Goal: Task Accomplishment & Management: Manage account settings

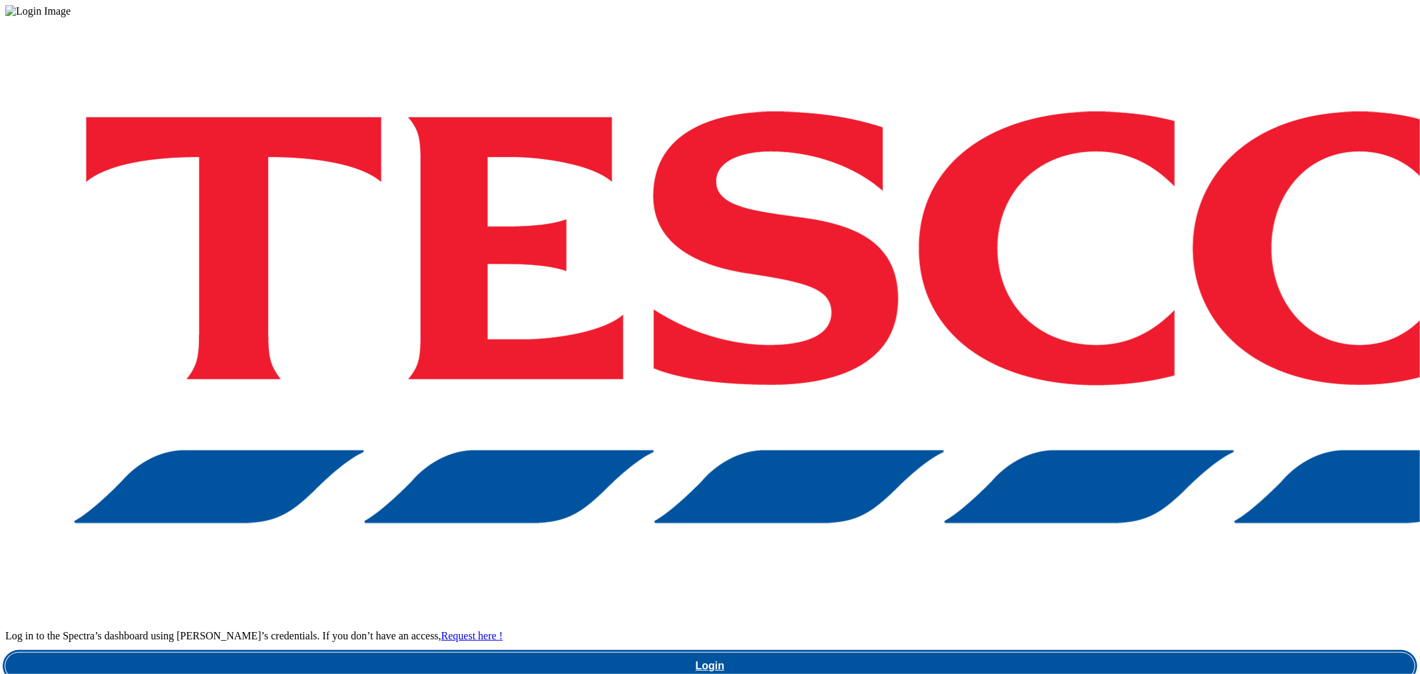
click at [1059, 652] on link "Login" at bounding box center [709, 665] width 1409 height 27
click at [1063, 652] on link "Login" at bounding box center [709, 665] width 1409 height 27
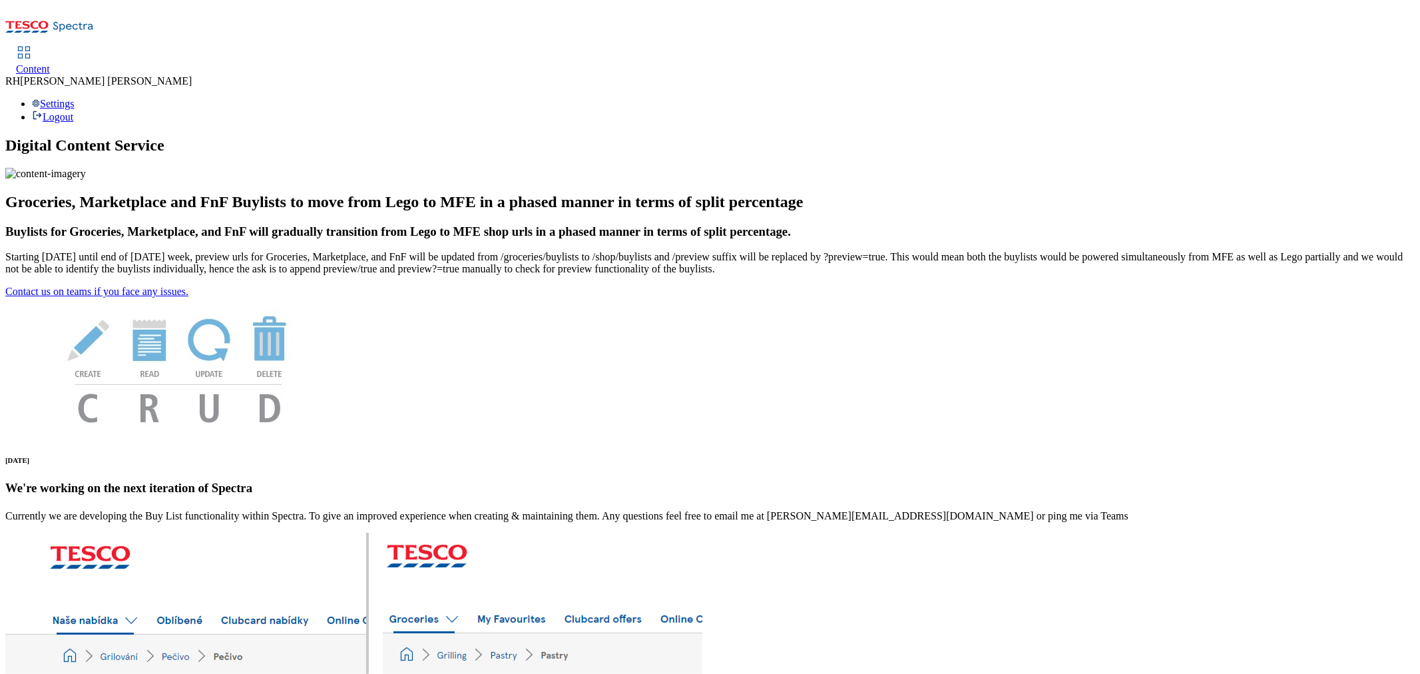
click at [50, 63] on span "Content" at bounding box center [33, 68] width 34 height 11
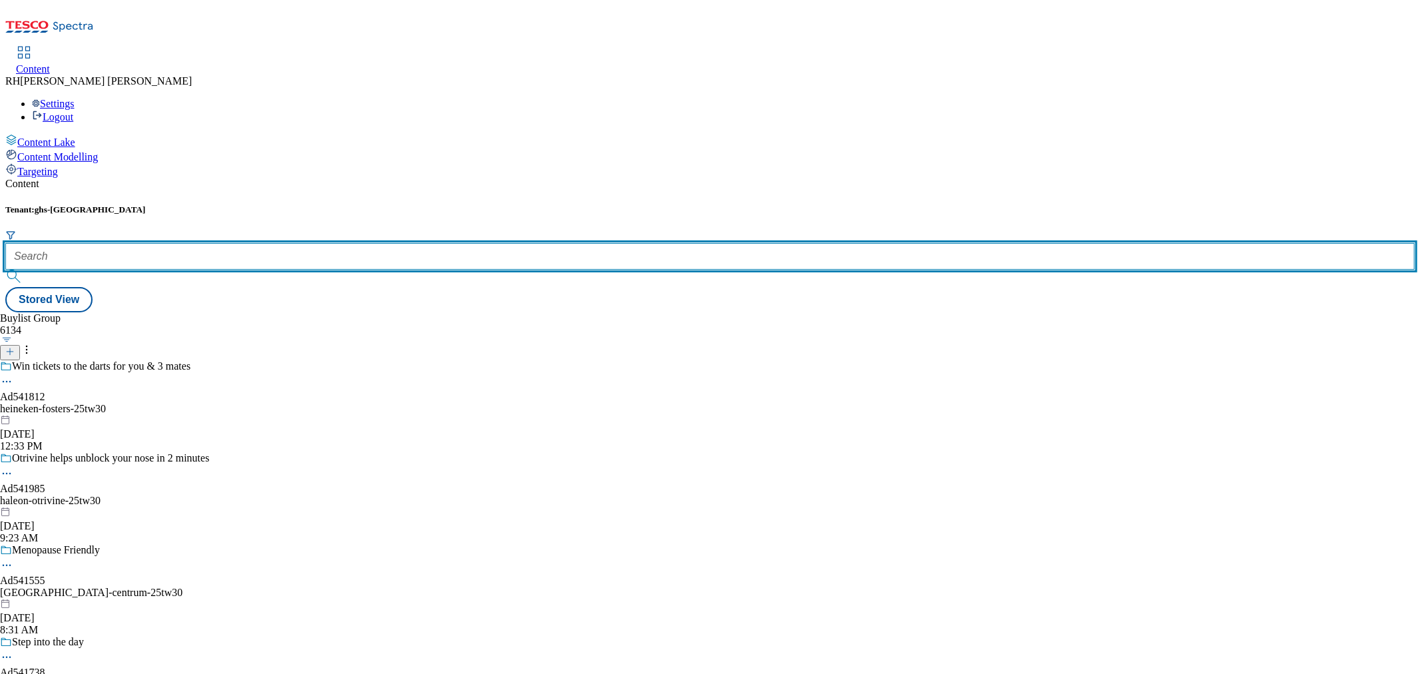
click at [289, 243] on input "text" at bounding box center [709, 256] width 1409 height 27
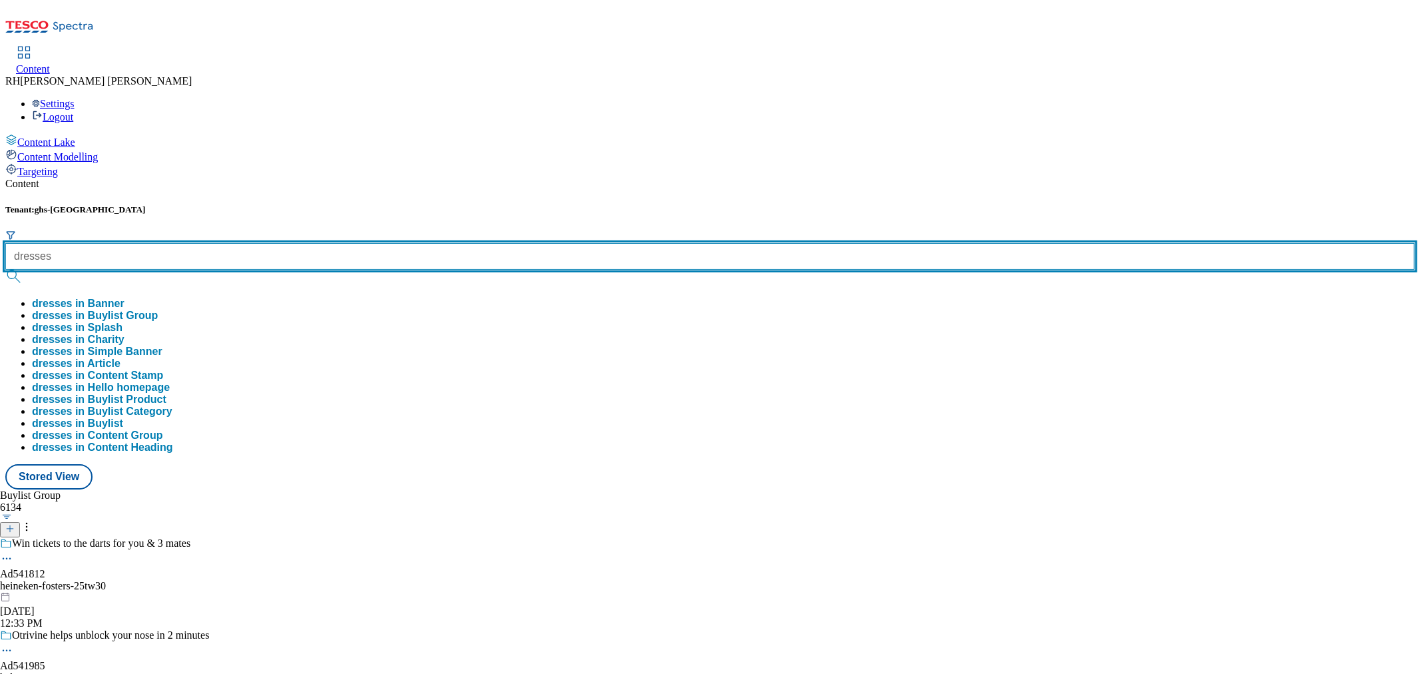
type input "dresses"
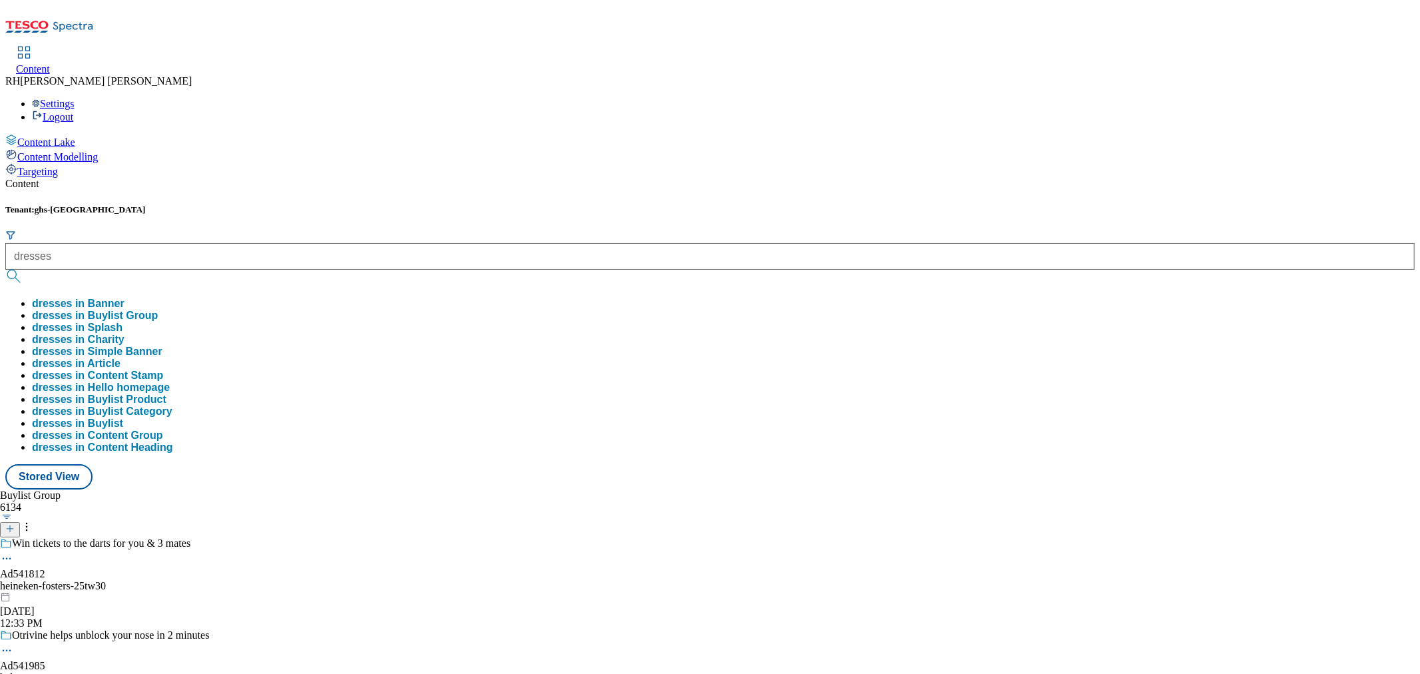
click at [158, 310] on button "dresses in Buylist Group" at bounding box center [95, 316] width 126 height 12
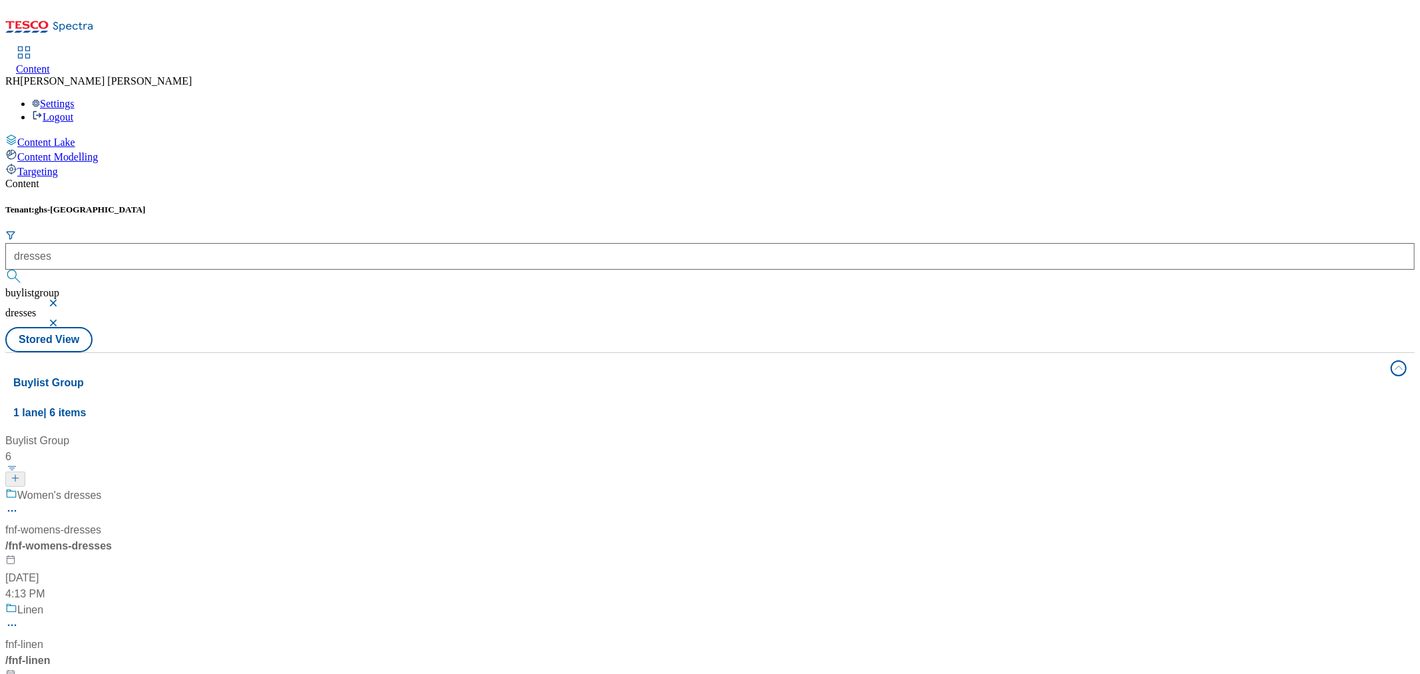
click at [172, 538] on div "/ fnf-womens-dresses" at bounding box center [88, 546] width 166 height 16
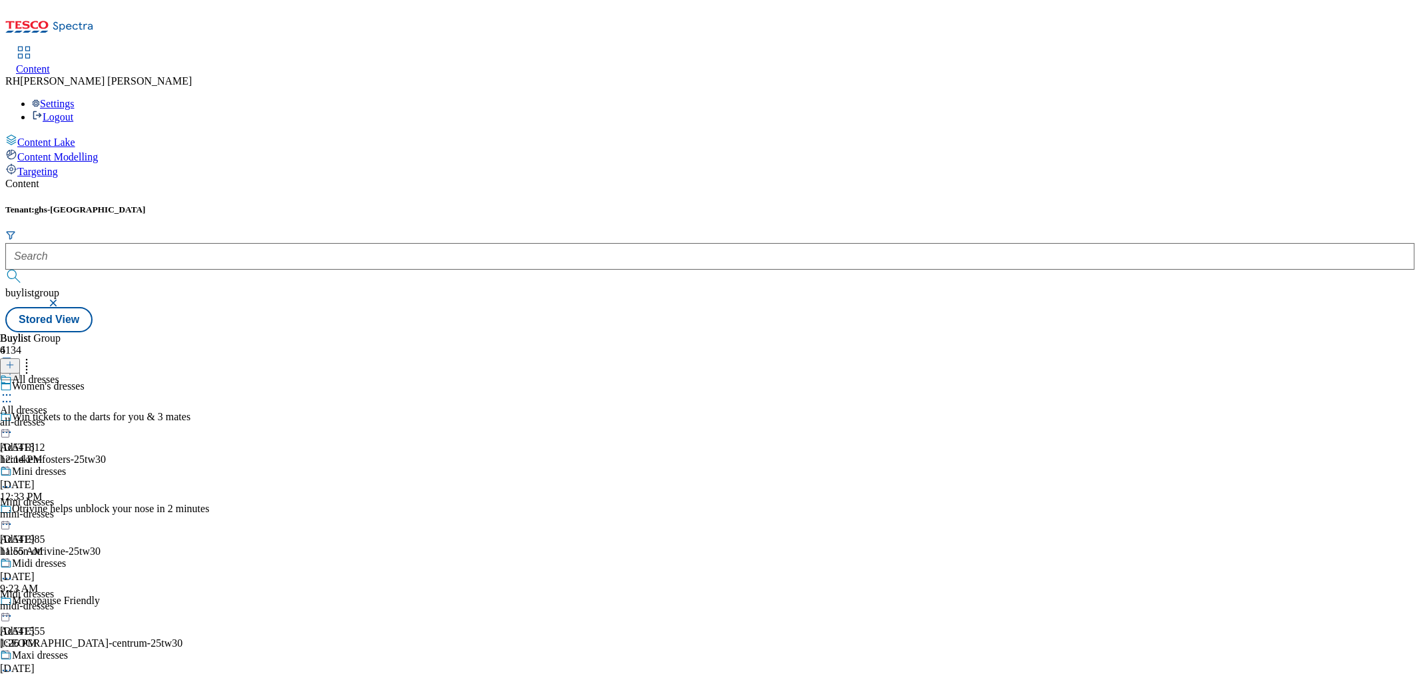
scroll to position [126, 0]
click at [54, 588] on div "Midi dresses" at bounding box center [27, 594] width 54 height 12
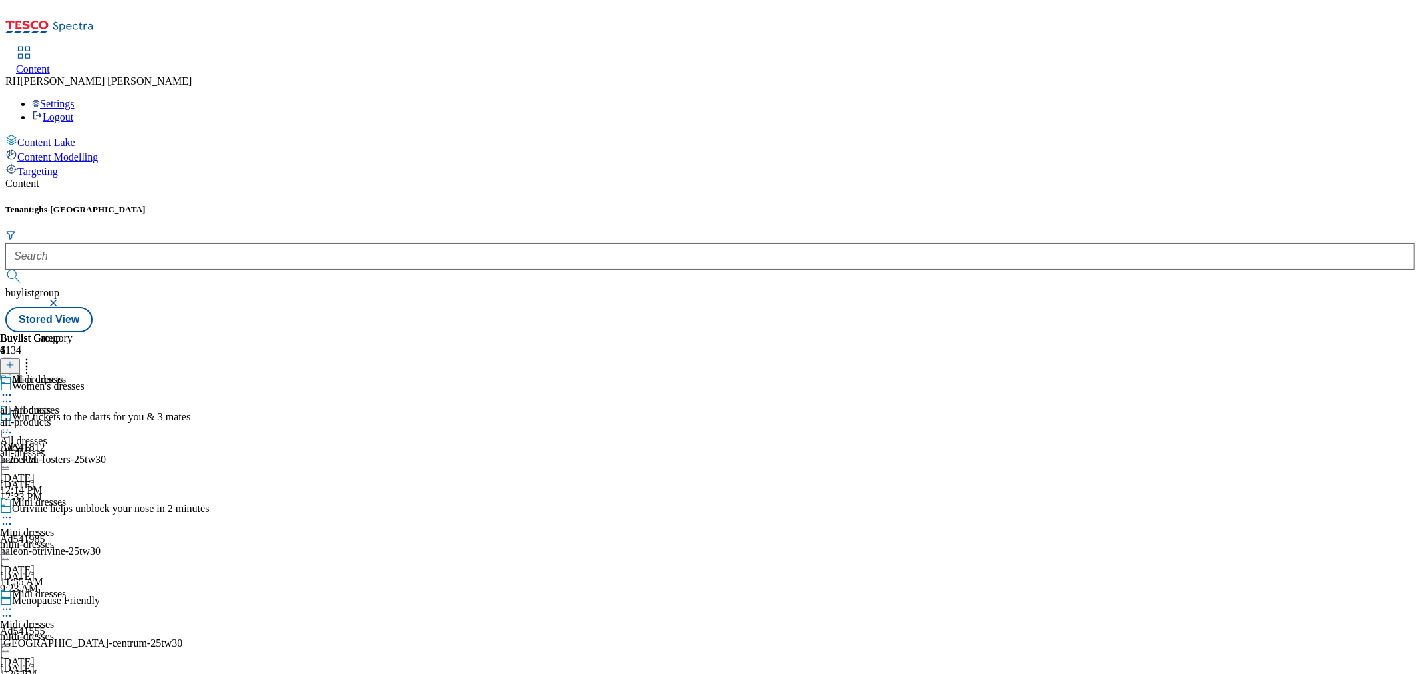
click at [13, 602] on icon at bounding box center [6, 608] width 13 height 13
click at [73, 332] on div "Buylist Category 1 all-products all-products all-products [DATE] 1:26 PM" at bounding box center [36, 398] width 73 height 133
click at [13, 388] on icon at bounding box center [6, 394] width 13 height 13
click at [84, 541] on span "Un-publish" at bounding box center [62, 546] width 43 height 10
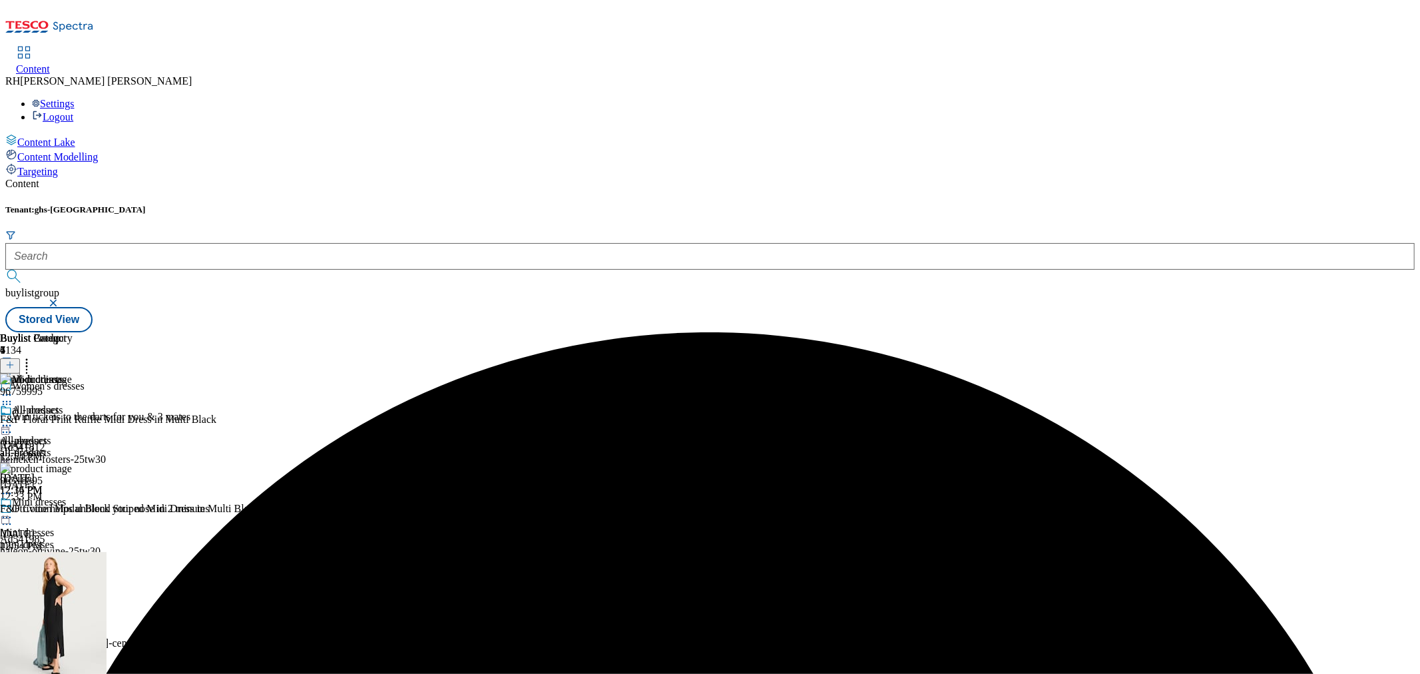
click at [13, 419] on icon at bounding box center [6, 425] width 13 height 13
click at [91, 522] on button "Un-preview" at bounding box center [59, 529] width 65 height 15
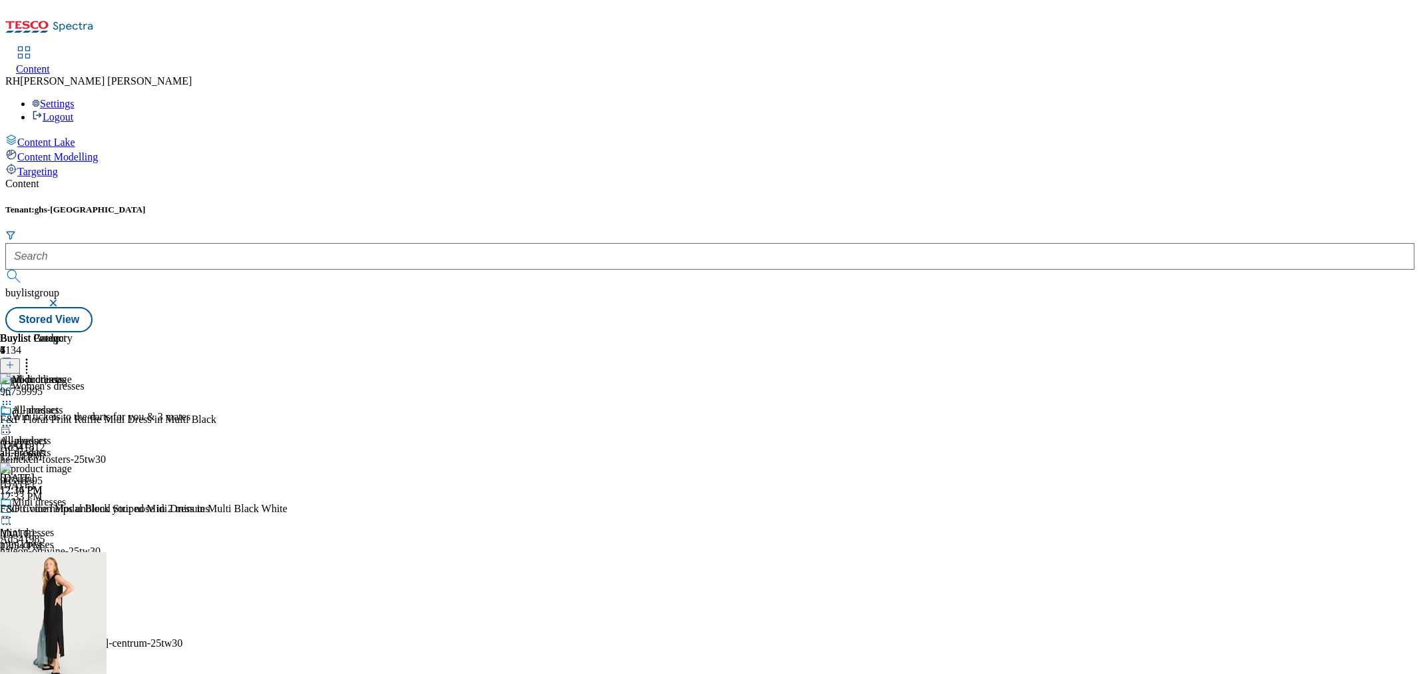
click at [33, 356] on icon at bounding box center [26, 362] width 13 height 13
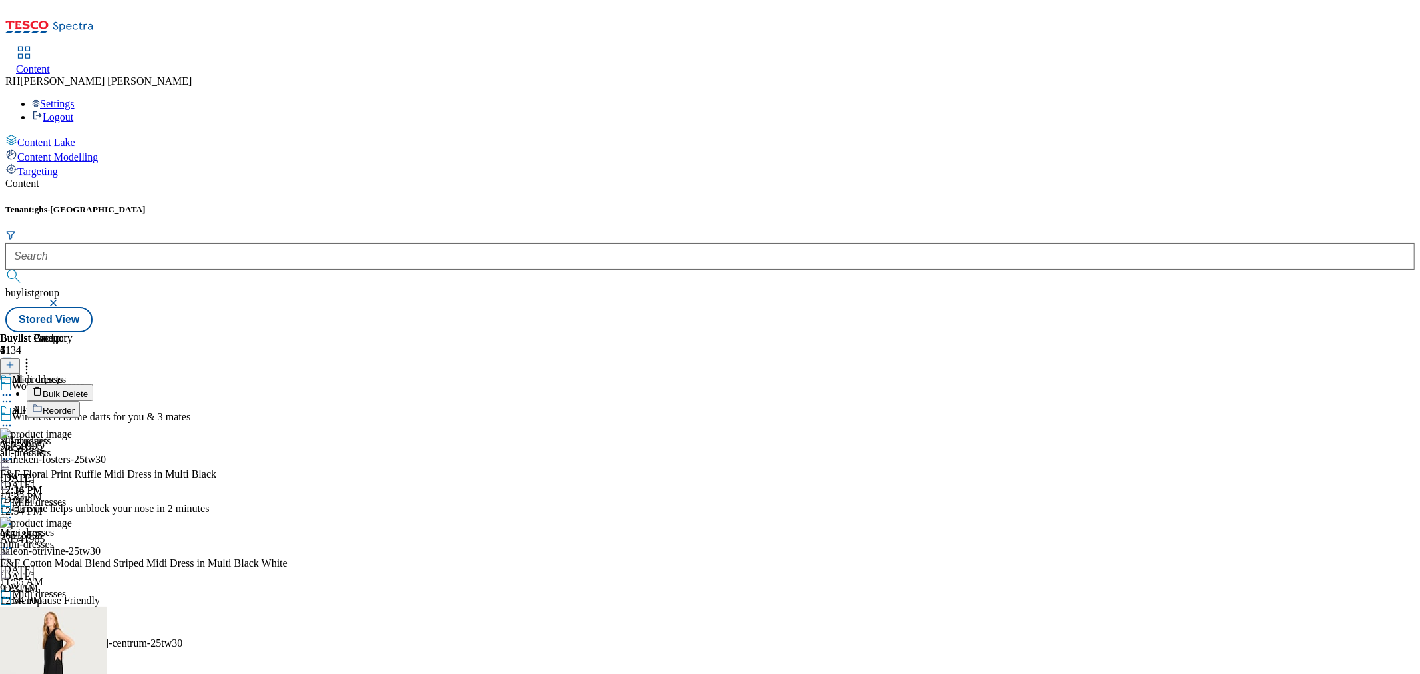
click at [88, 389] on span "Bulk Delete" at bounding box center [65, 394] width 45 height 10
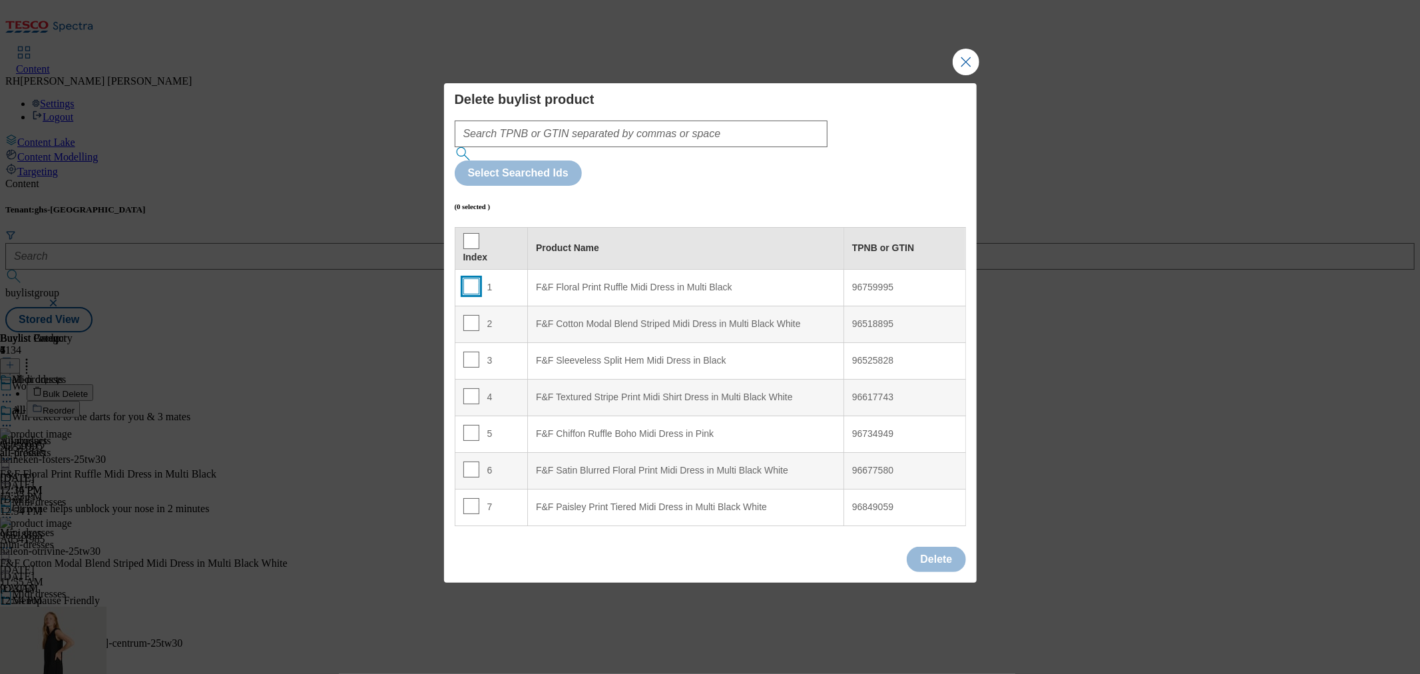
click at [473, 278] on input "Modal" at bounding box center [471, 286] width 16 height 16
checkbox input "true"
click at [471, 233] on input "Modal" at bounding box center [471, 241] width 16 height 16
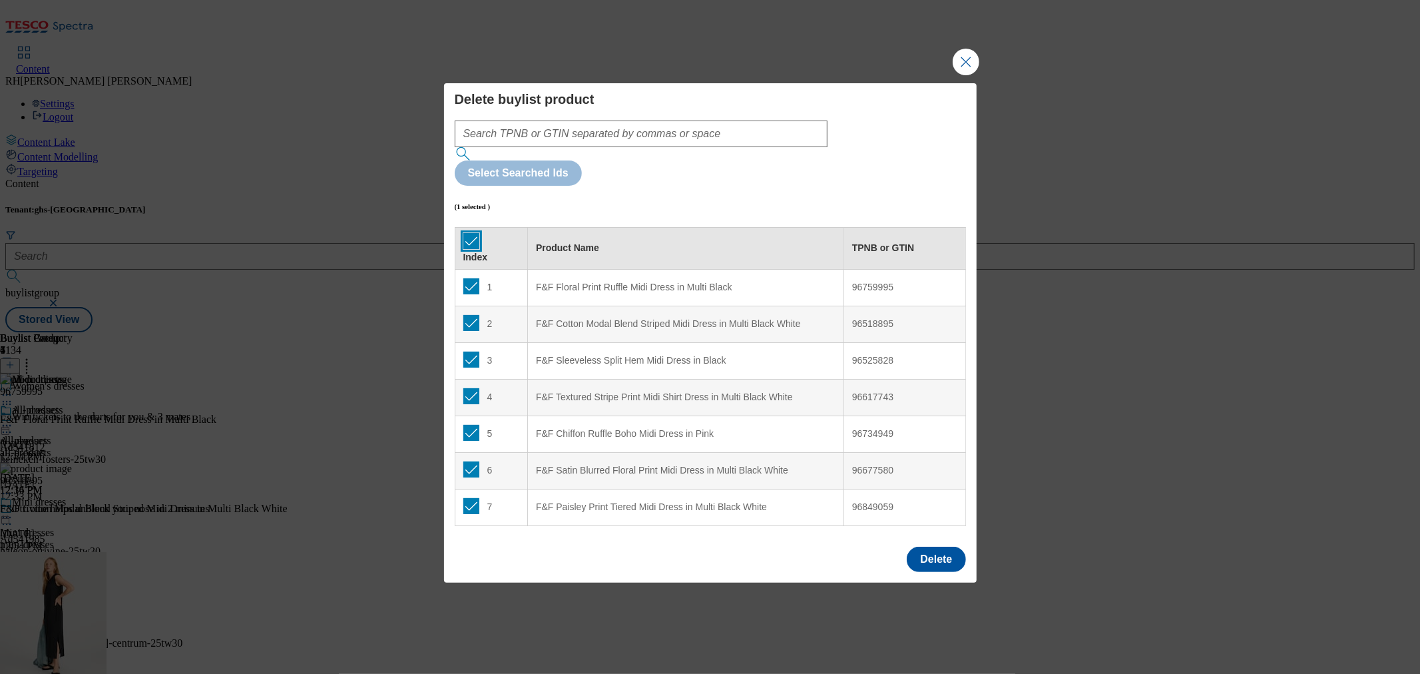
checkbox input "true"
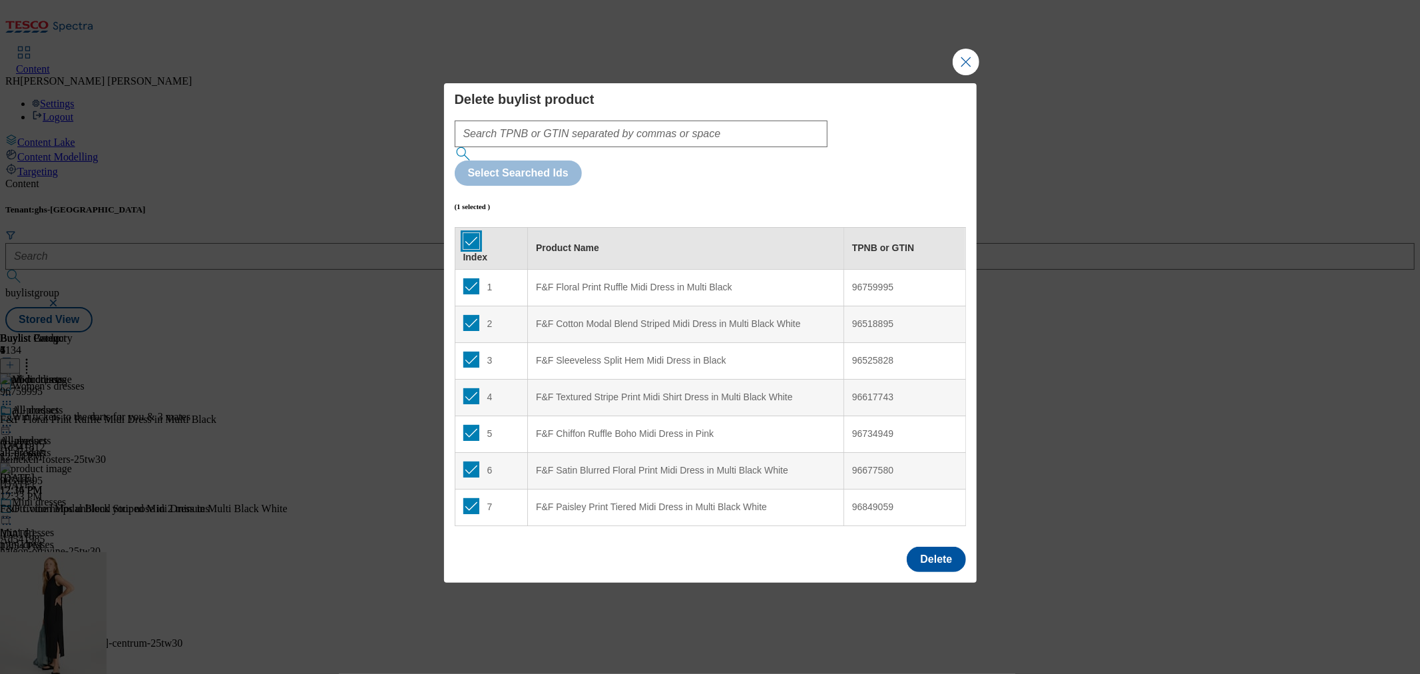
checkbox input "true"
click at [943, 547] on button "Delete" at bounding box center [936, 559] width 59 height 25
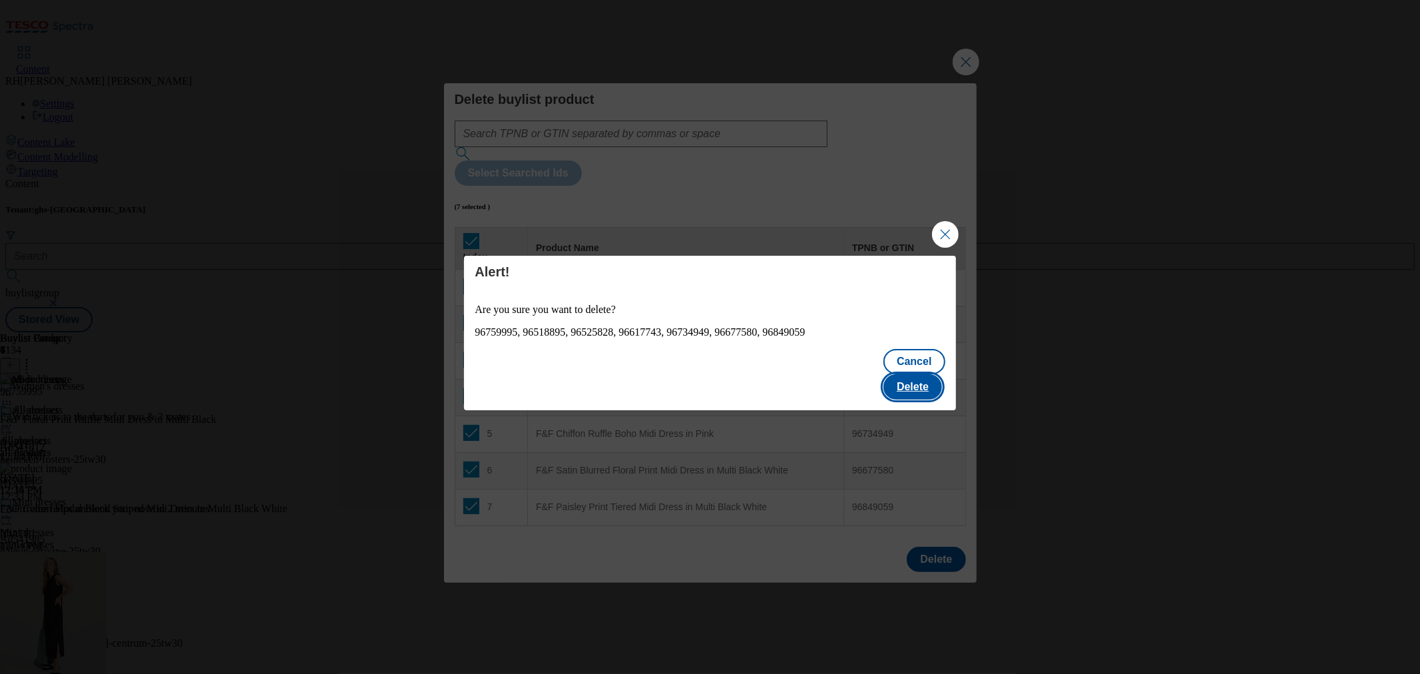
click at [922, 375] on button "Delete" at bounding box center [912, 386] width 59 height 25
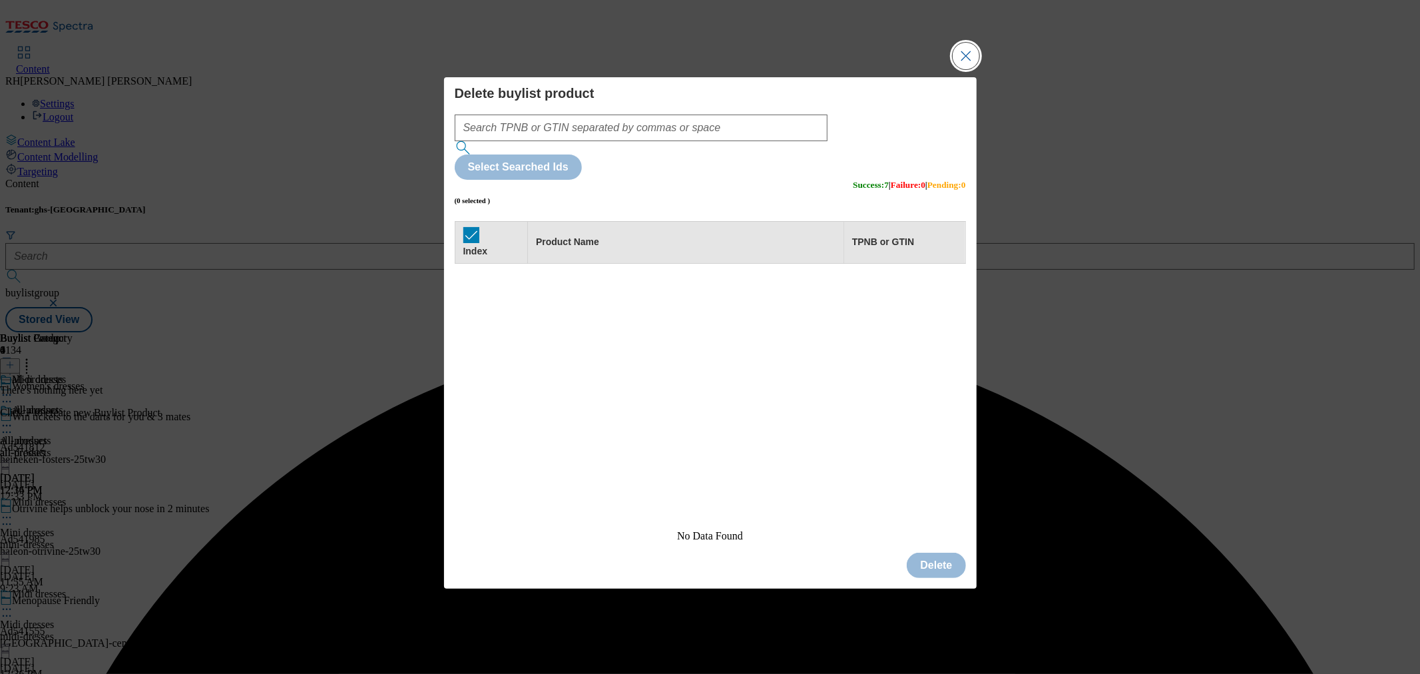
click at [969, 69] on button "Close Modal" at bounding box center [966, 56] width 27 height 27
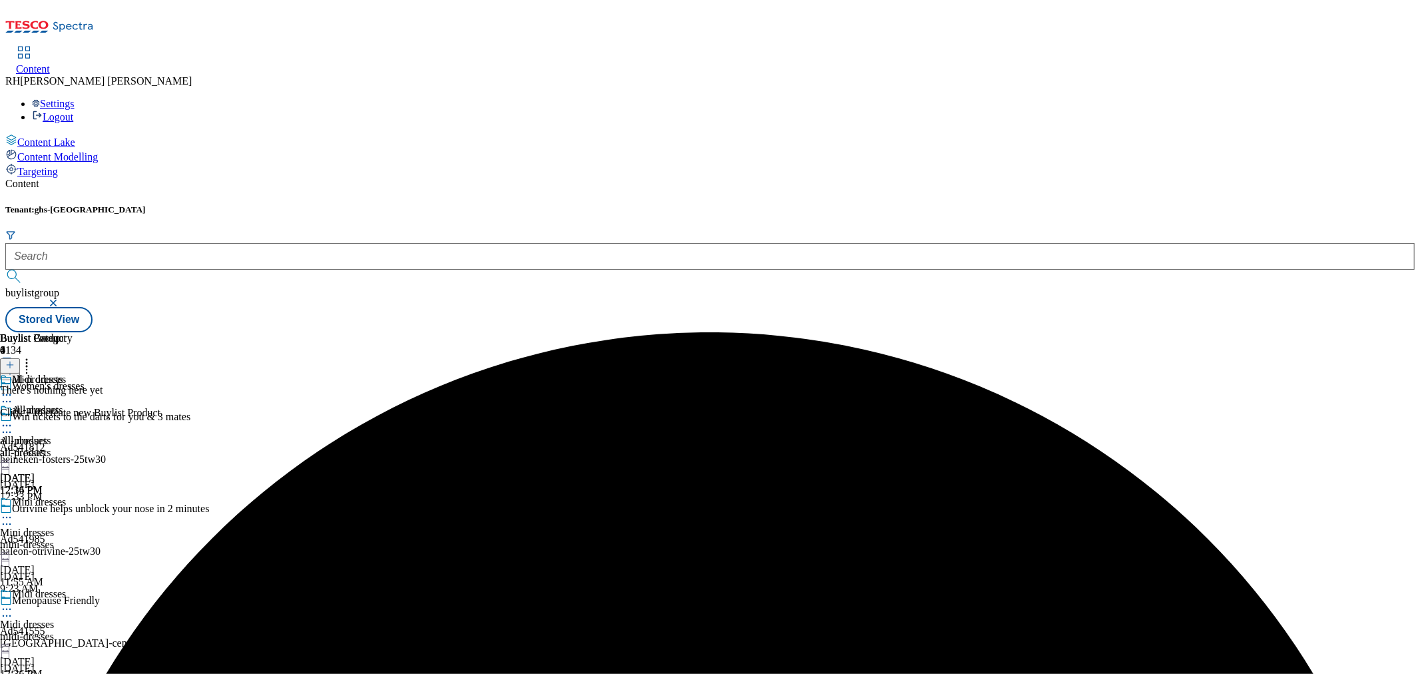
click at [15, 360] on icon at bounding box center [9, 364] width 9 height 9
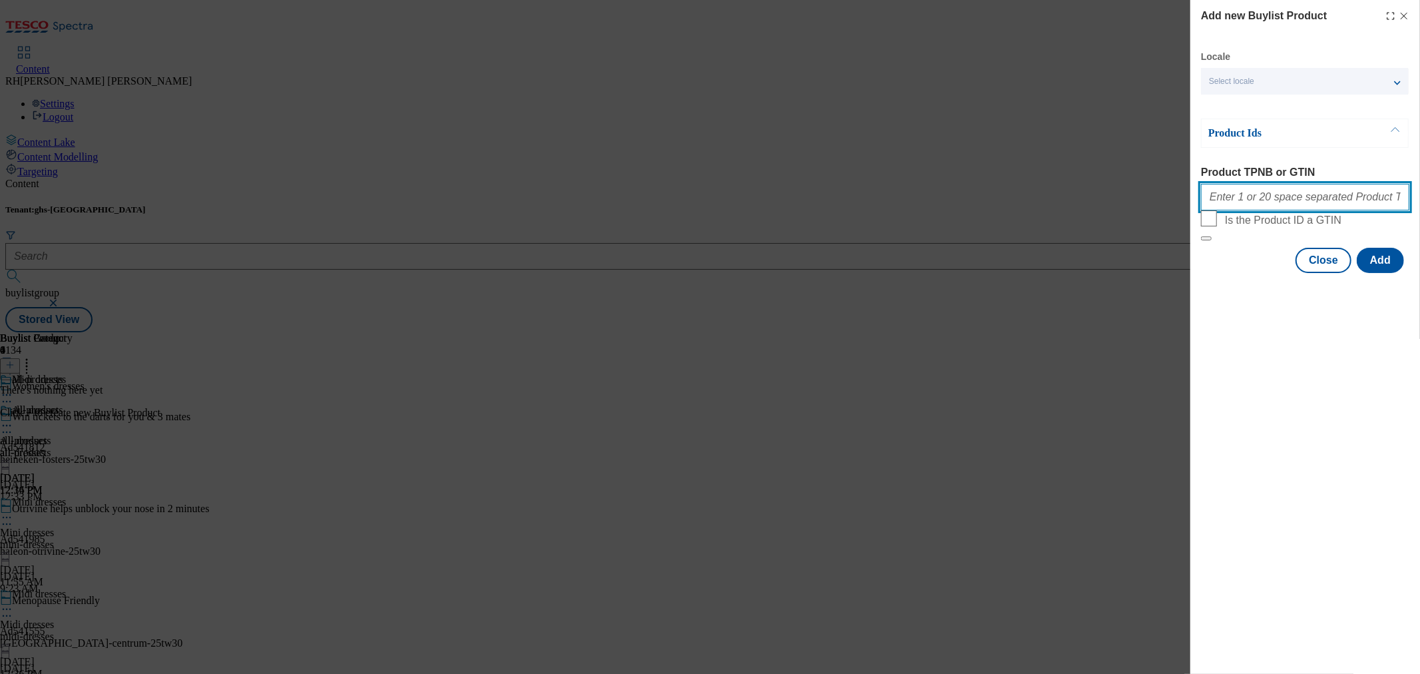
click at [1252, 203] on input "Product TPNB or GTIN" at bounding box center [1305, 197] width 208 height 27
paste input "96760007 96849059 97043072 96850546 96806243 96825813 96850644"
type input "96760007 96849059 97043072 96850546 96806243 96825813 96850644"
click at [1387, 273] on button "Add" at bounding box center [1380, 260] width 47 height 25
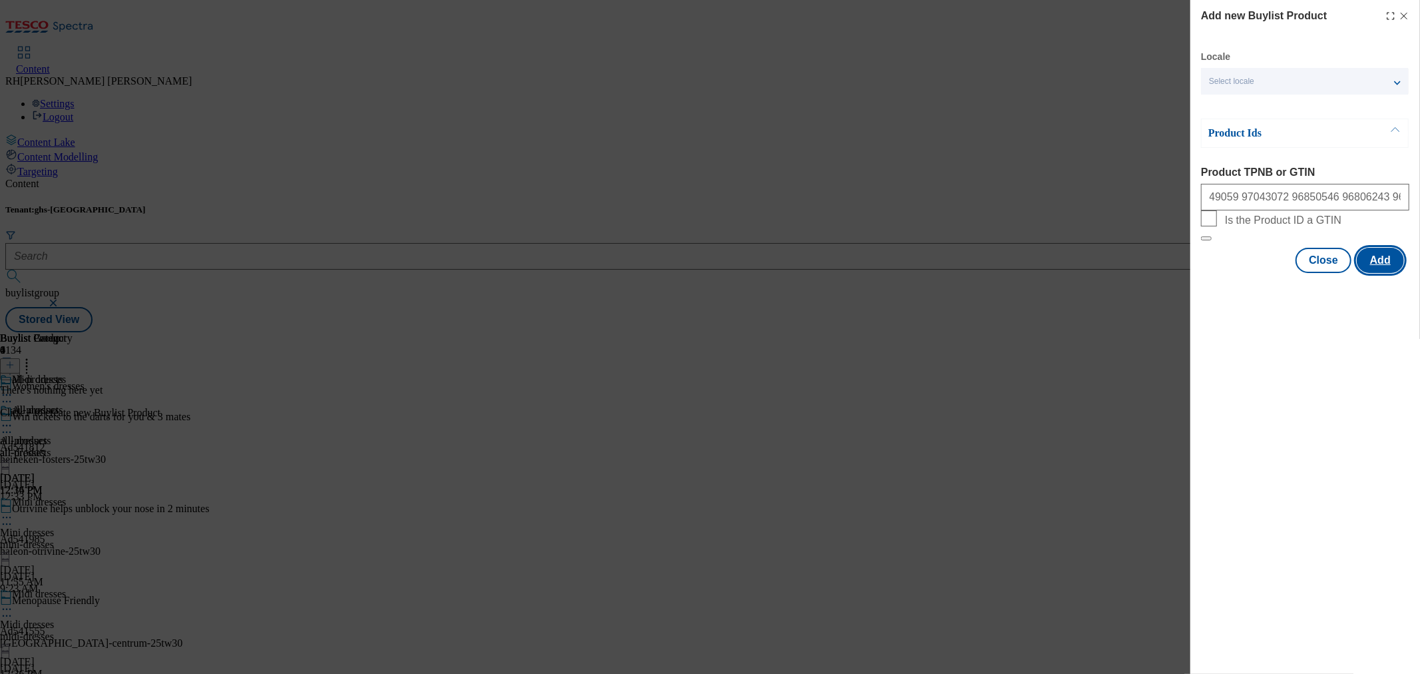
scroll to position [0, 0]
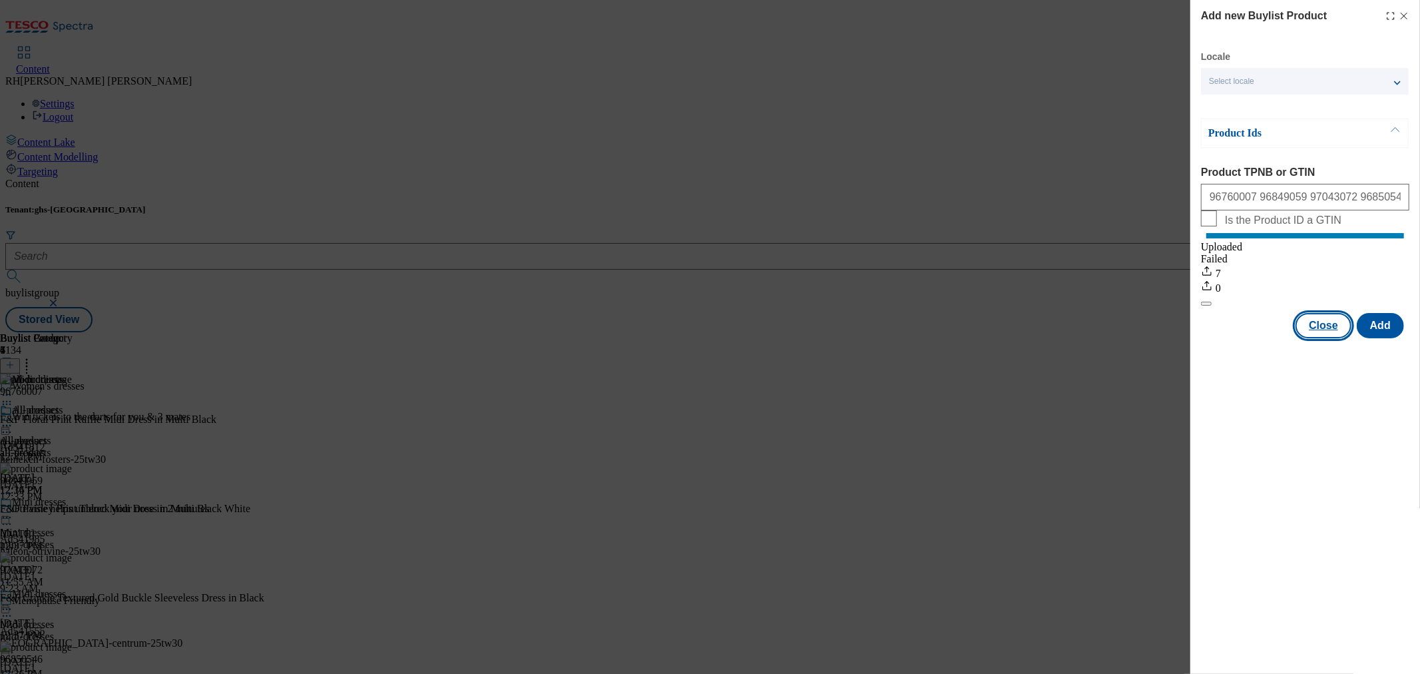
click at [1323, 330] on button "Close" at bounding box center [1323, 325] width 56 height 25
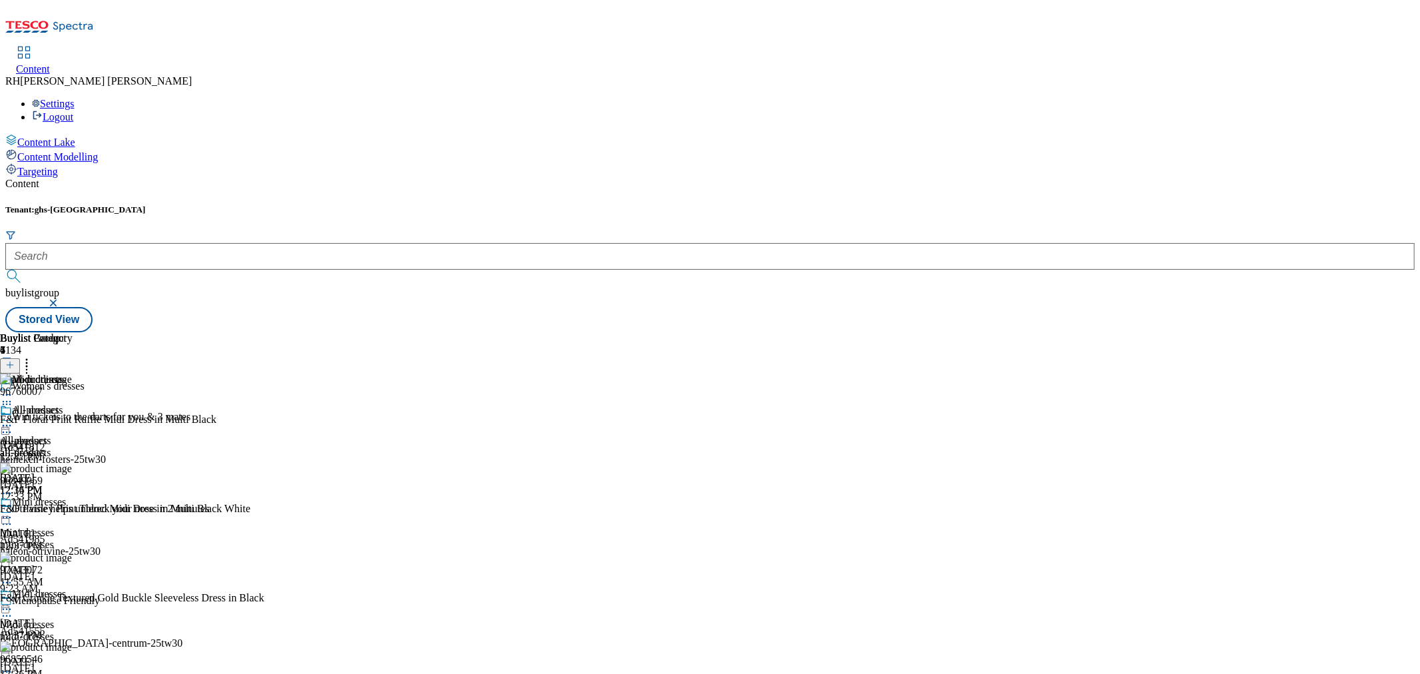
click at [13, 419] on icon at bounding box center [6, 425] width 13 height 13
click at [57, 449] on span "Edit" at bounding box center [48, 454] width 15 height 10
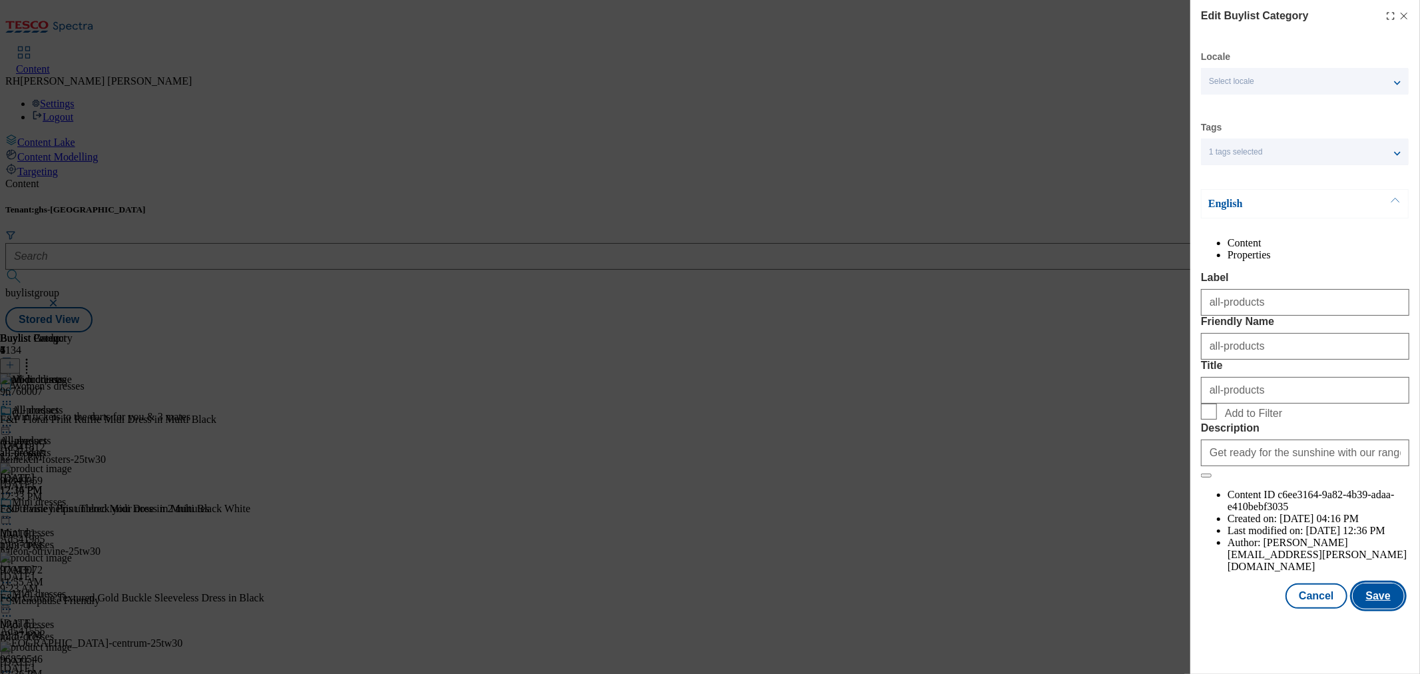
click at [1365, 608] on button "Save" at bounding box center [1378, 595] width 51 height 25
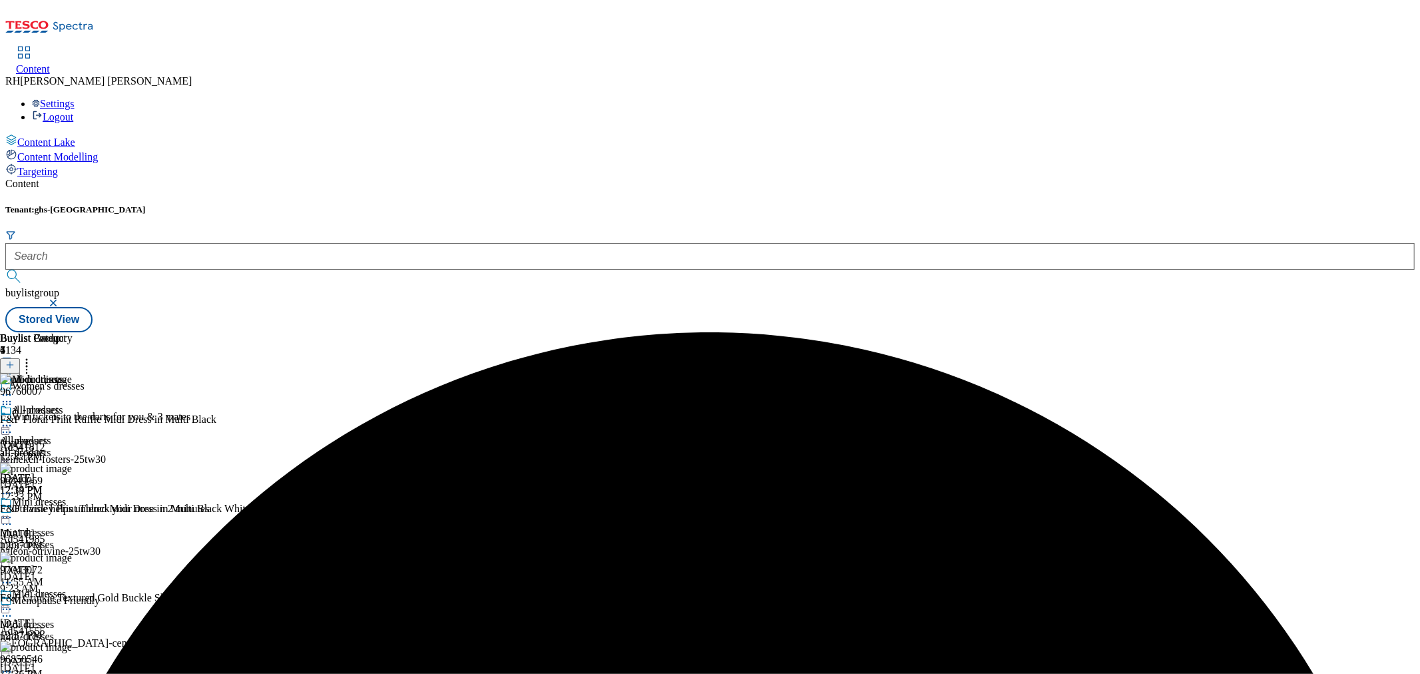
click at [13, 419] on icon at bounding box center [6, 425] width 13 height 13
click at [73, 510] on span "Preview" at bounding box center [56, 515] width 31 height 10
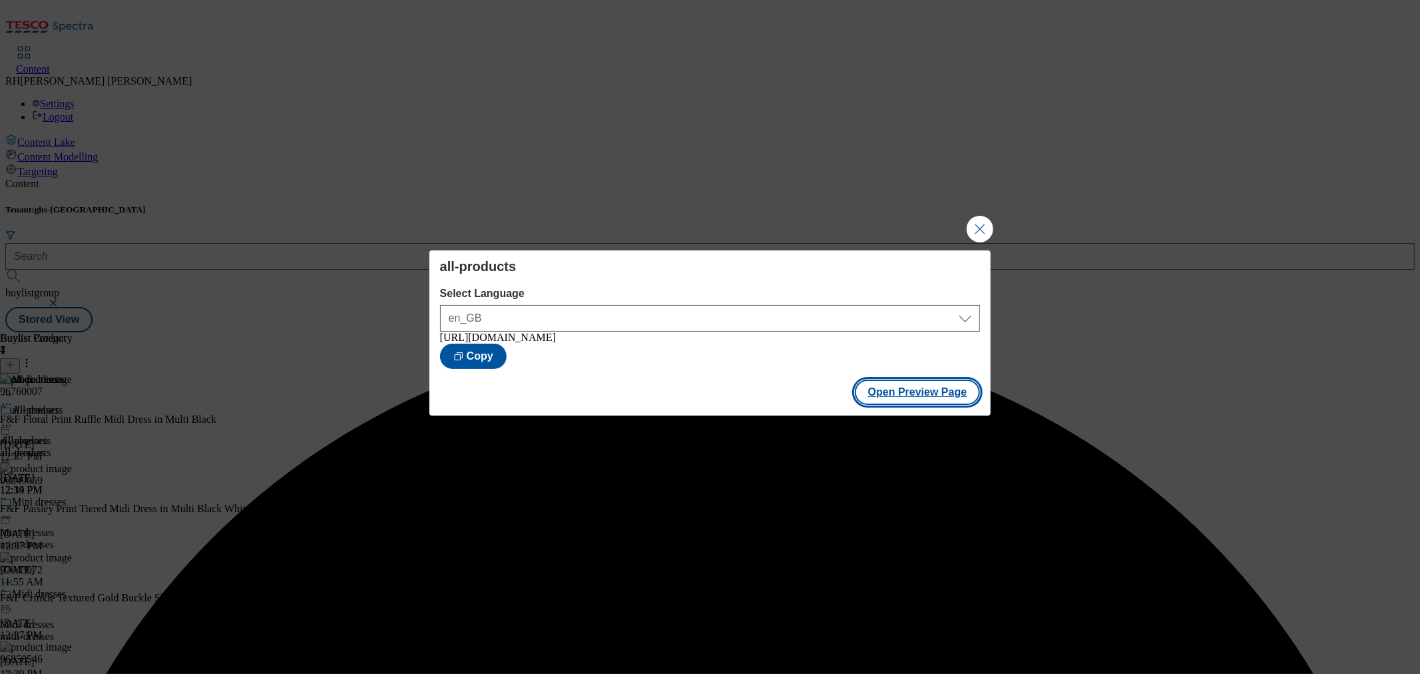
click at [957, 396] on button "Open Preview Page" at bounding box center [918, 391] width 126 height 25
click at [982, 221] on button "Close Modal" at bounding box center [980, 229] width 27 height 27
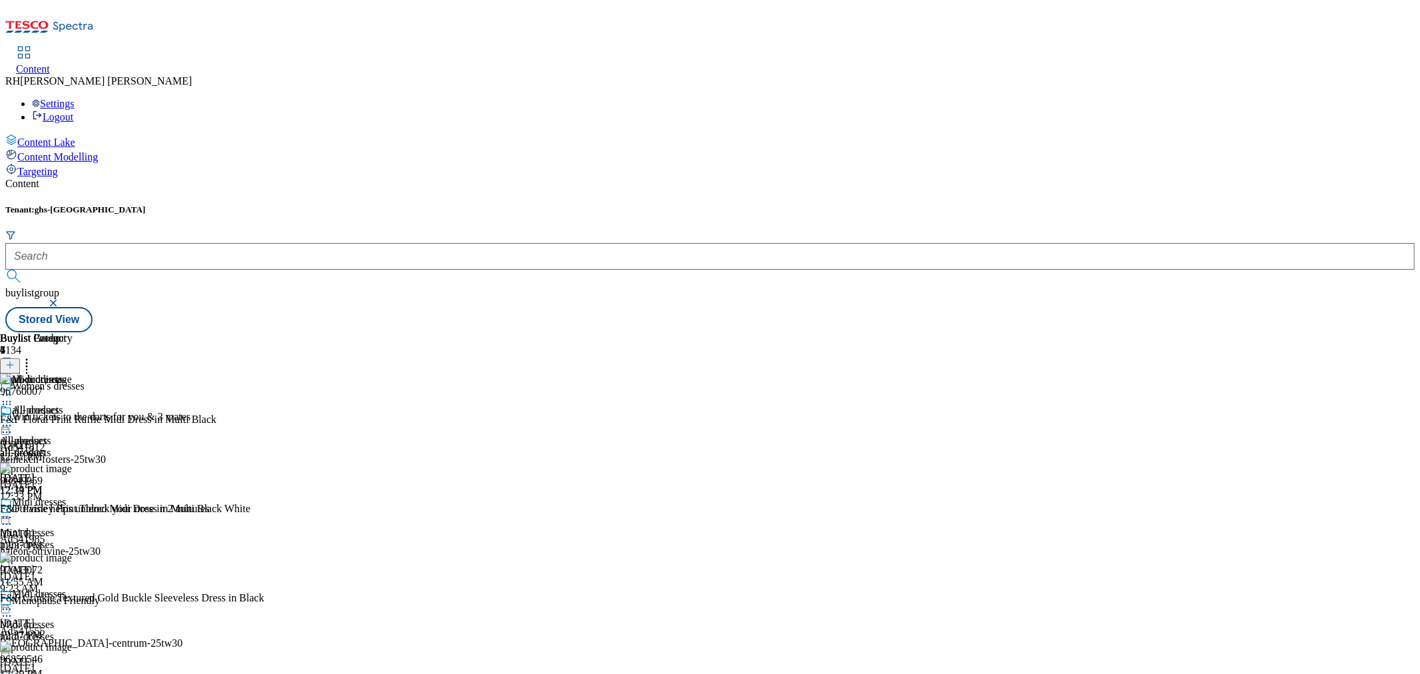
click at [13, 419] on icon at bounding box center [6, 425] width 13 height 13
click at [71, 556] on span "Publish" at bounding box center [55, 561] width 29 height 10
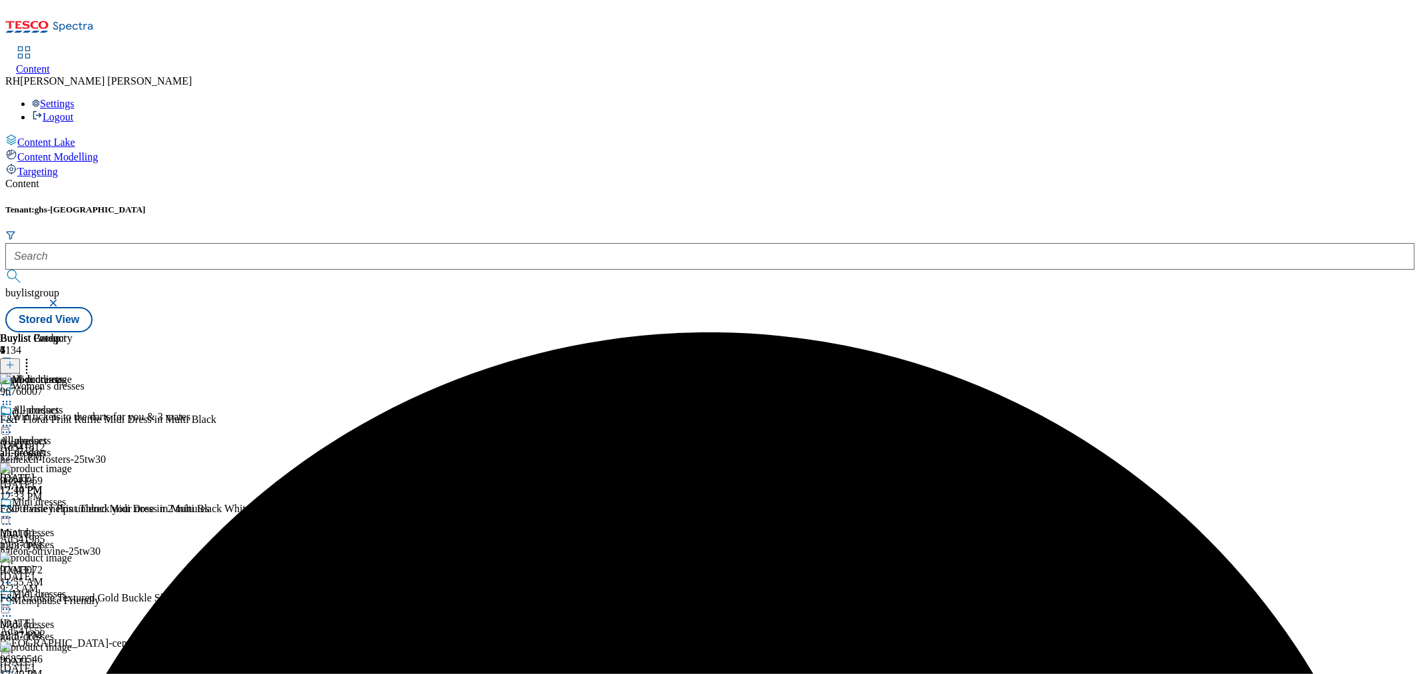
click at [68, 539] on div "mini-dresses" at bounding box center [34, 545] width 68 height 12
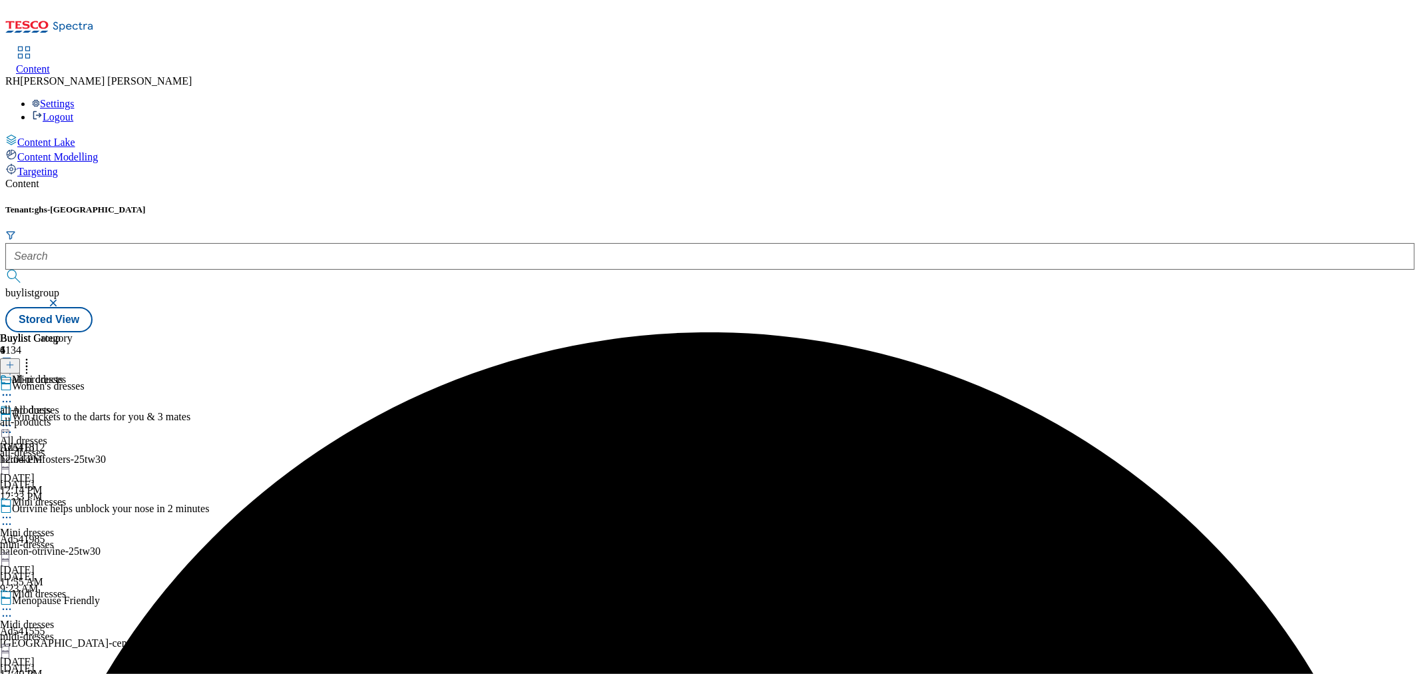
click at [73, 373] on div "all-products" at bounding box center [36, 388] width 73 height 31
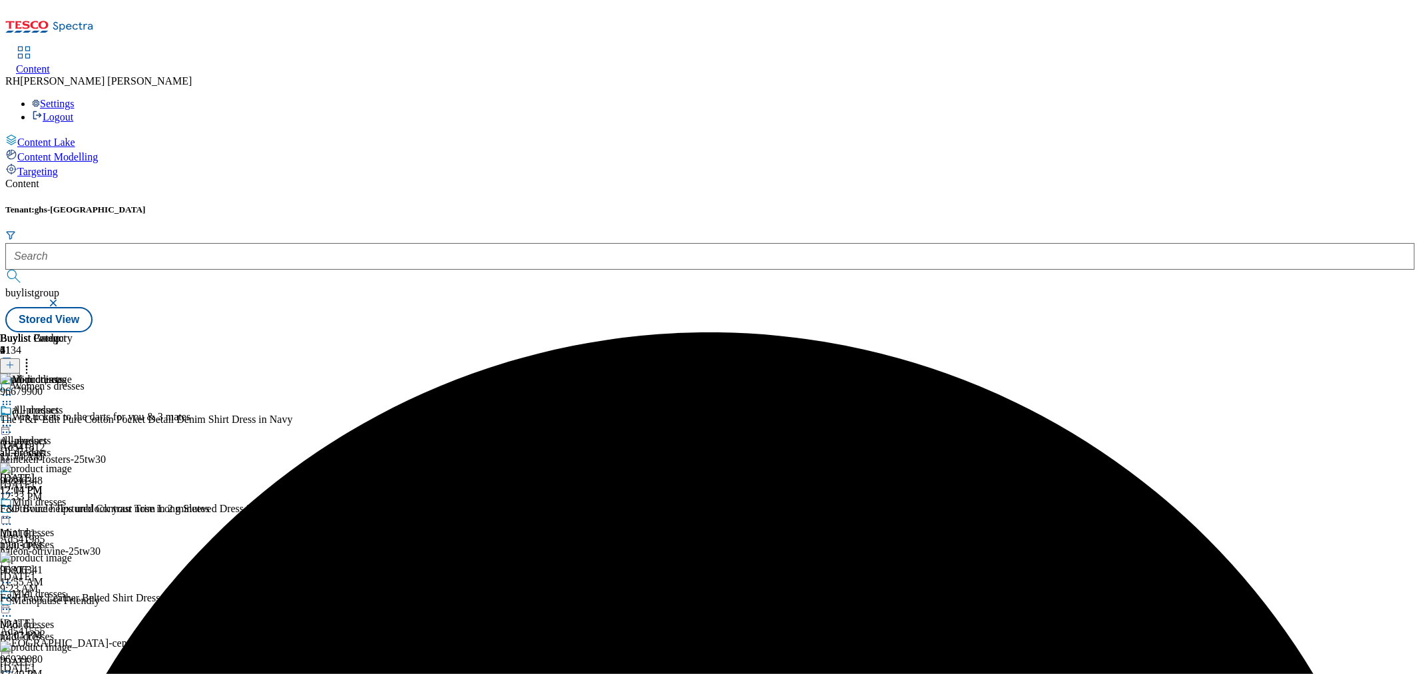
click at [13, 419] on icon at bounding box center [6, 425] width 13 height 13
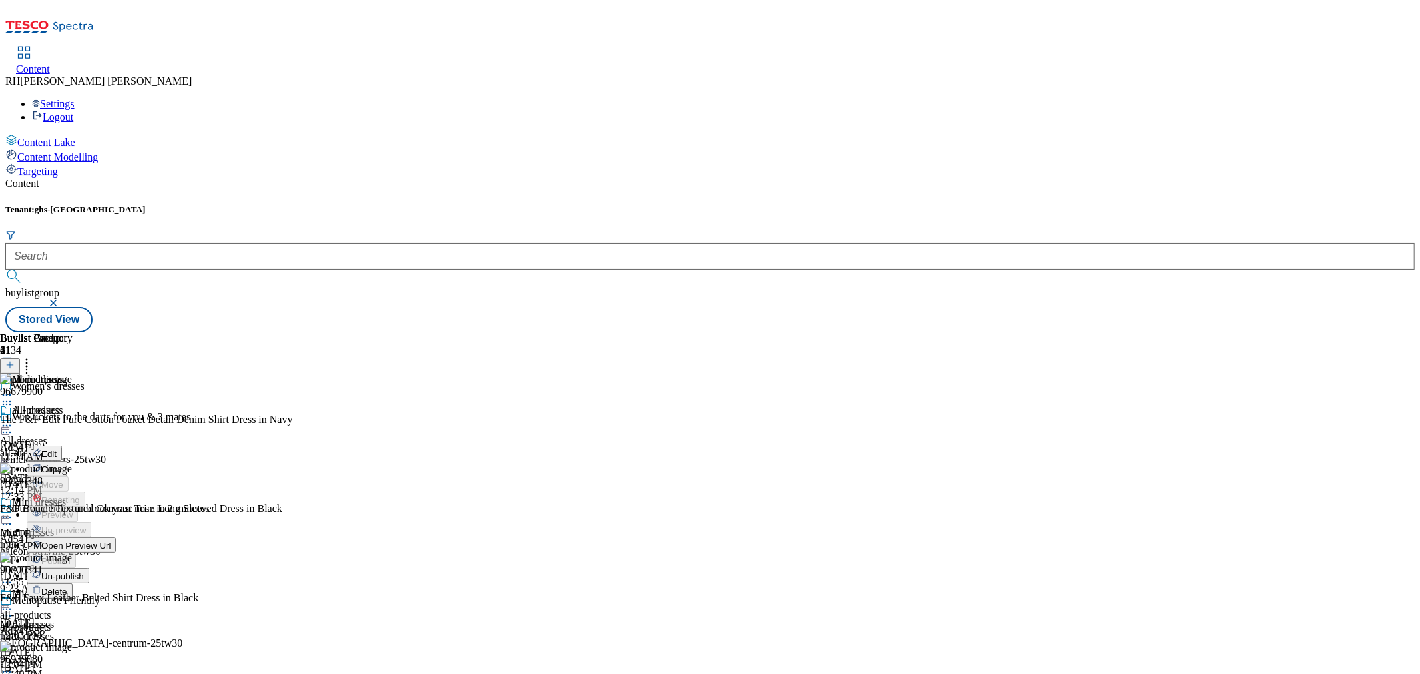
click at [84, 571] on span "Un-publish" at bounding box center [62, 576] width 43 height 10
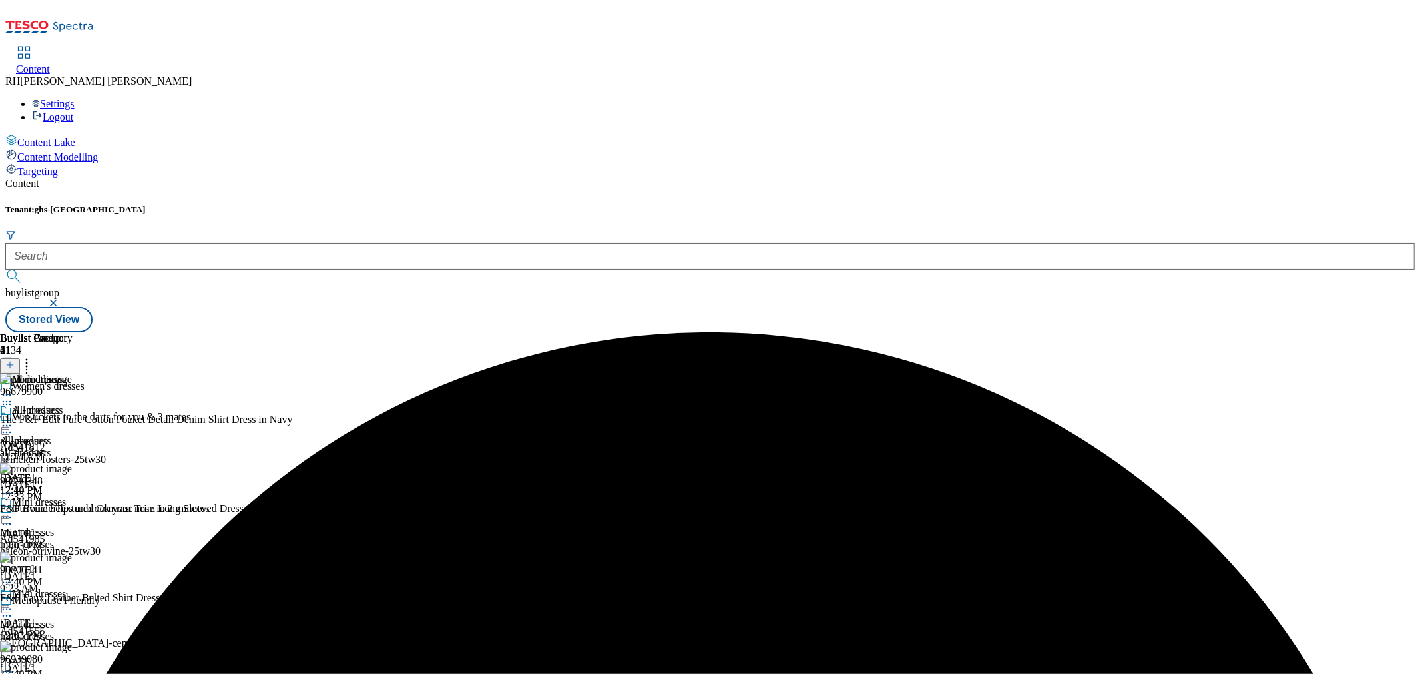
click at [13, 419] on icon at bounding box center [6, 425] width 13 height 13
click at [86, 525] on span "Un-preview" at bounding box center [63, 530] width 45 height 10
click at [33, 356] on icon at bounding box center [26, 362] width 13 height 13
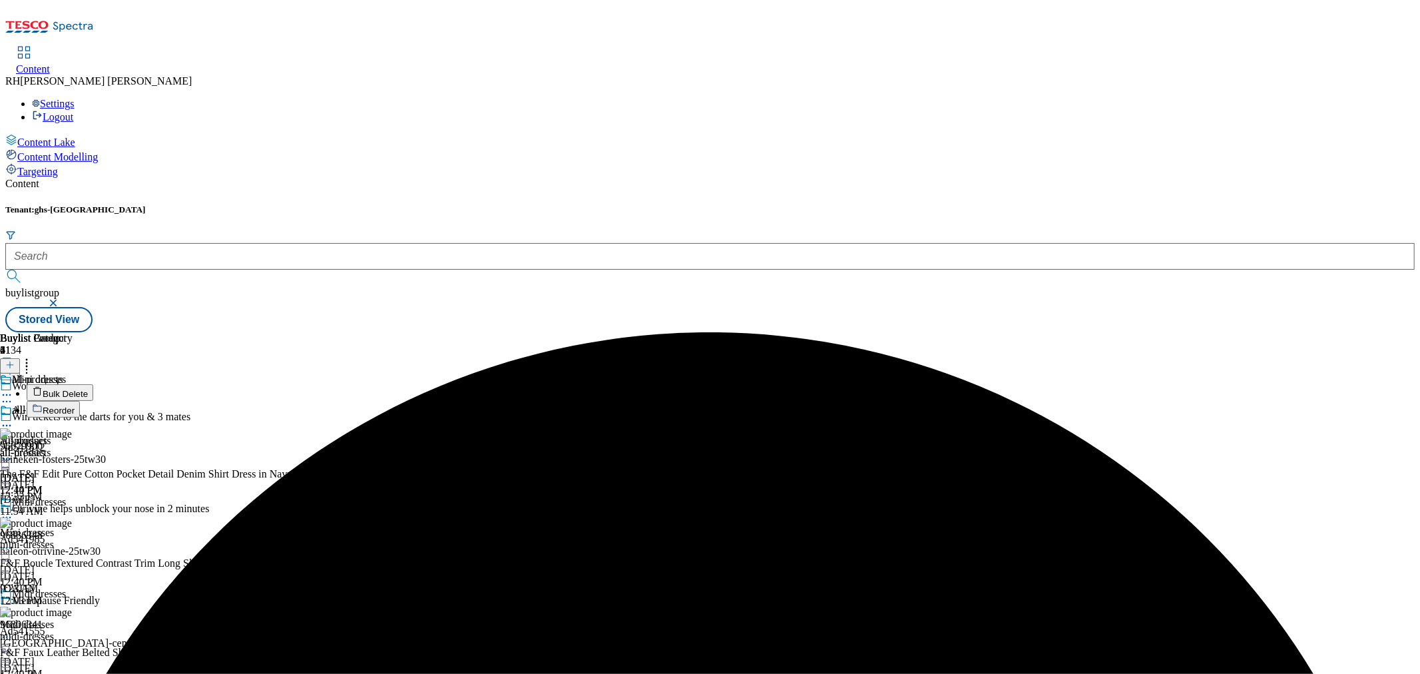
click at [93, 384] on button "Bulk Delete" at bounding box center [60, 392] width 67 height 17
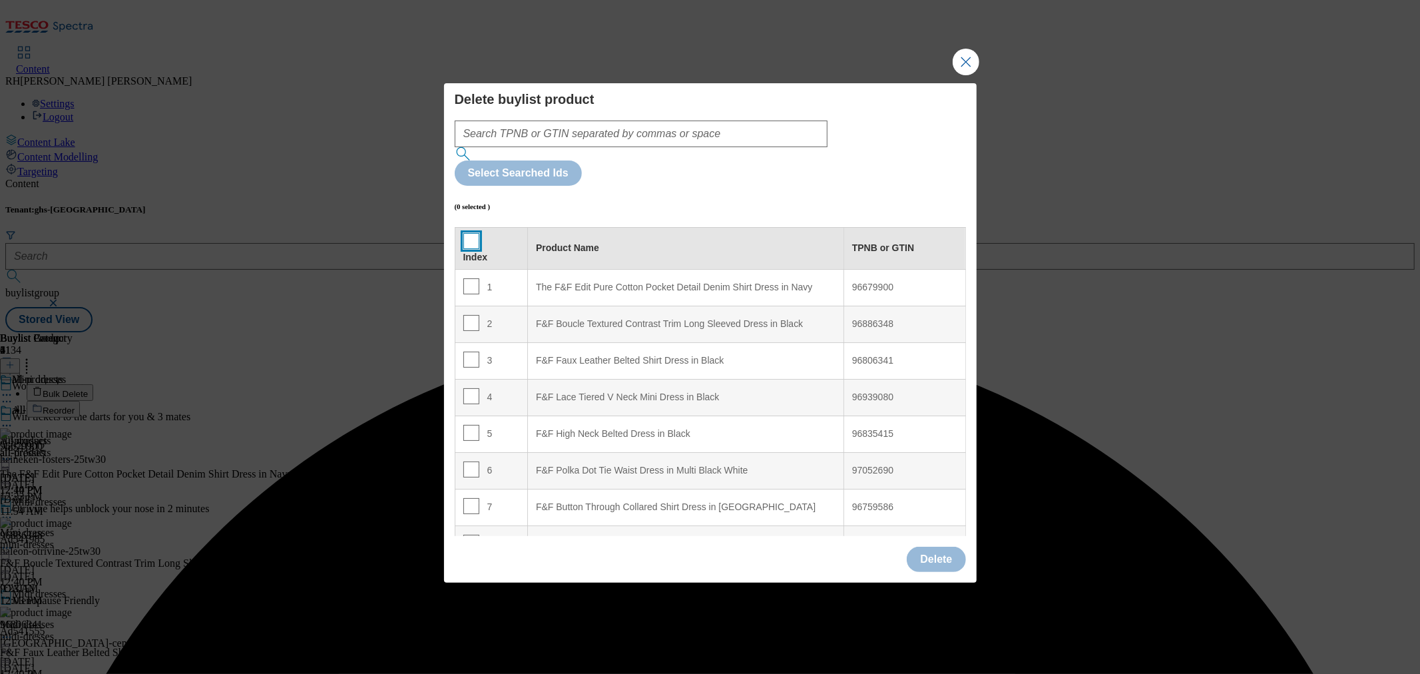
click at [465, 233] on input "Modal" at bounding box center [471, 241] width 16 height 16
checkbox input "true"
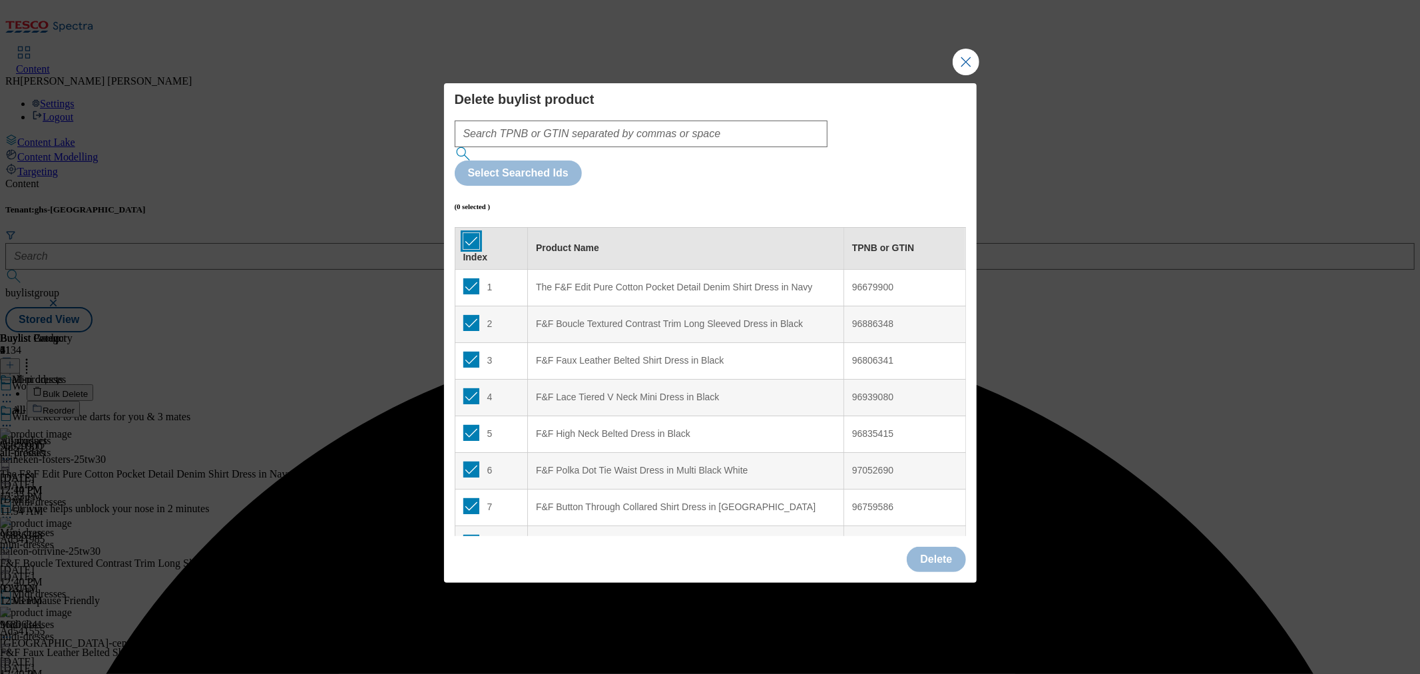
checkbox input "true"
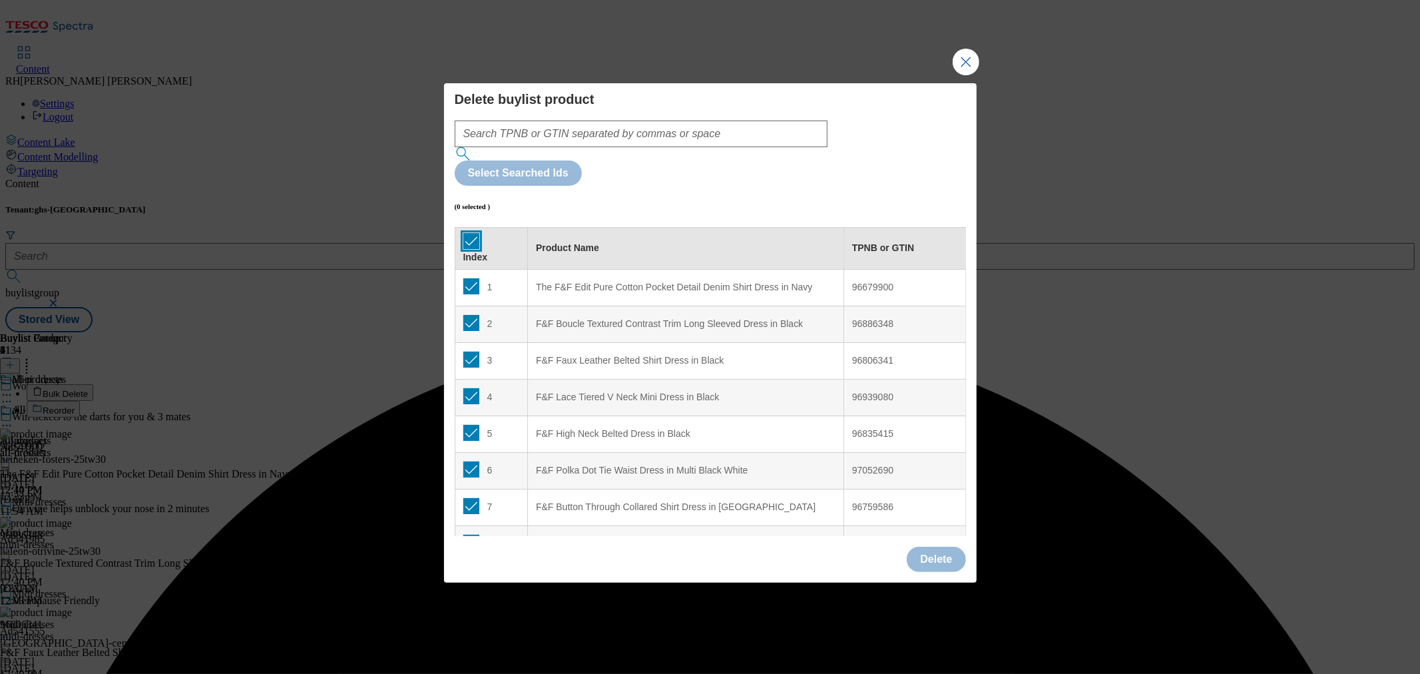
checkbox input "true"
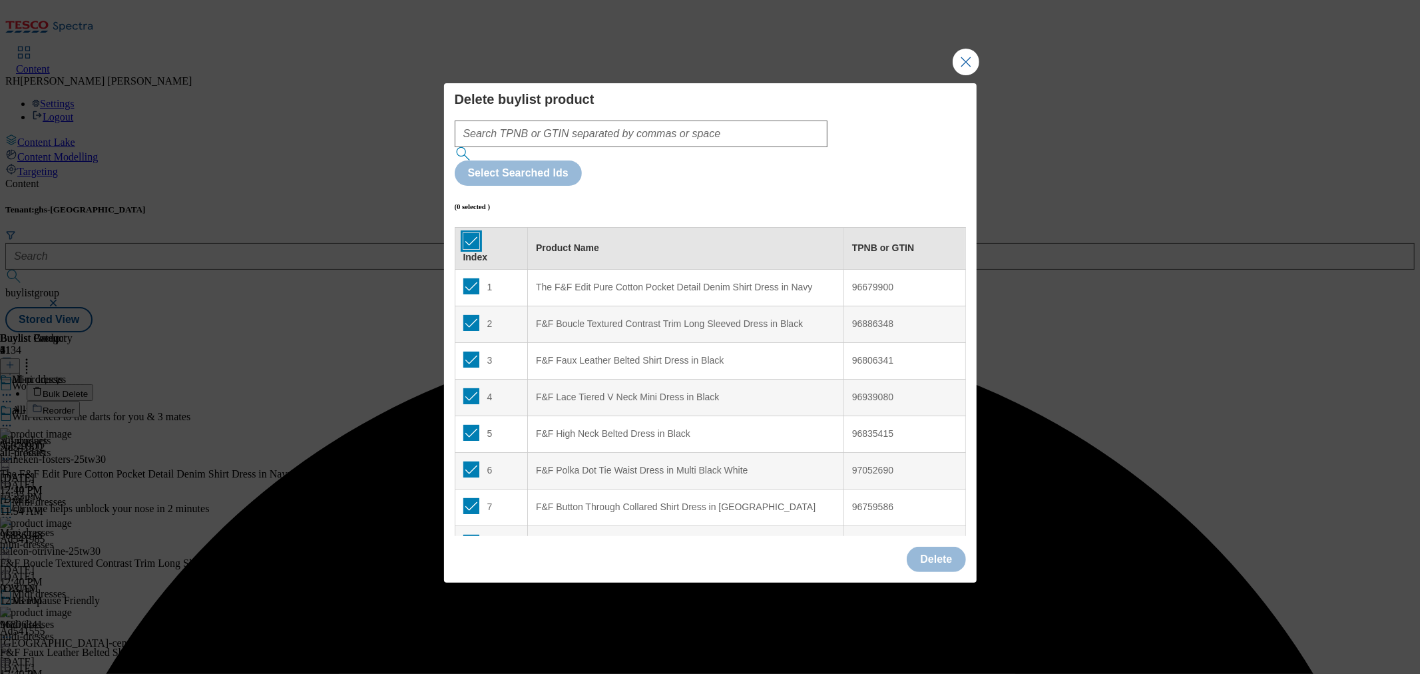
checkbox input "true"
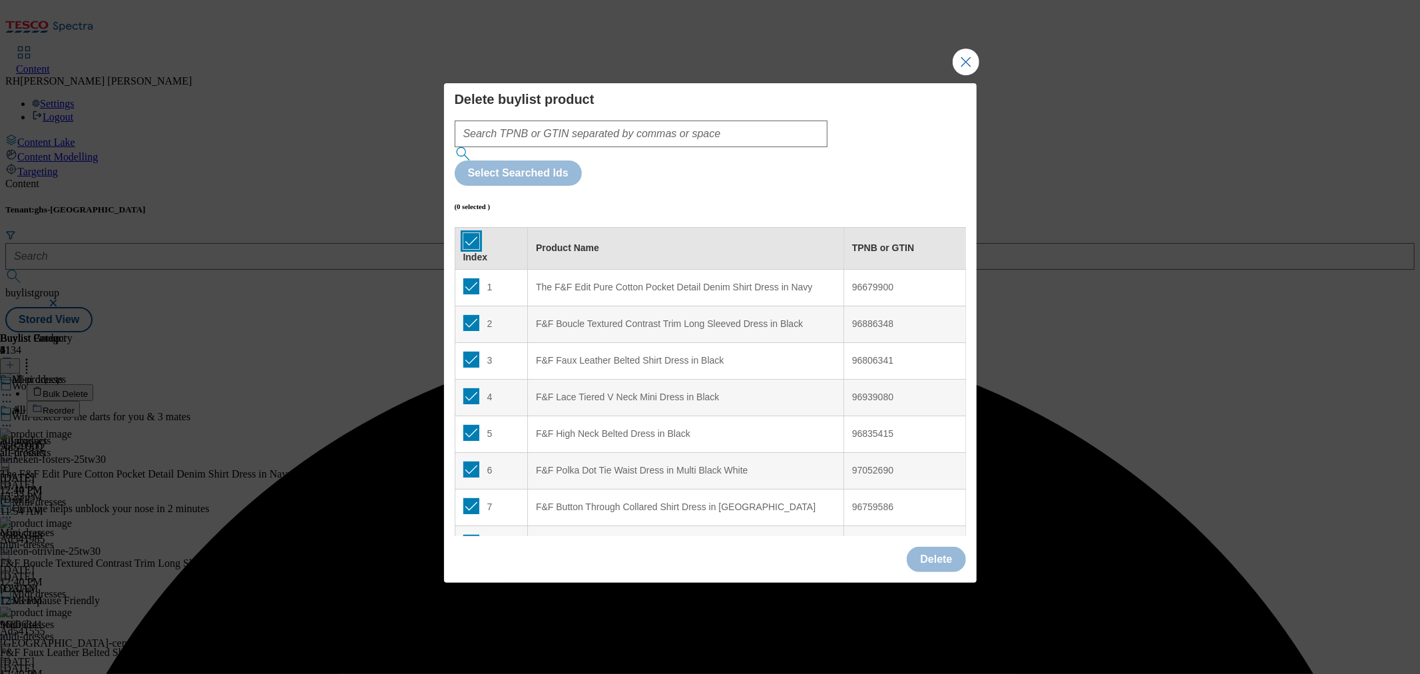
checkbox input "true"
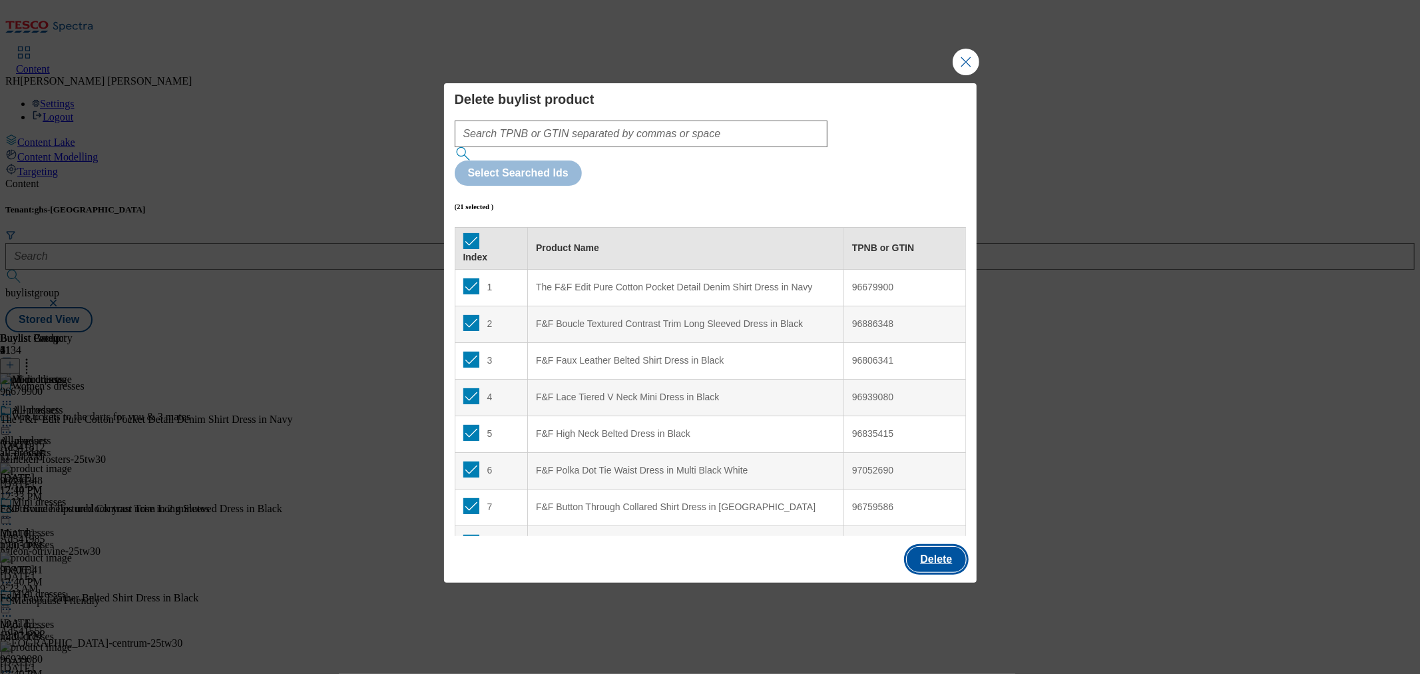
click at [934, 547] on button "Delete" at bounding box center [936, 559] width 59 height 25
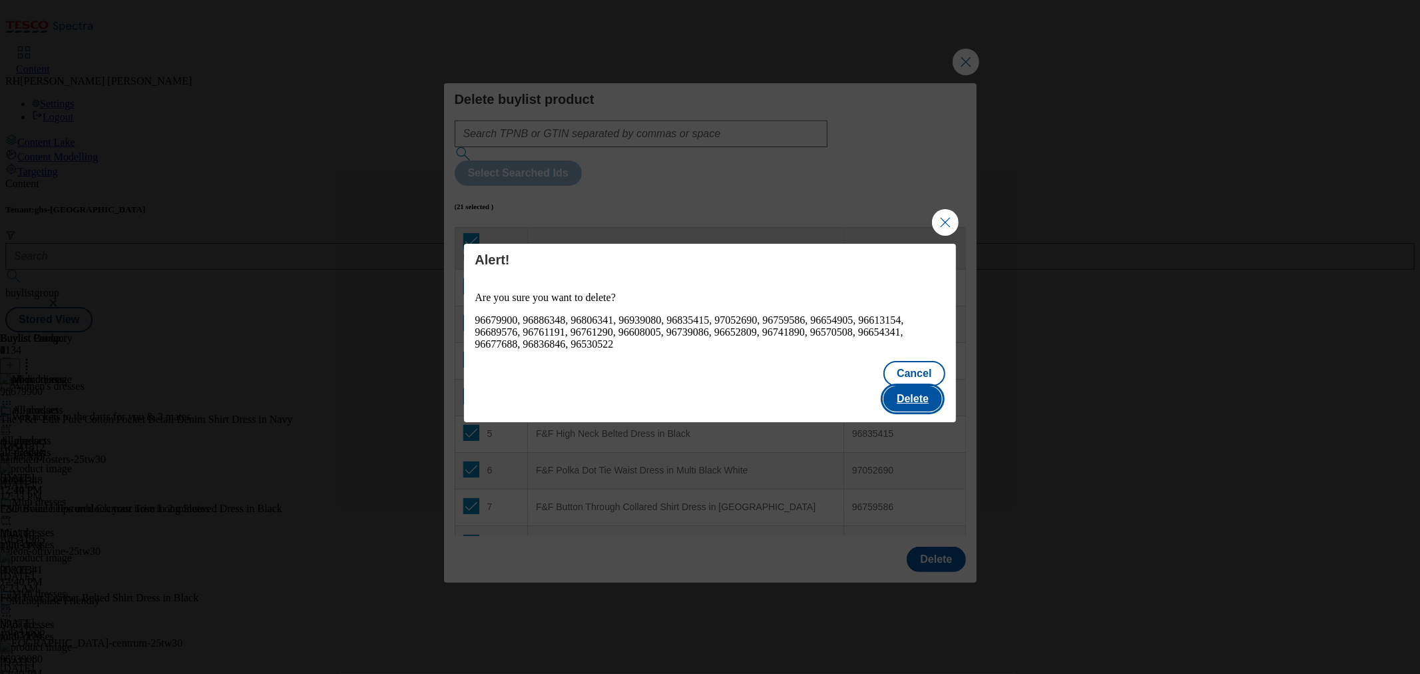
click at [919, 386] on button "Delete" at bounding box center [912, 398] width 59 height 25
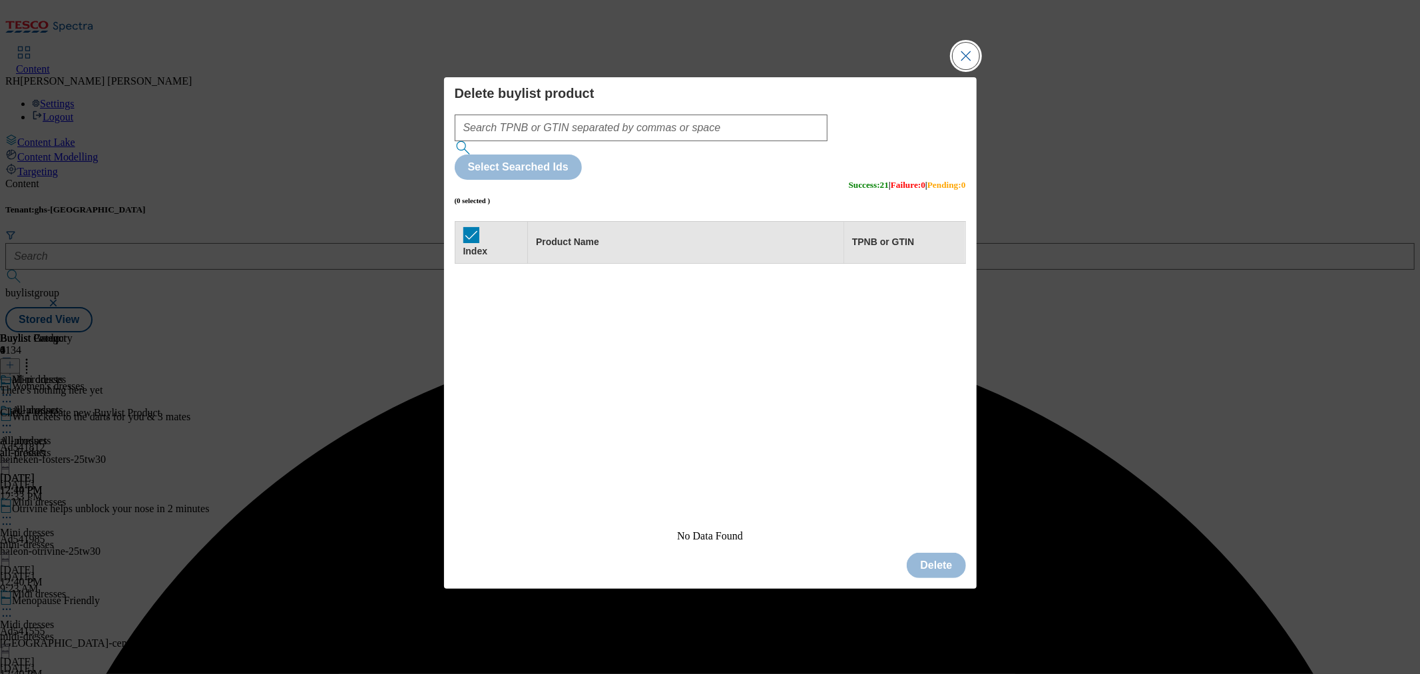
click at [967, 69] on button "Close Modal" at bounding box center [966, 56] width 27 height 27
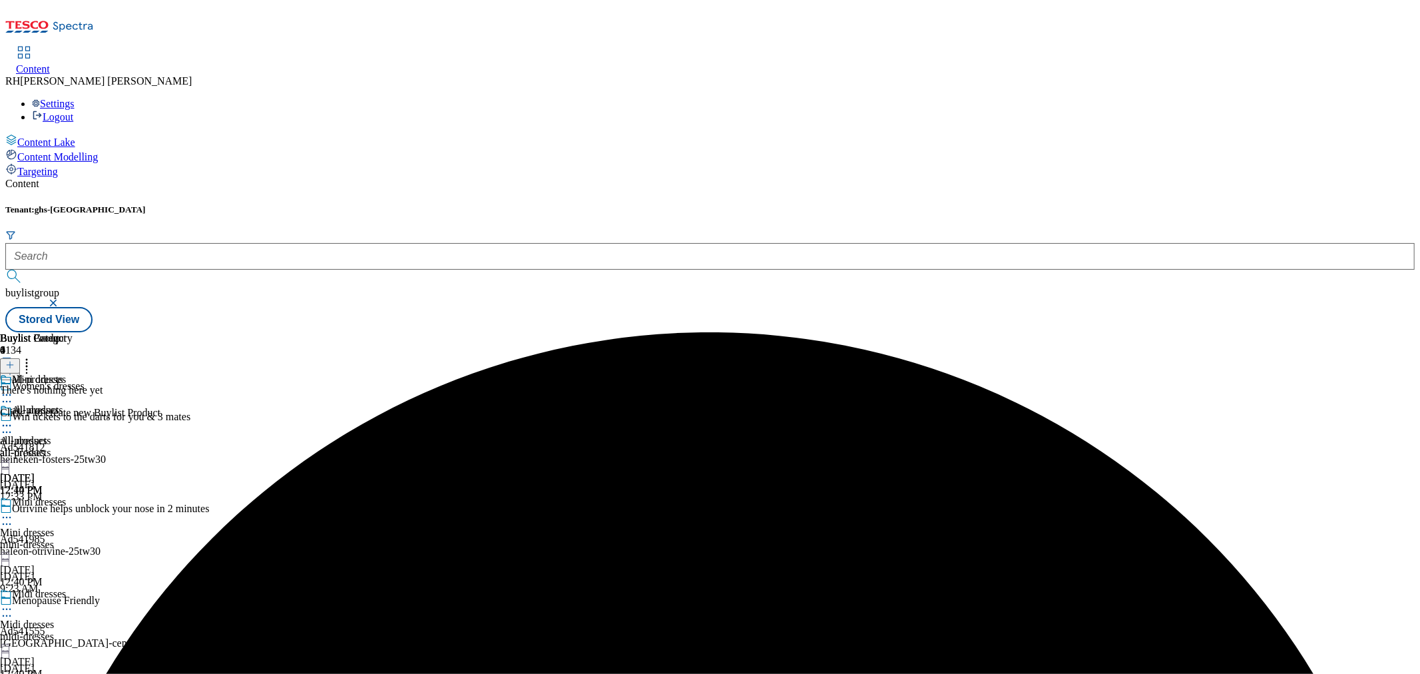
click at [15, 360] on icon at bounding box center [9, 364] width 9 height 9
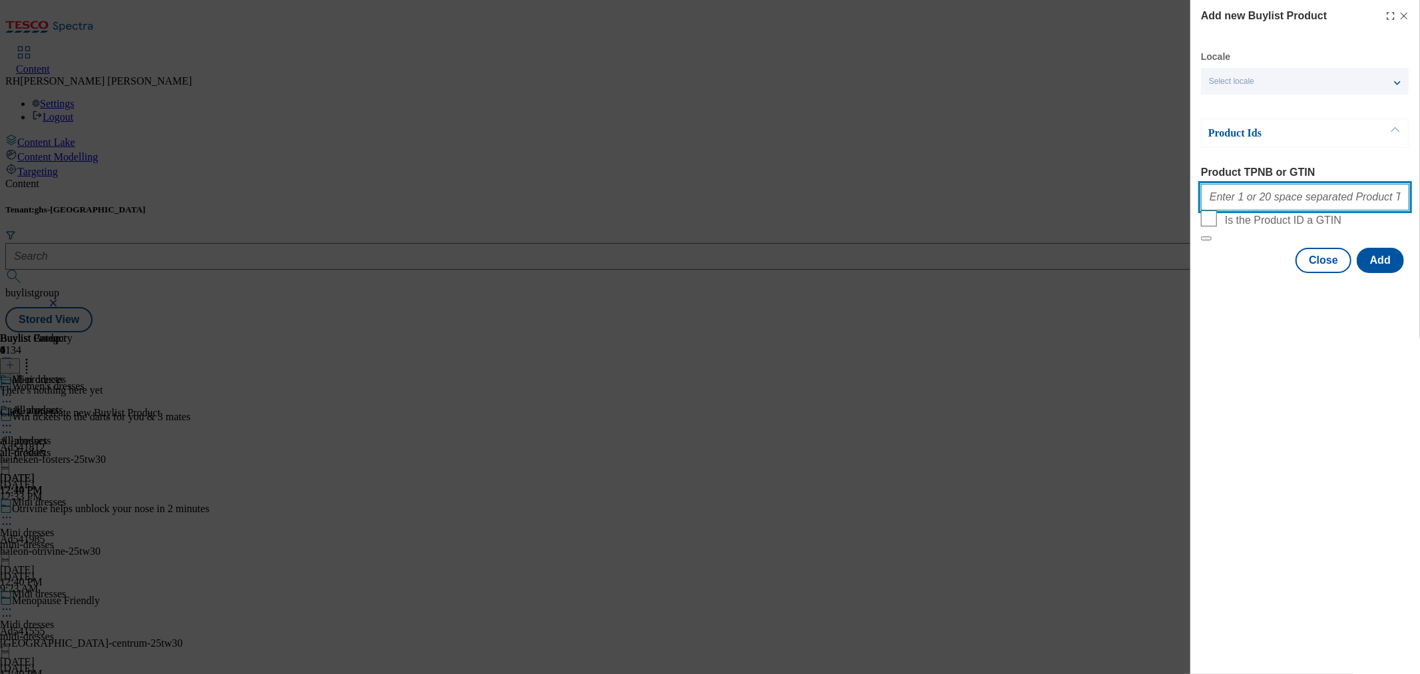
click at [1240, 194] on input "Product TPNB or GTIN" at bounding box center [1305, 197] width 208 height 27
paste input "96679916 96570514 96677694 96759586 96613160 96739092 97052690 96654911 9683686…"
type input "96679916 96570514 96677694 96759586 96613160 96739092 97052690 96654911 9683686…"
click at [1379, 273] on button "Add" at bounding box center [1380, 260] width 47 height 25
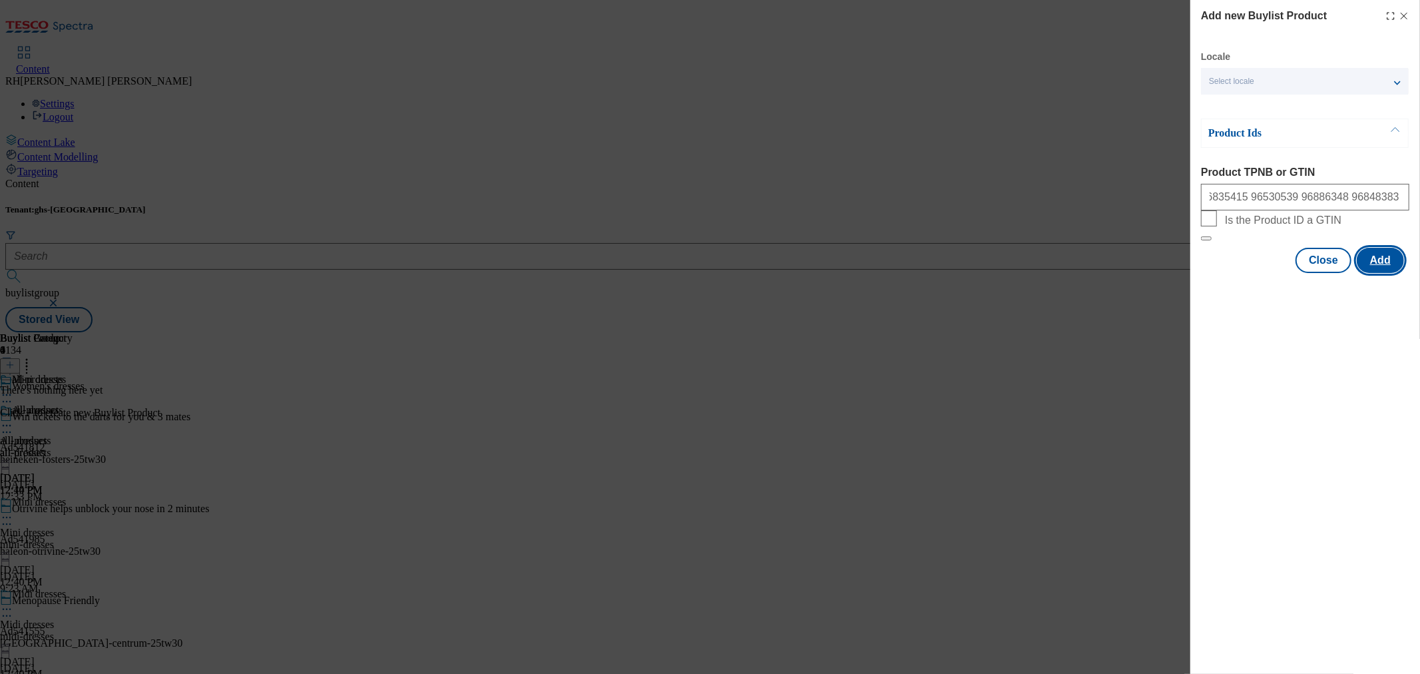
scroll to position [0, 0]
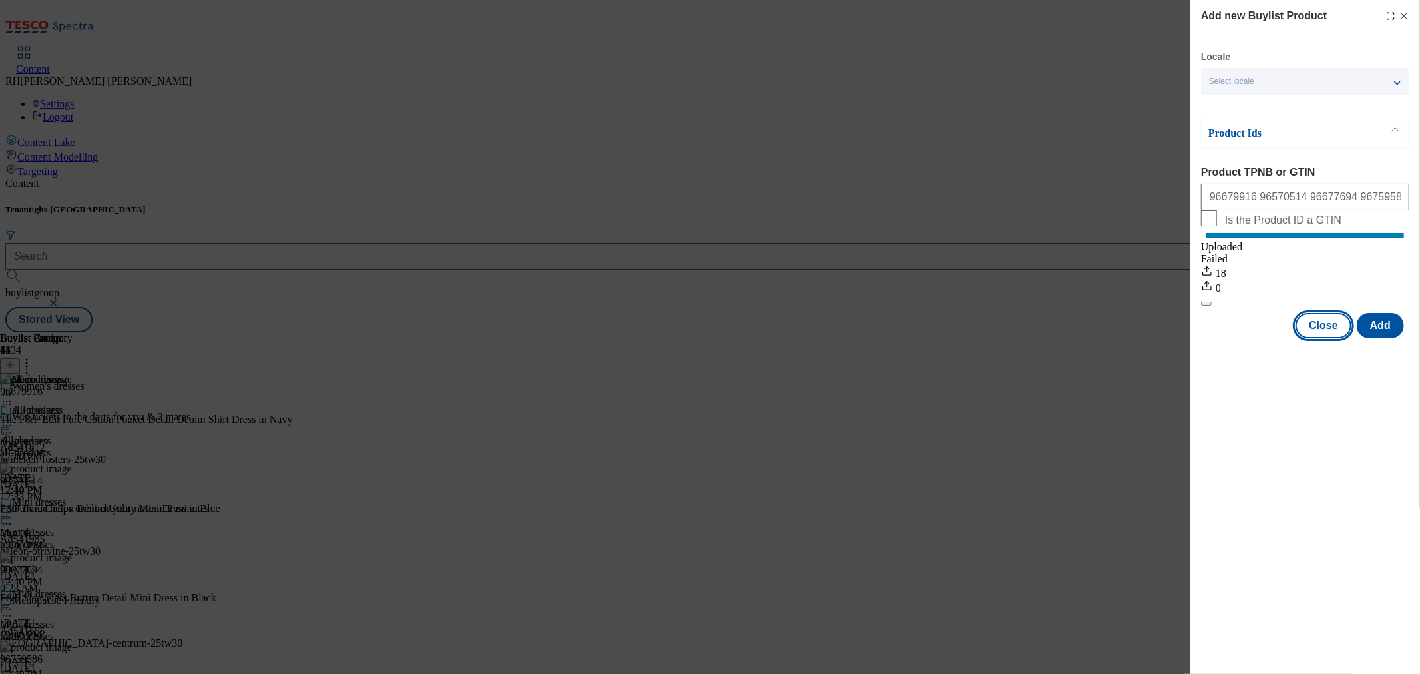
click at [1320, 334] on button "Close" at bounding box center [1323, 325] width 56 height 25
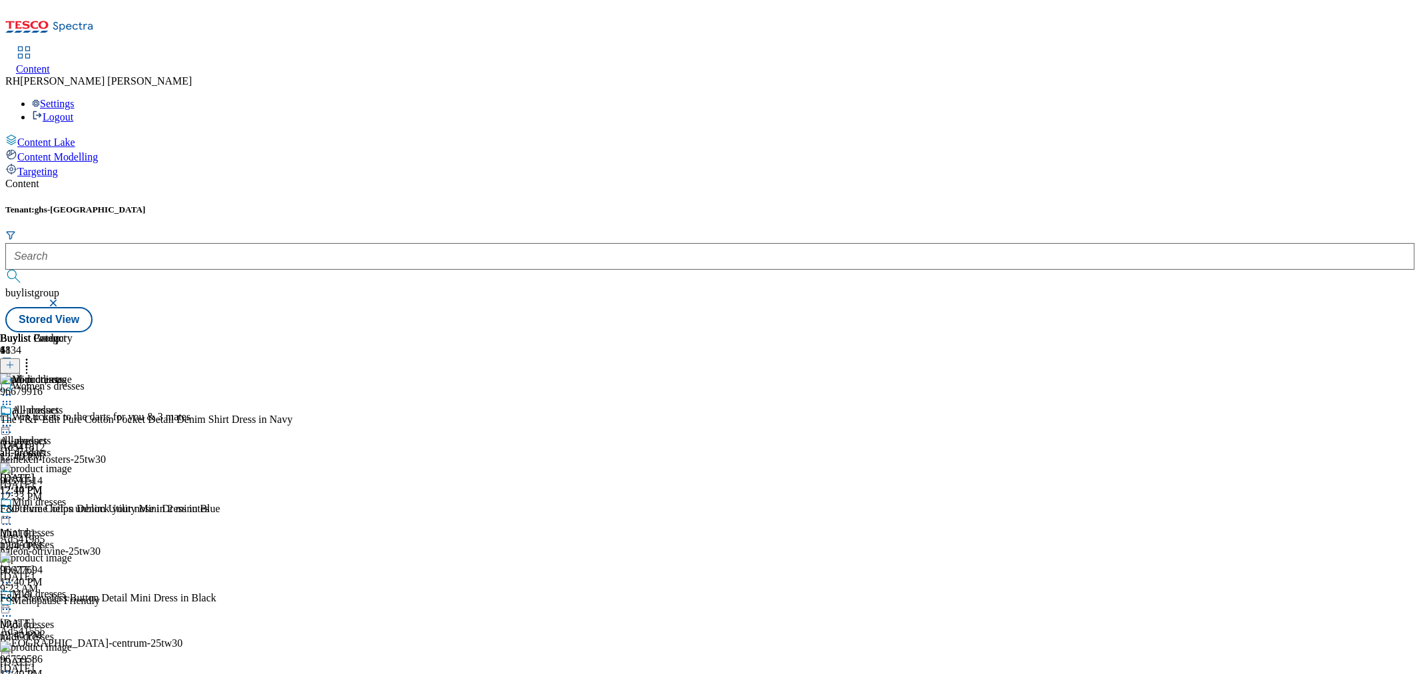
click at [13, 419] on icon at bounding box center [6, 425] width 13 height 13
click at [57, 449] on span "Edit" at bounding box center [48, 454] width 15 height 10
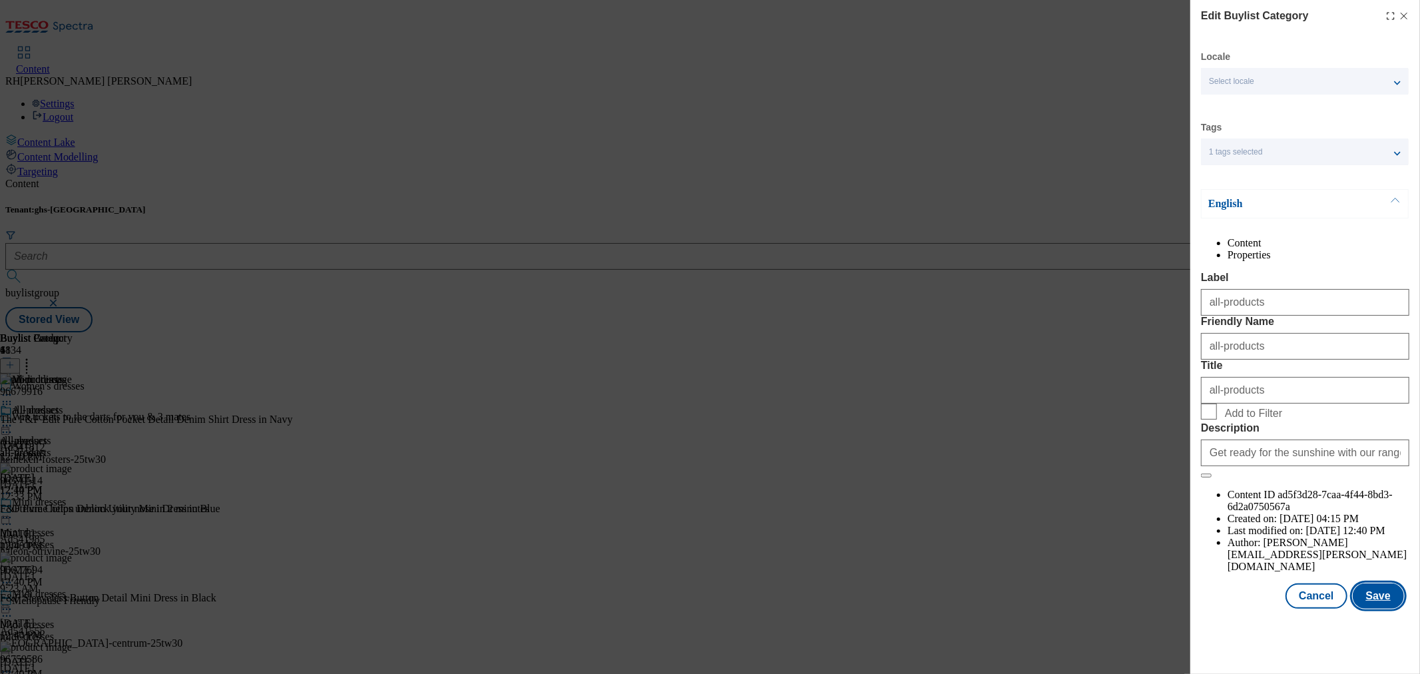
click at [1387, 608] on button "Save" at bounding box center [1378, 595] width 51 height 25
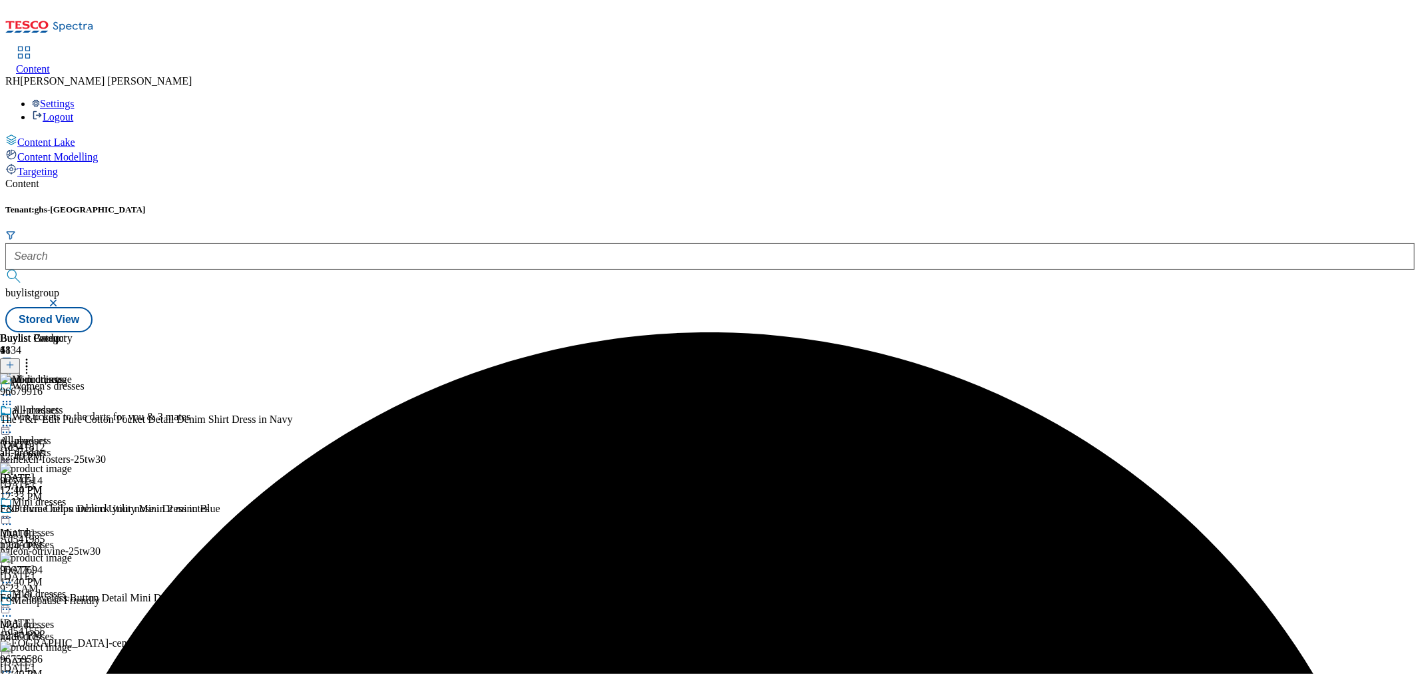
click at [13, 419] on icon at bounding box center [6, 425] width 13 height 13
click at [73, 510] on span "Preview" at bounding box center [56, 515] width 31 height 10
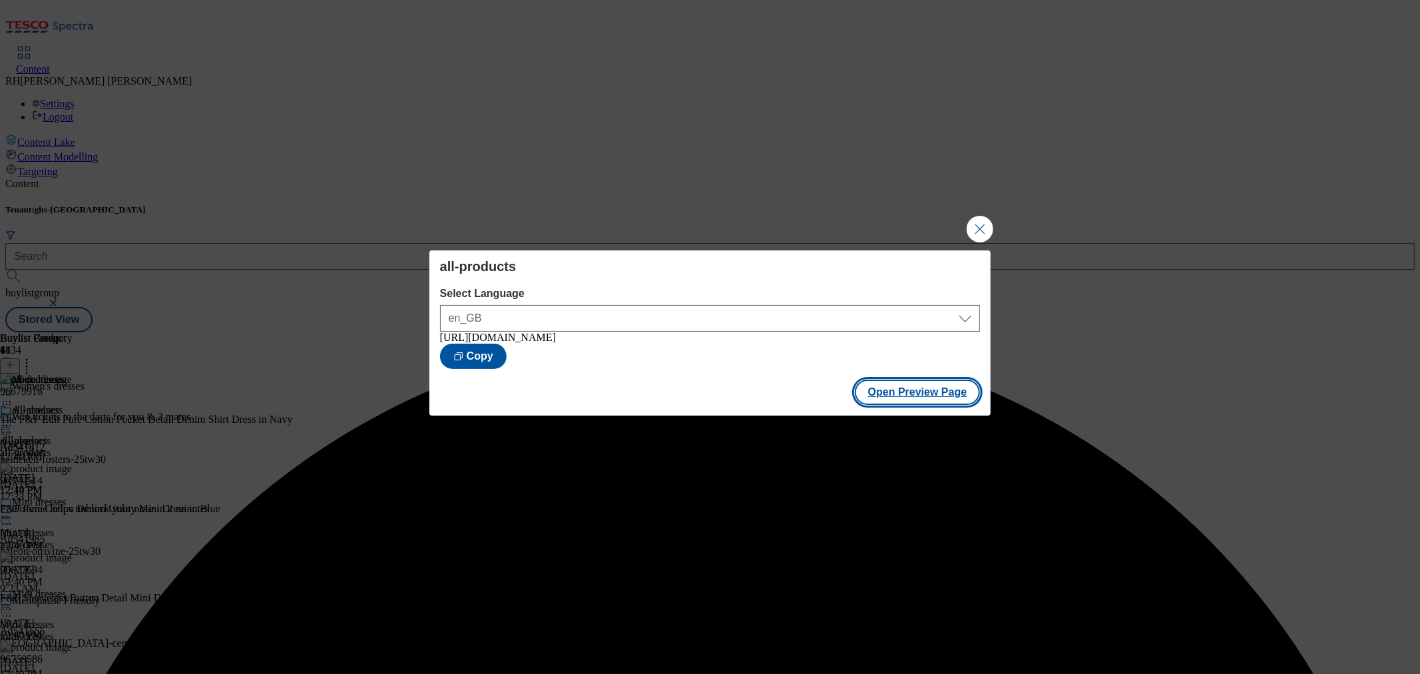
click at [920, 396] on button "Open Preview Page" at bounding box center [918, 391] width 126 height 25
click at [986, 227] on button "Close Modal" at bounding box center [980, 229] width 27 height 27
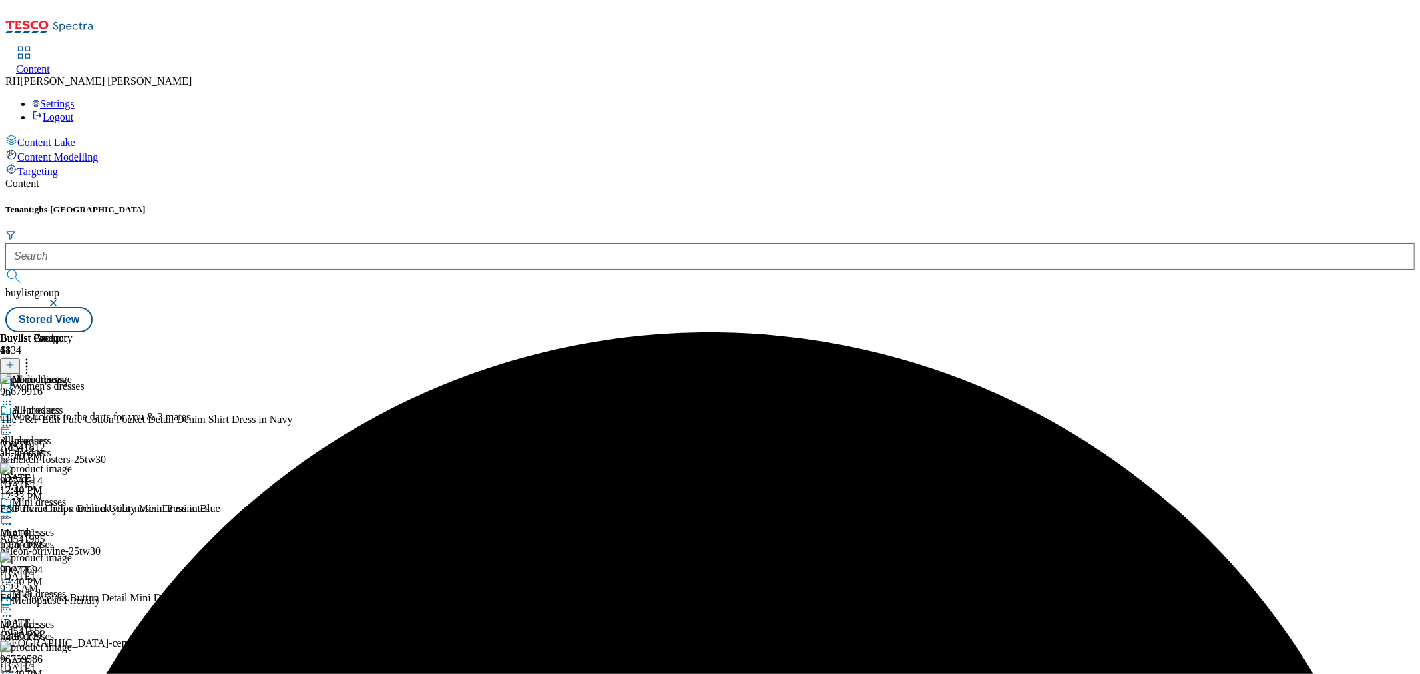
click at [13, 419] on icon at bounding box center [6, 425] width 13 height 13
click at [71, 556] on span "Publish" at bounding box center [55, 561] width 29 height 10
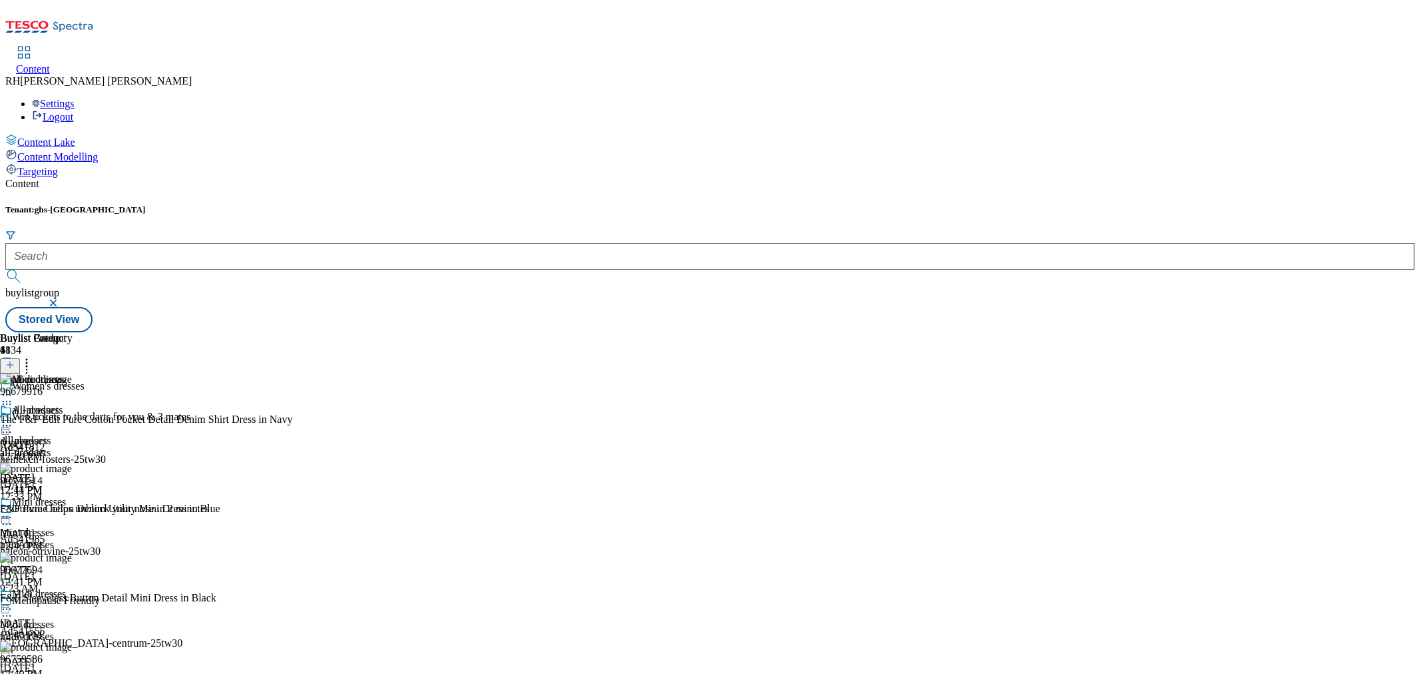
click at [68, 404] on div "All dresses All dresses all-dresses [DATE] 12:14 PM" at bounding box center [34, 450] width 68 height 92
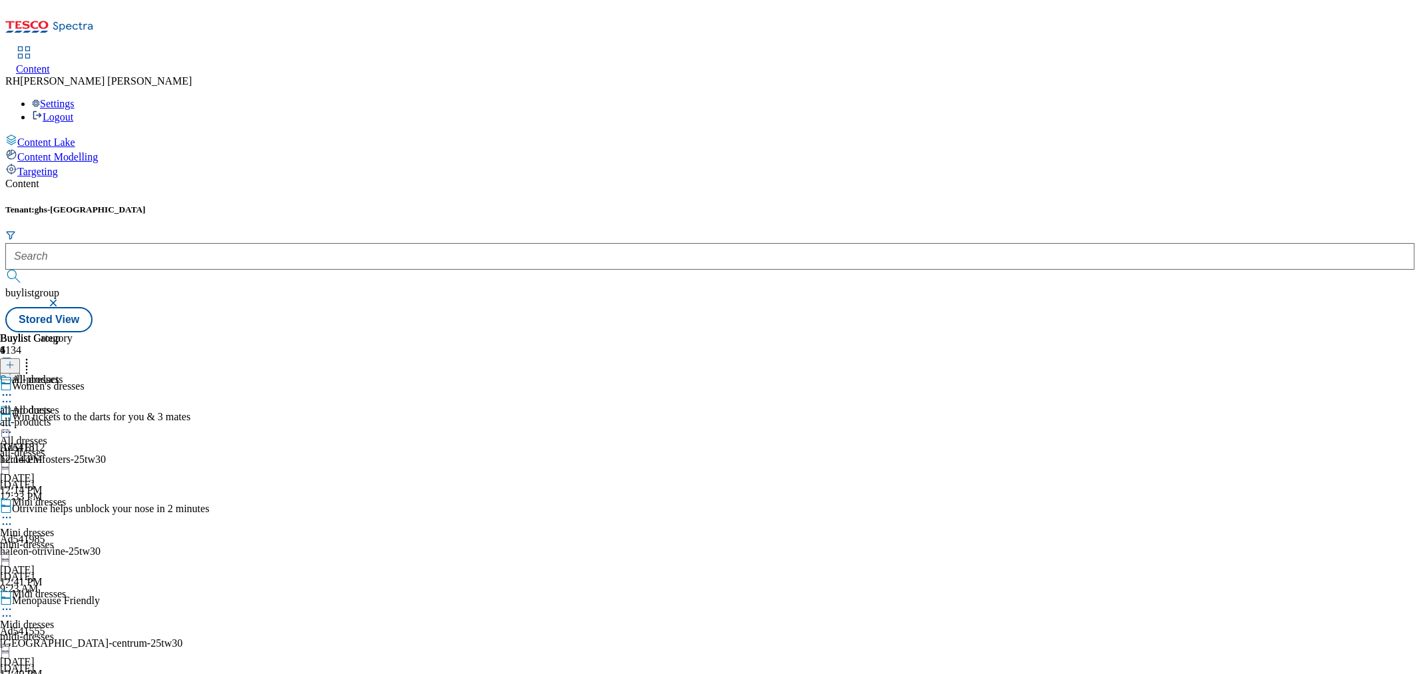
click at [73, 373] on div "all-products" at bounding box center [36, 388] width 73 height 31
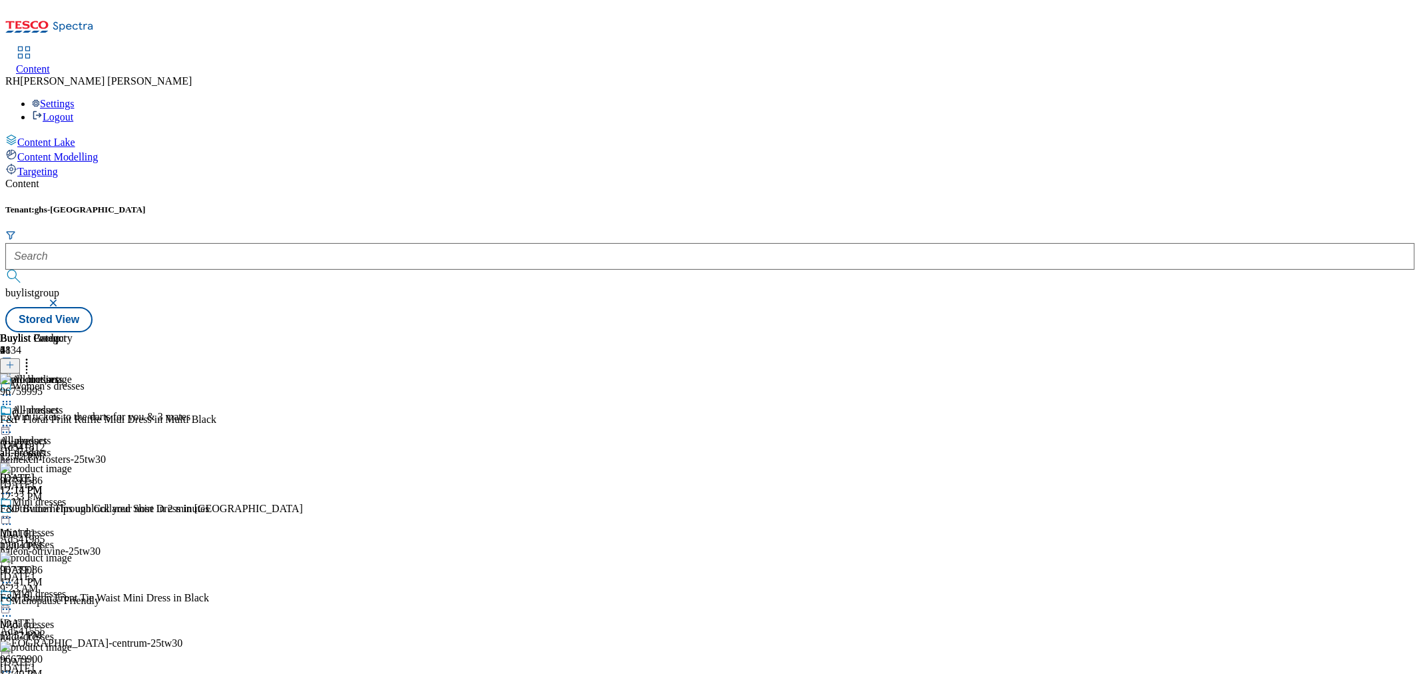
click at [13, 419] on icon at bounding box center [6, 425] width 13 height 13
click at [84, 571] on span "Un-publish" at bounding box center [62, 576] width 43 height 10
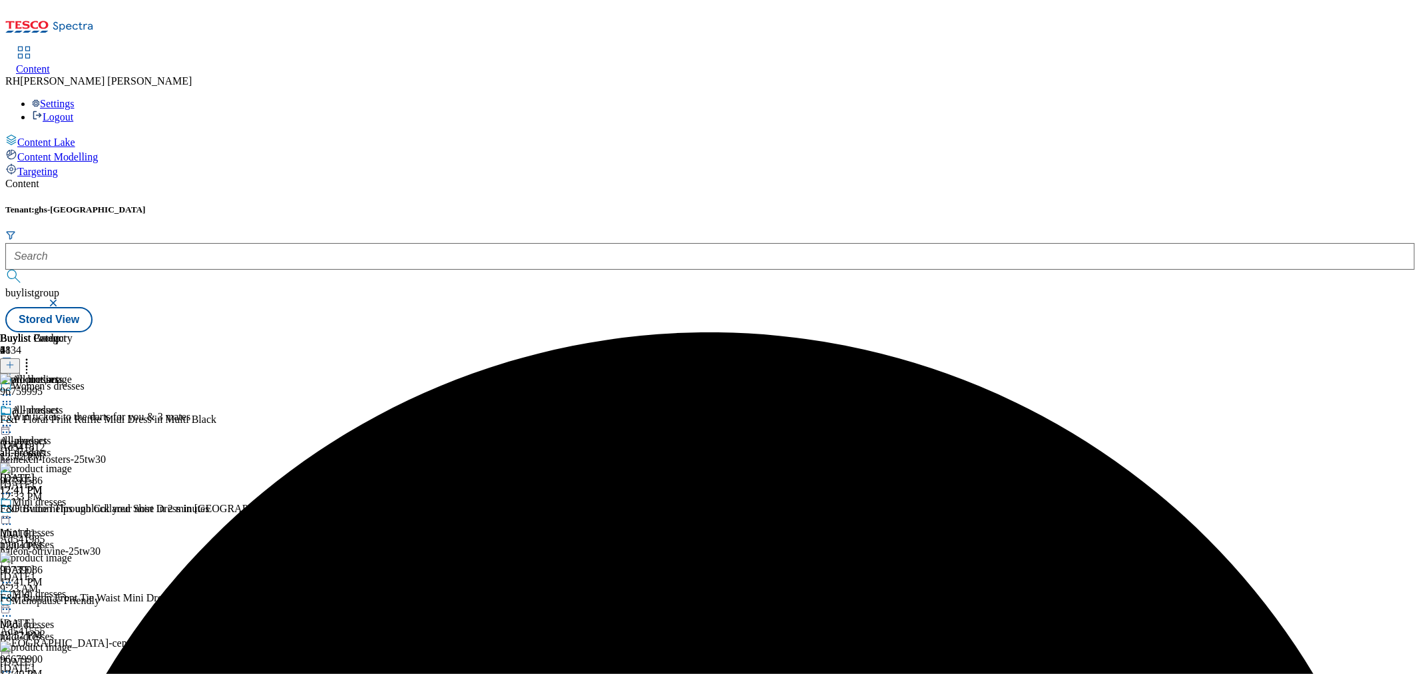
click at [13, 419] on icon at bounding box center [6, 425] width 13 height 13
click at [86, 525] on span "Un-preview" at bounding box center [63, 530] width 45 height 10
click at [33, 356] on icon at bounding box center [26, 362] width 13 height 13
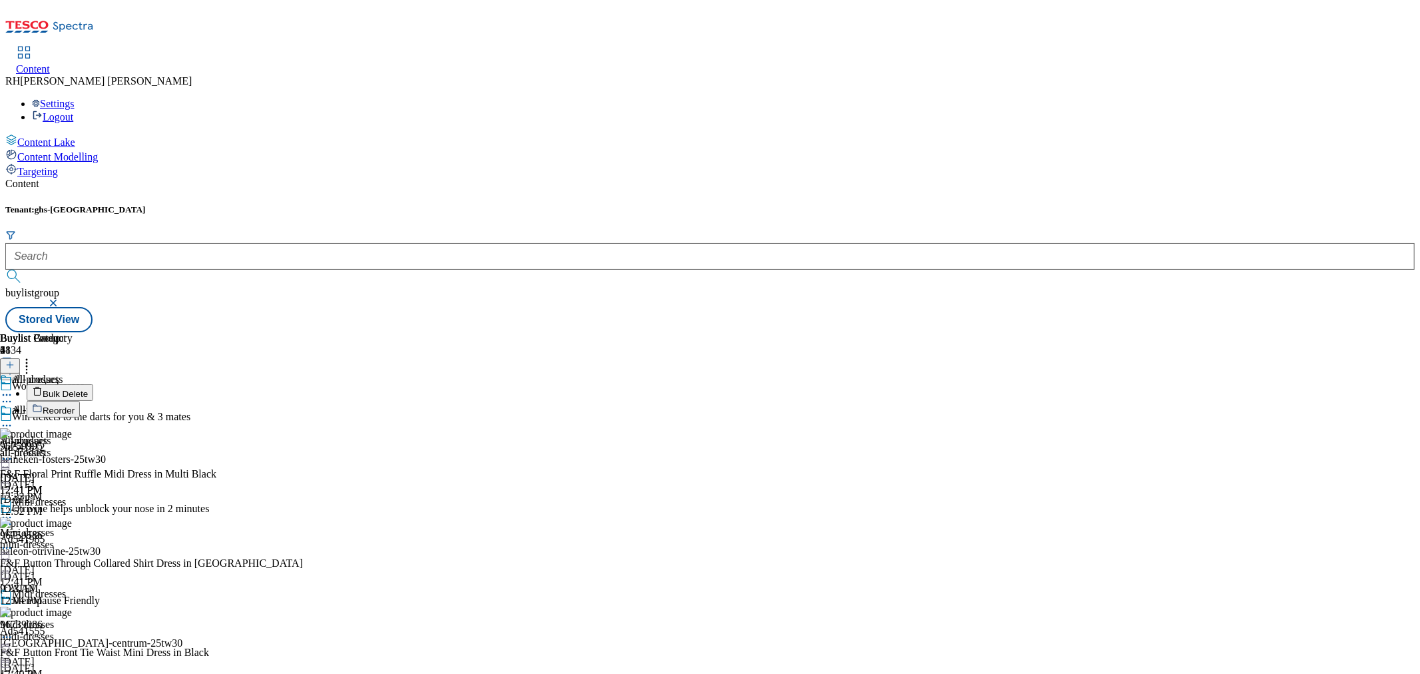
click at [93, 384] on button "Bulk Delete" at bounding box center [60, 392] width 67 height 17
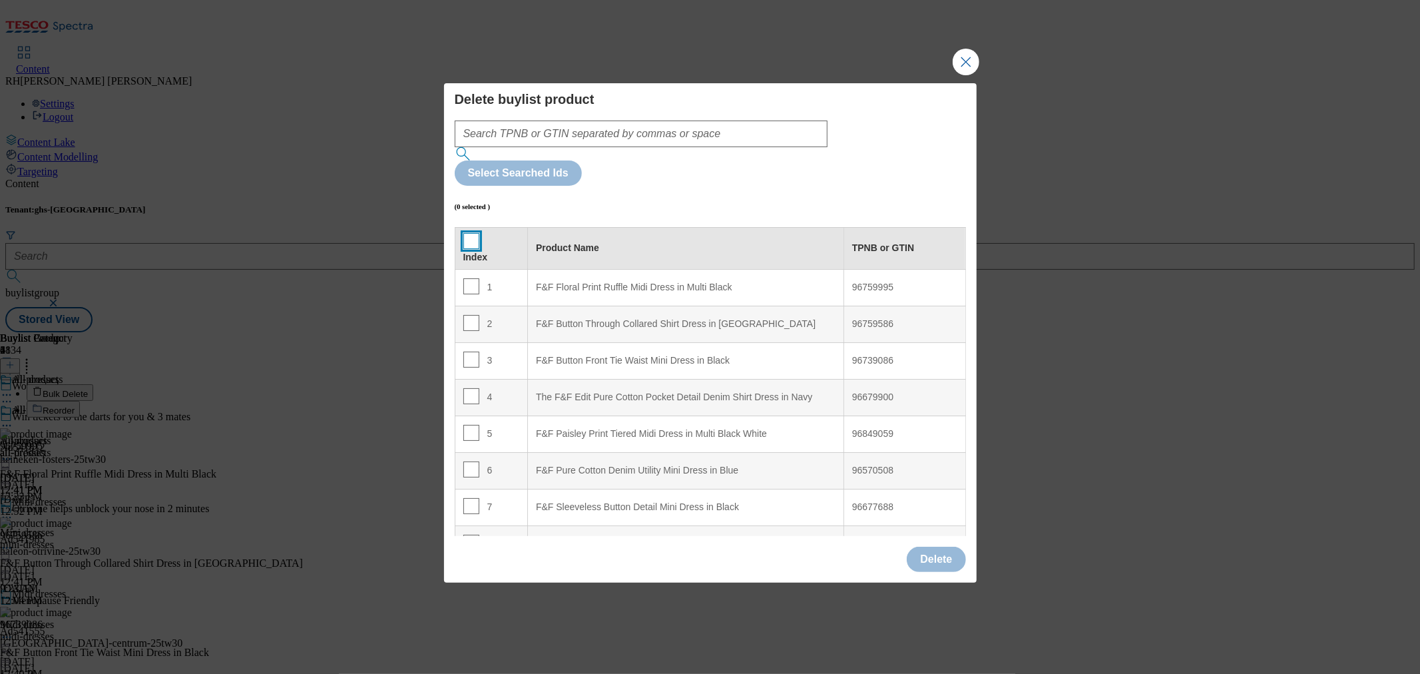
click at [468, 233] on input "Modal" at bounding box center [471, 241] width 16 height 16
checkbox input "true"
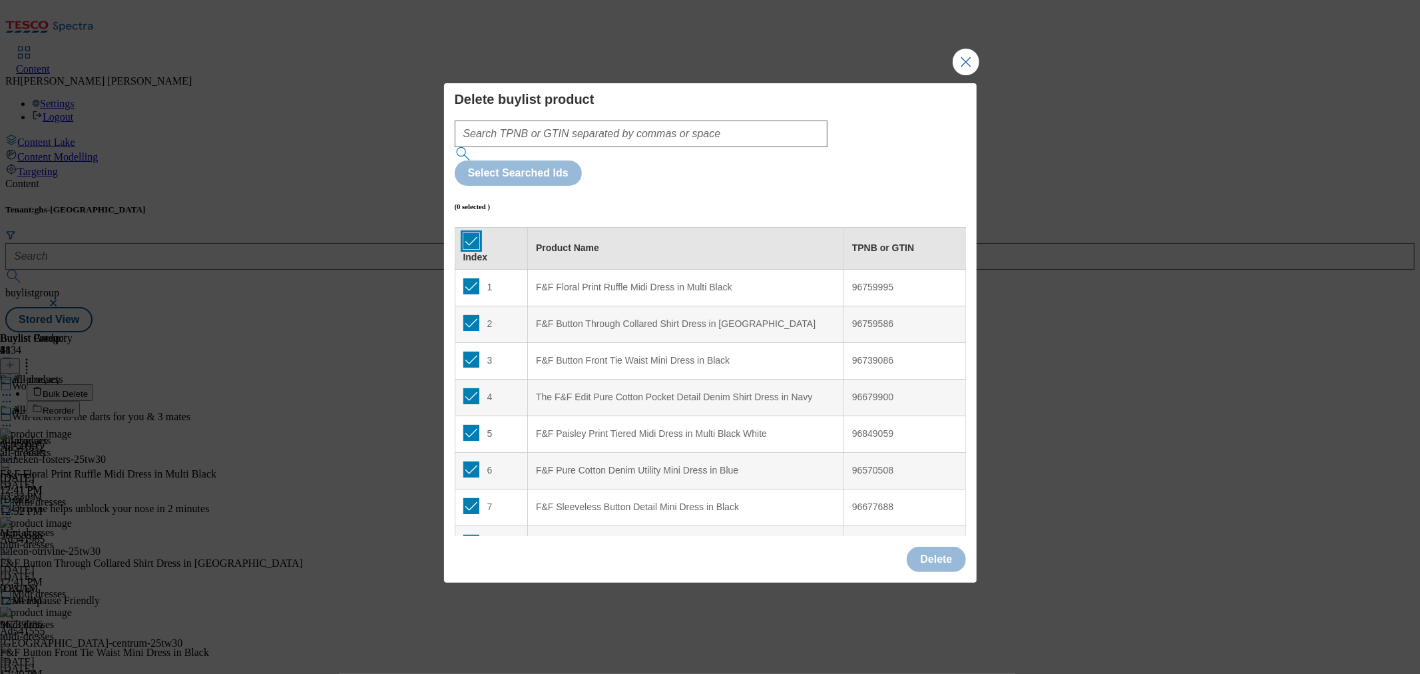
checkbox input "true"
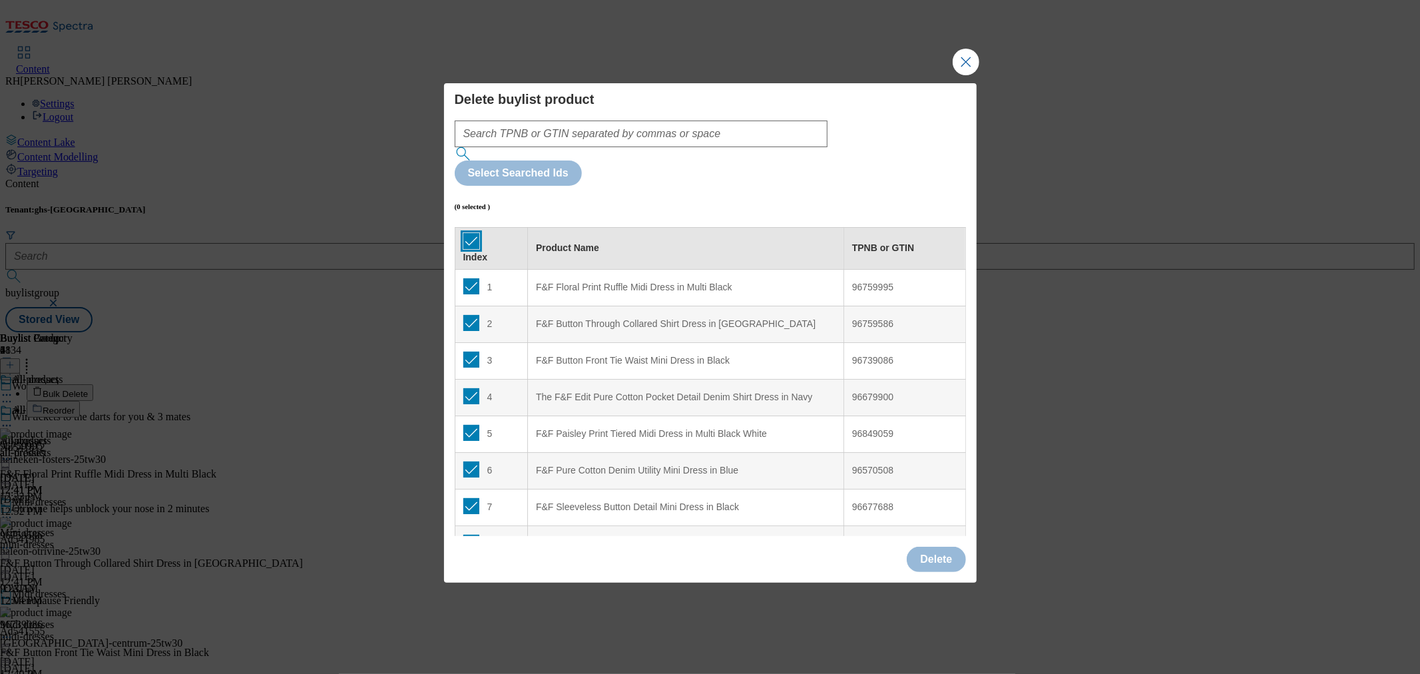
checkbox input "true"
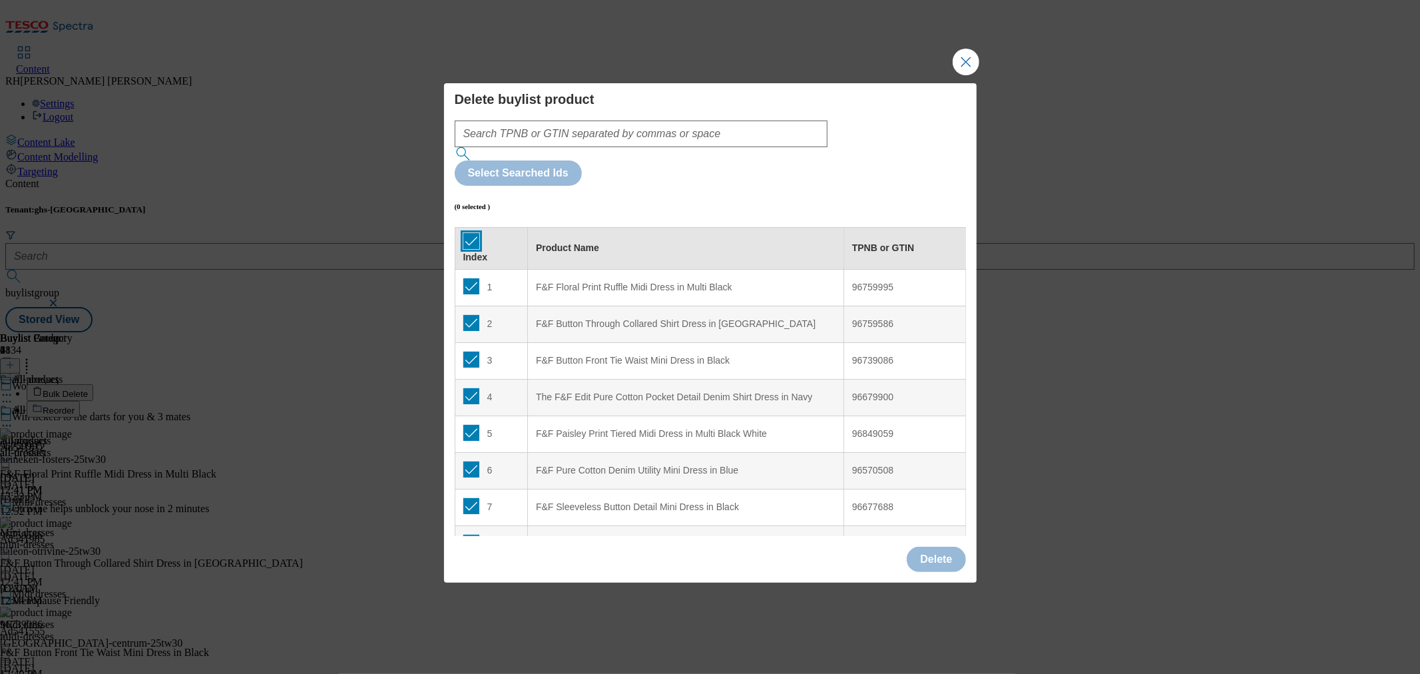
checkbox input "true"
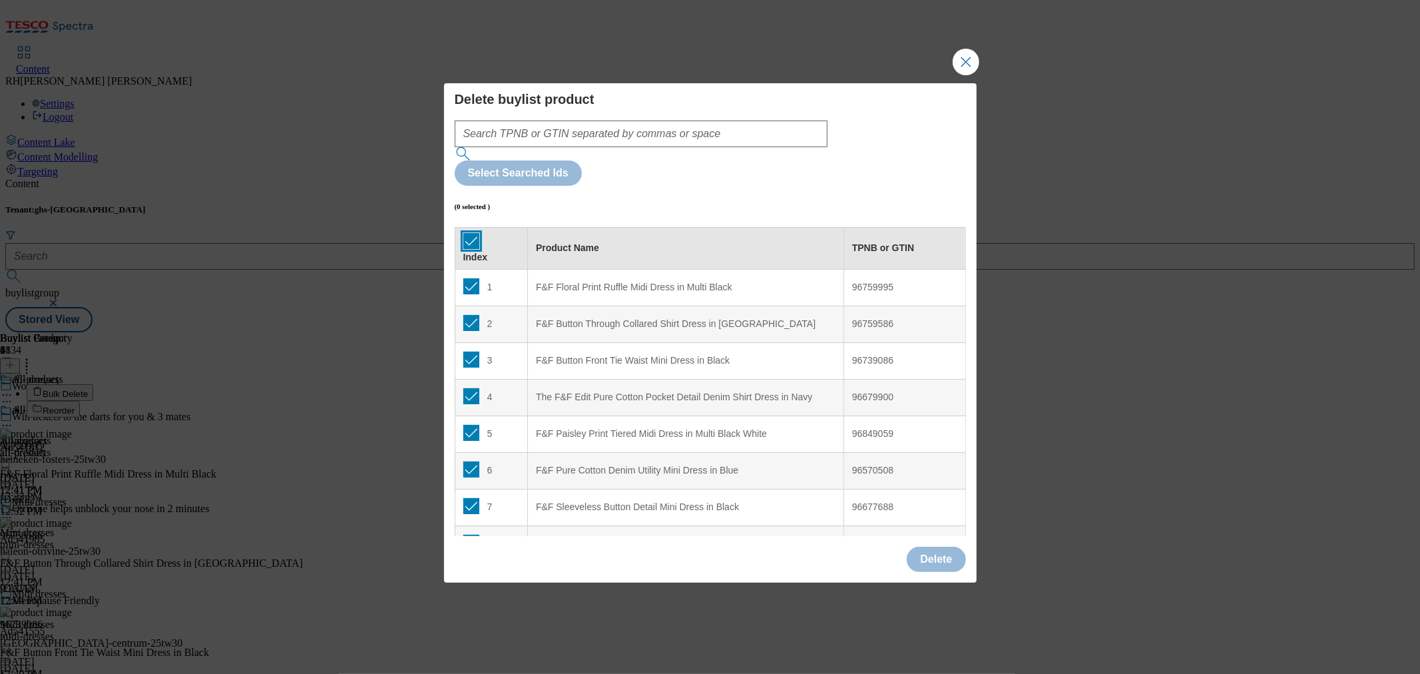
checkbox input "true"
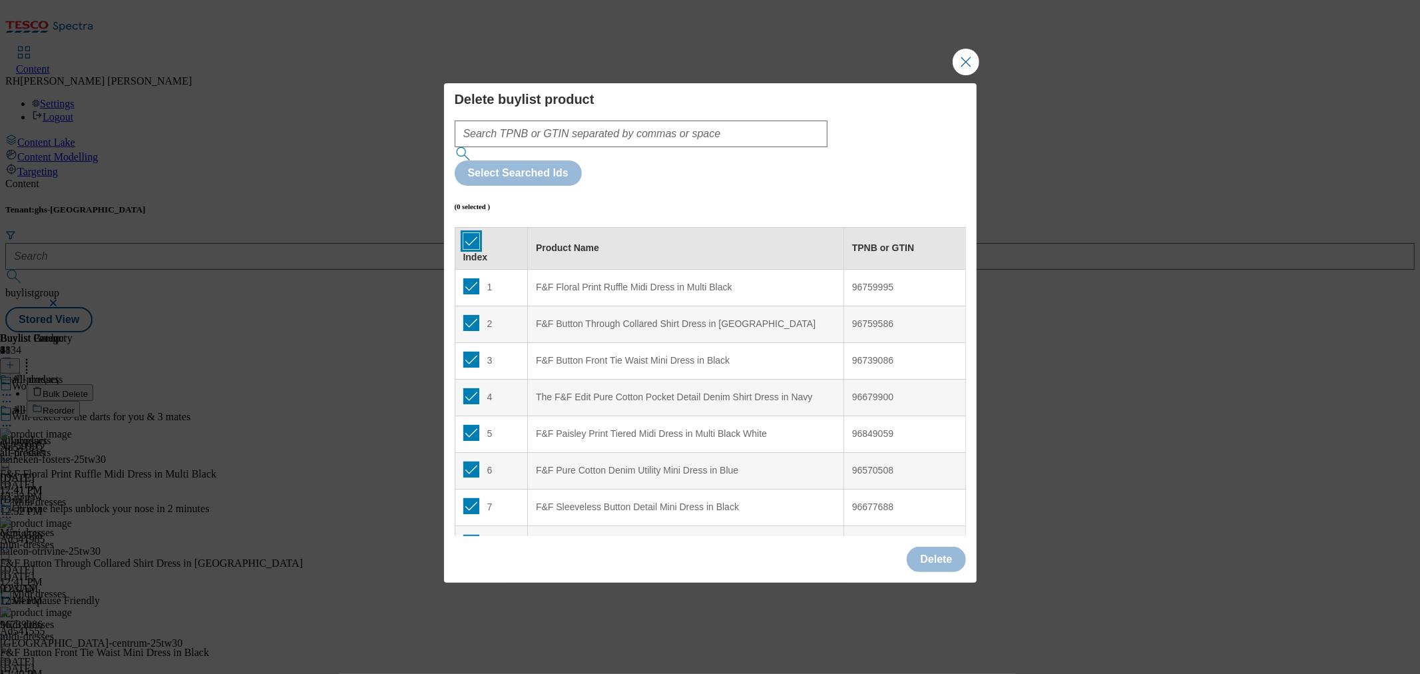
checkbox input "true"
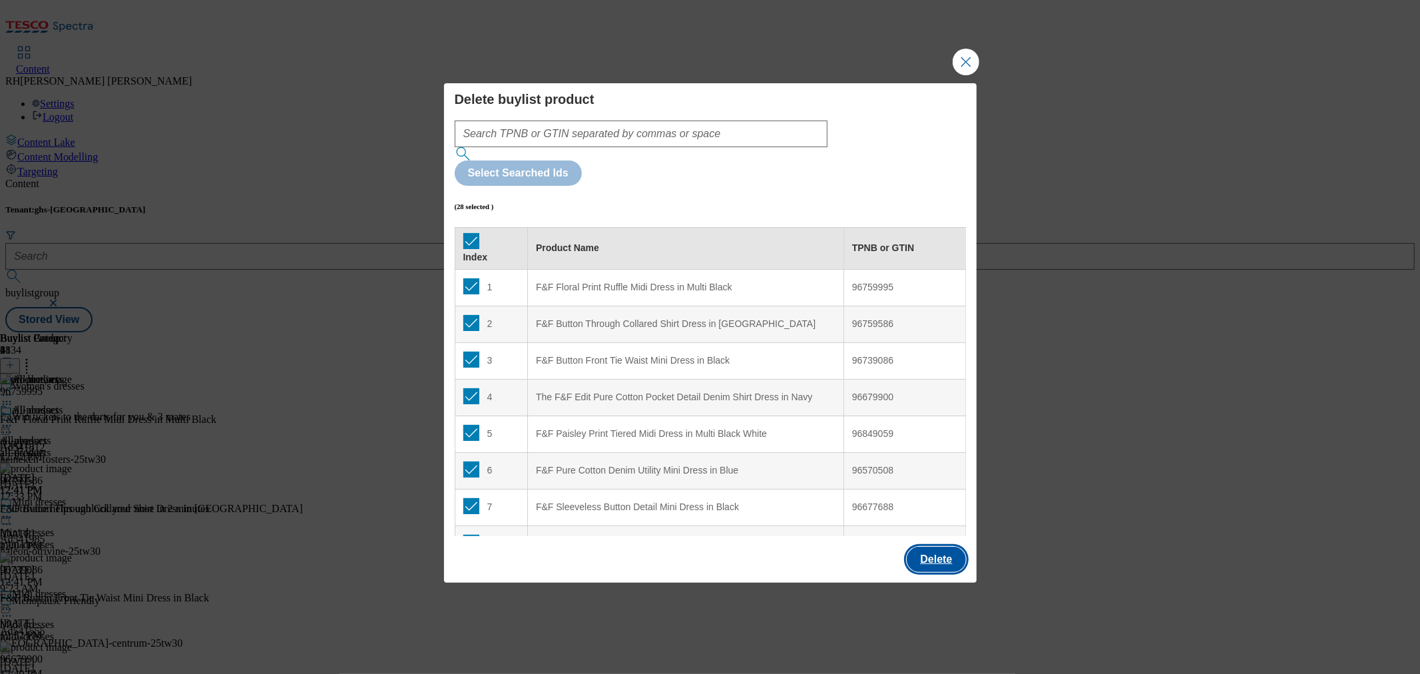
click at [941, 547] on button "Delete" at bounding box center [936, 559] width 59 height 25
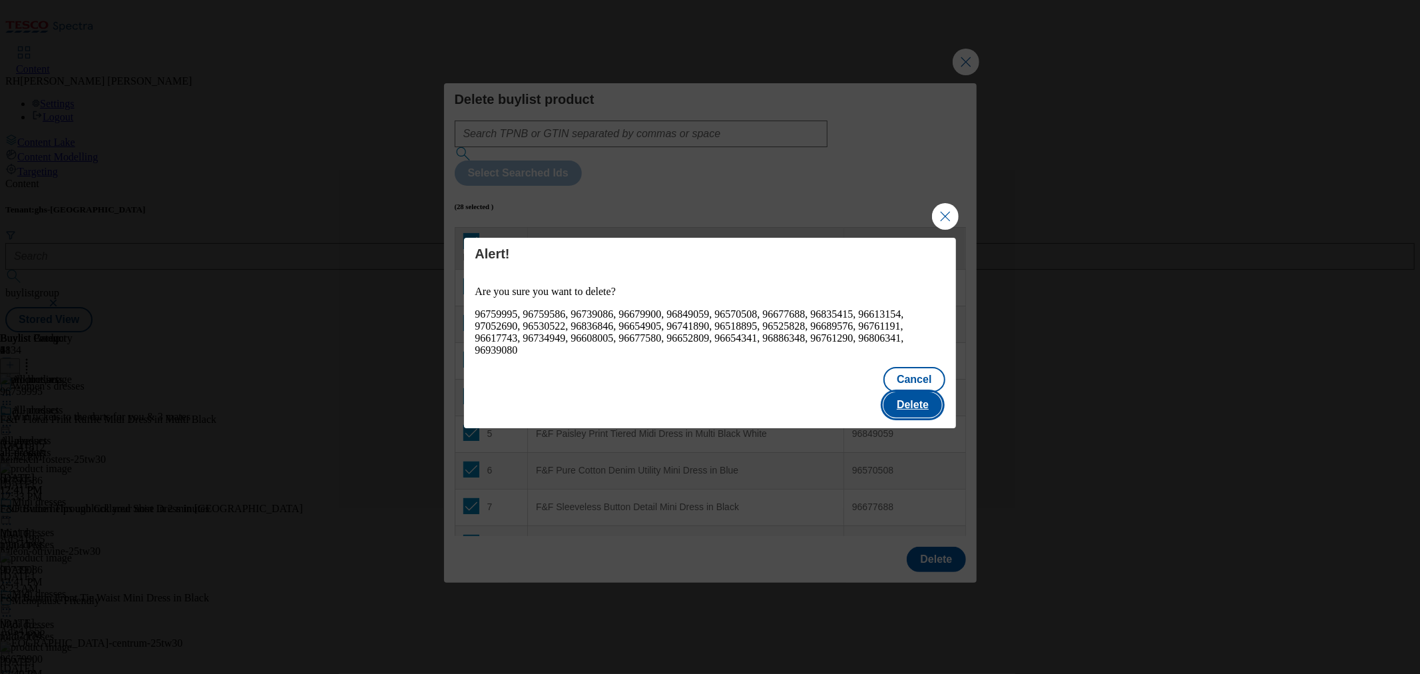
click at [921, 392] on button "Delete" at bounding box center [912, 404] width 59 height 25
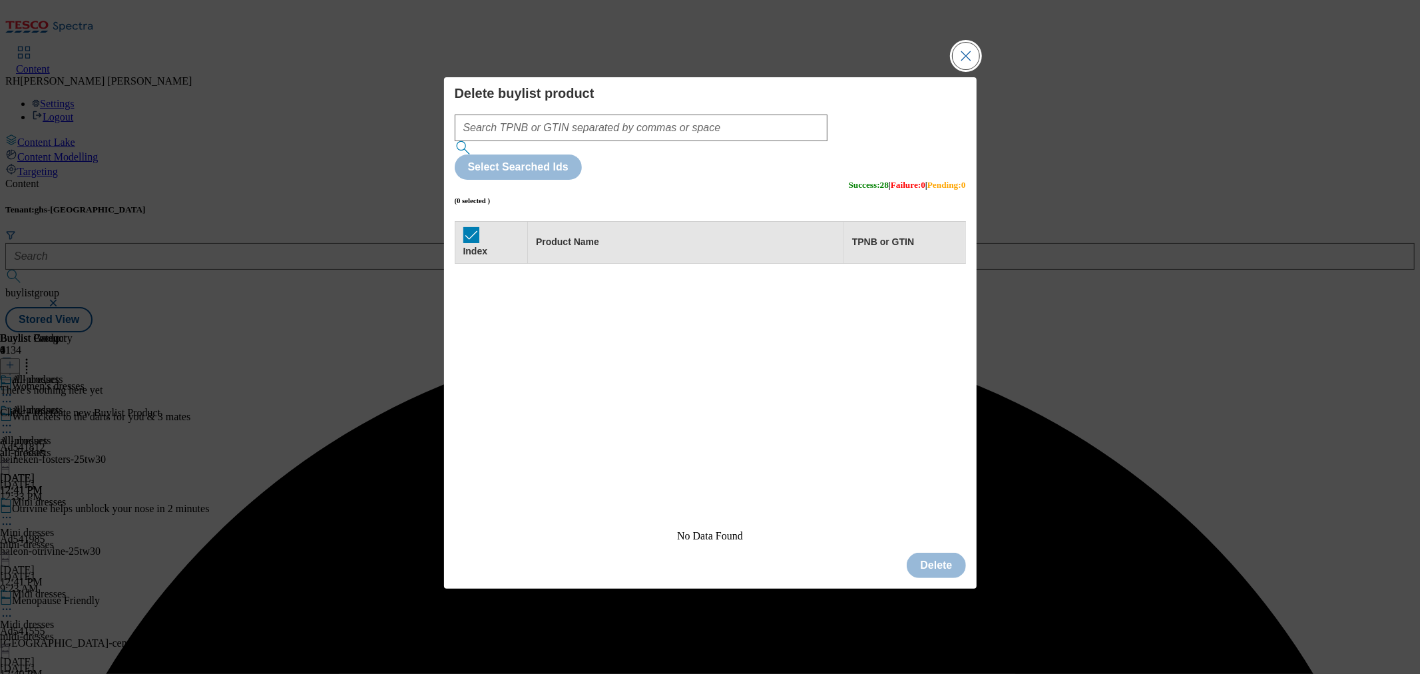
click at [975, 69] on button "Close Modal" at bounding box center [966, 56] width 27 height 27
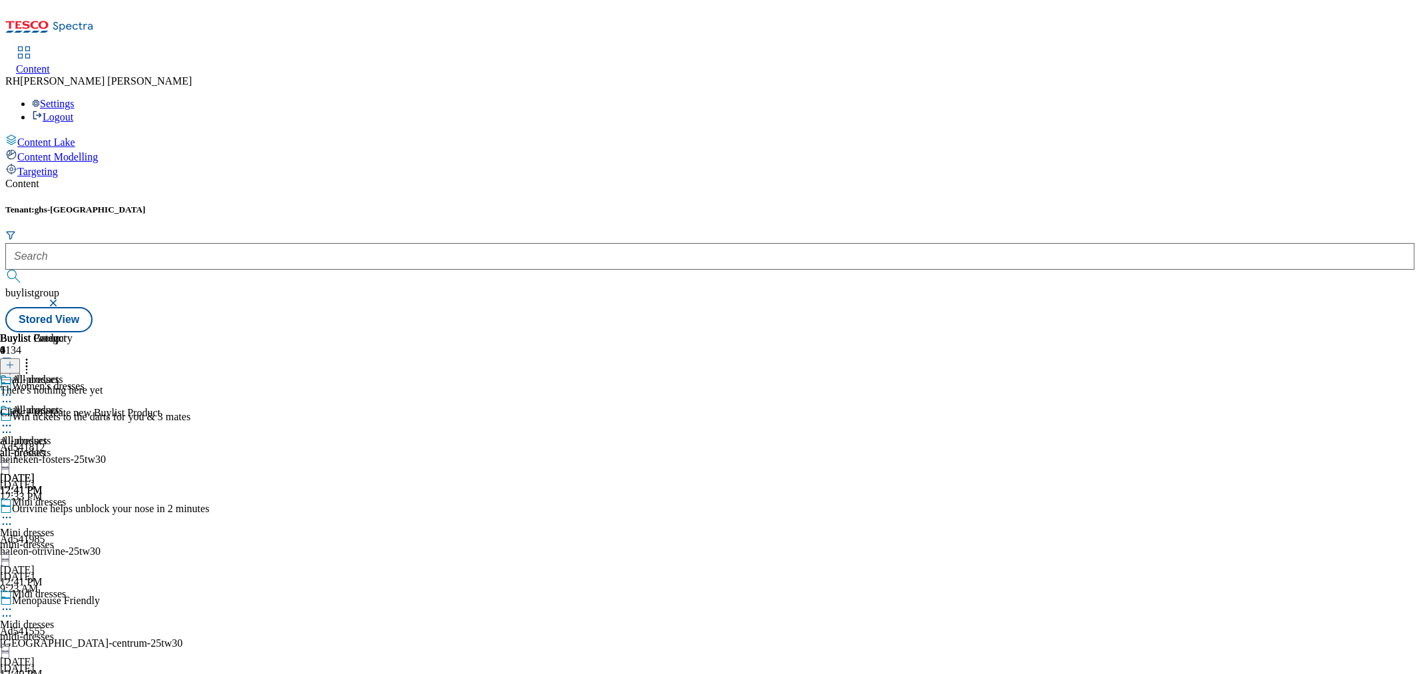
click at [15, 360] on icon at bounding box center [9, 364] width 9 height 9
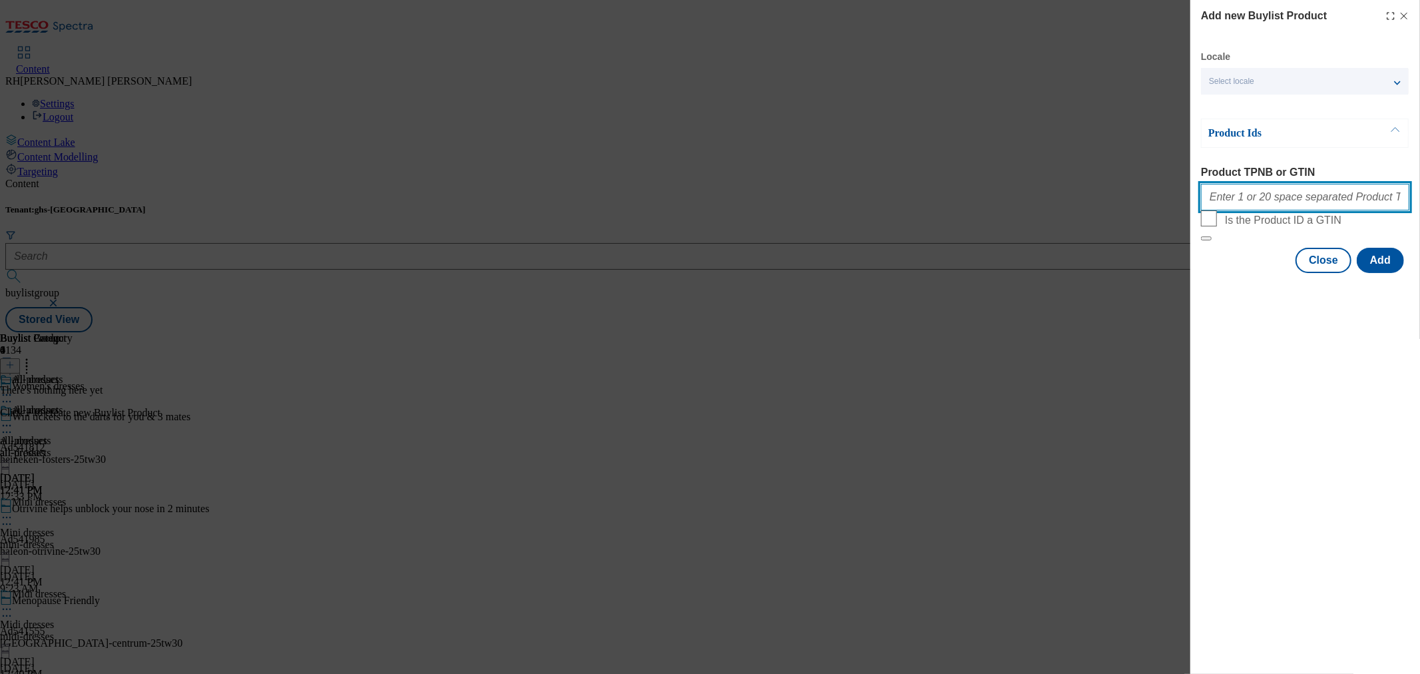
click at [1250, 204] on input "Product TPNB or GTIN" at bounding box center [1305, 197] width 208 height 27
paste input "96679916 96760007 96570514 96677694 96759586 96849059 97043072 96613160 9673909…"
type input "96679916 96760007 96570514 96677694 96759586 96849059 97043072 96613160 9673909…"
click at [1375, 273] on button "Add" at bounding box center [1380, 260] width 47 height 25
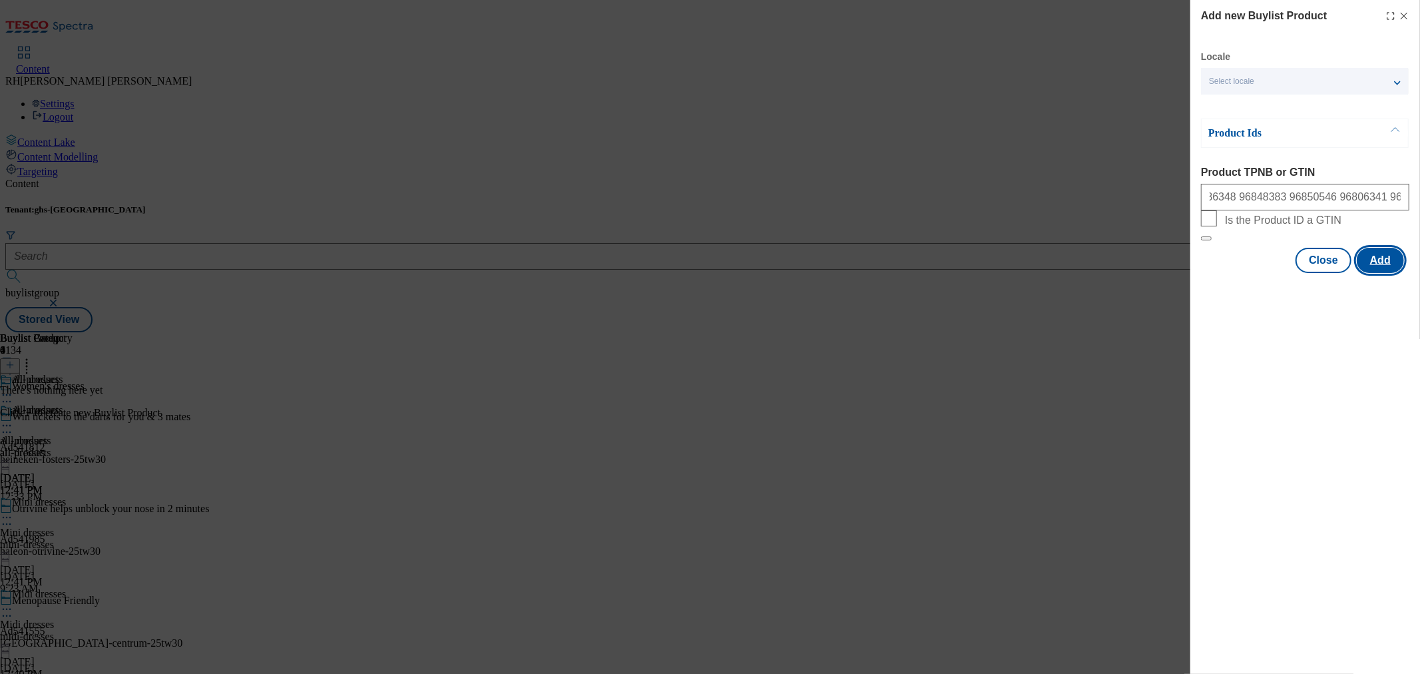
scroll to position [0, 0]
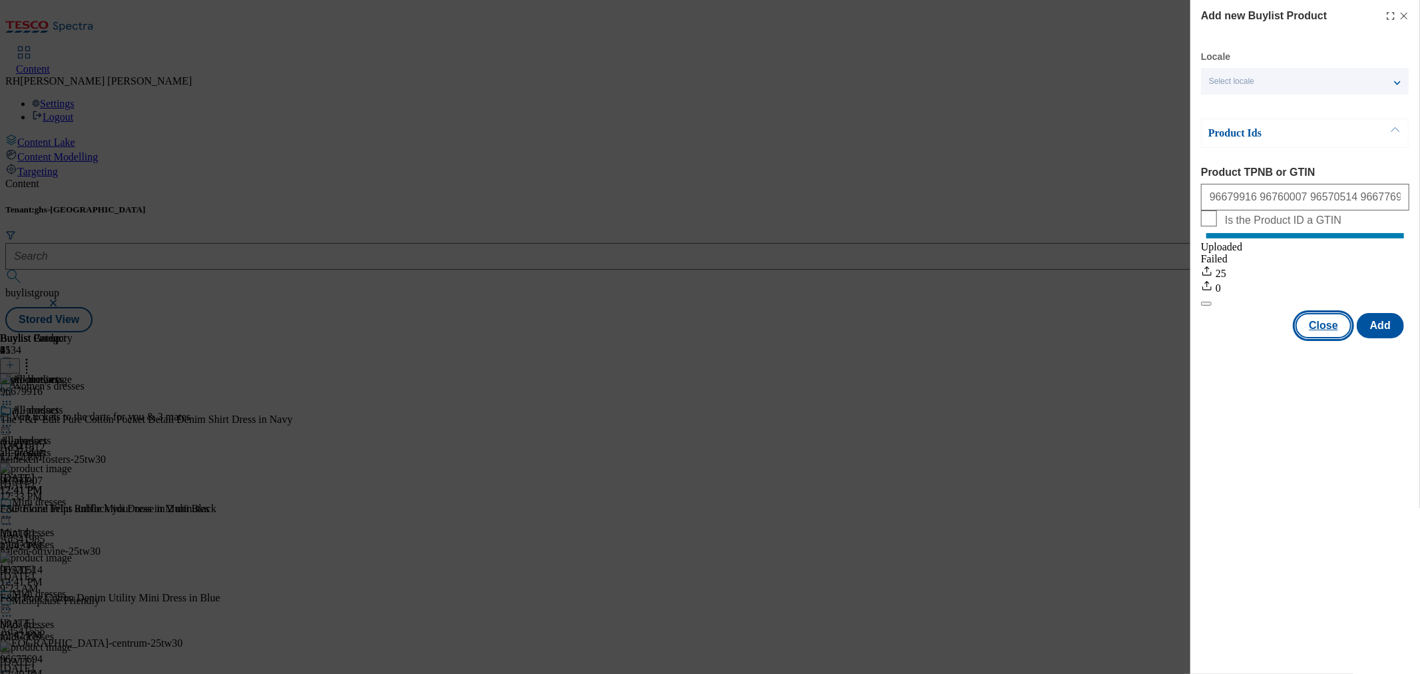
click at [1340, 338] on button "Close" at bounding box center [1323, 325] width 56 height 25
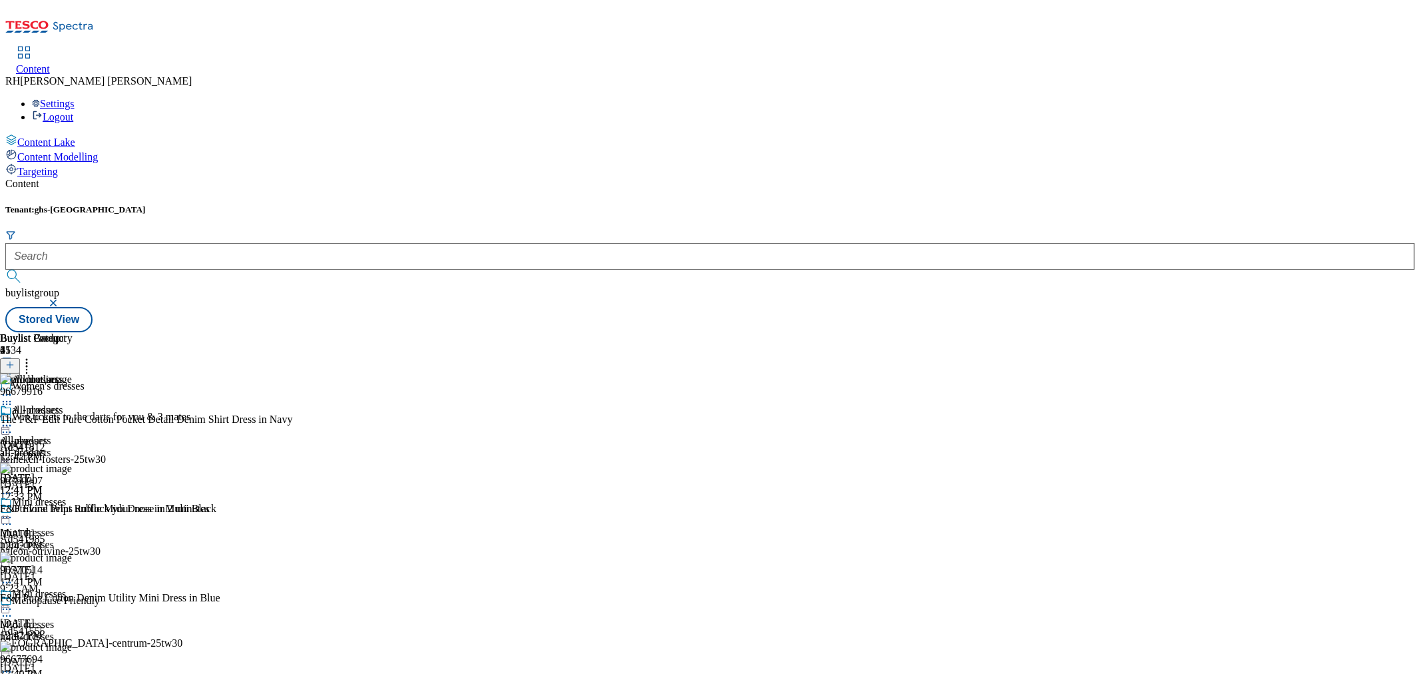
click at [13, 419] on icon at bounding box center [6, 425] width 13 height 13
click at [57, 449] on span "Edit" at bounding box center [48, 454] width 15 height 10
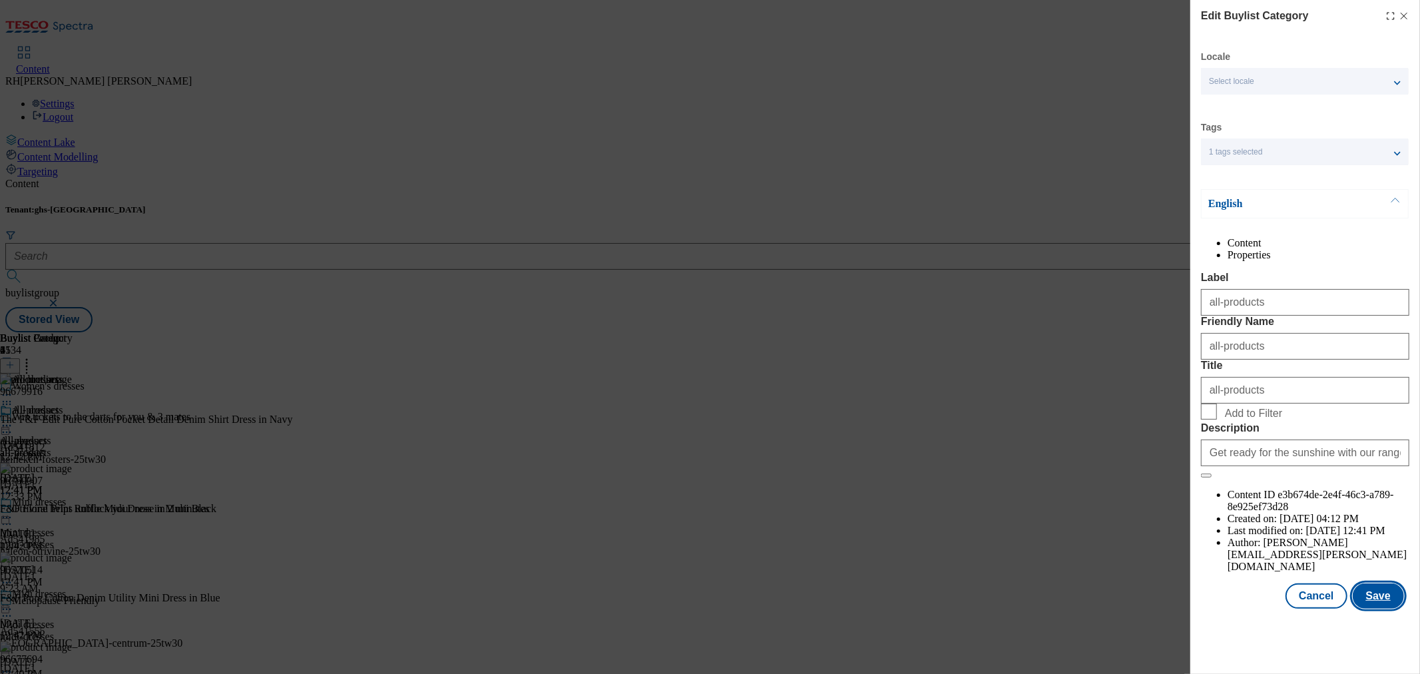
click at [1388, 608] on button "Save" at bounding box center [1378, 595] width 51 height 25
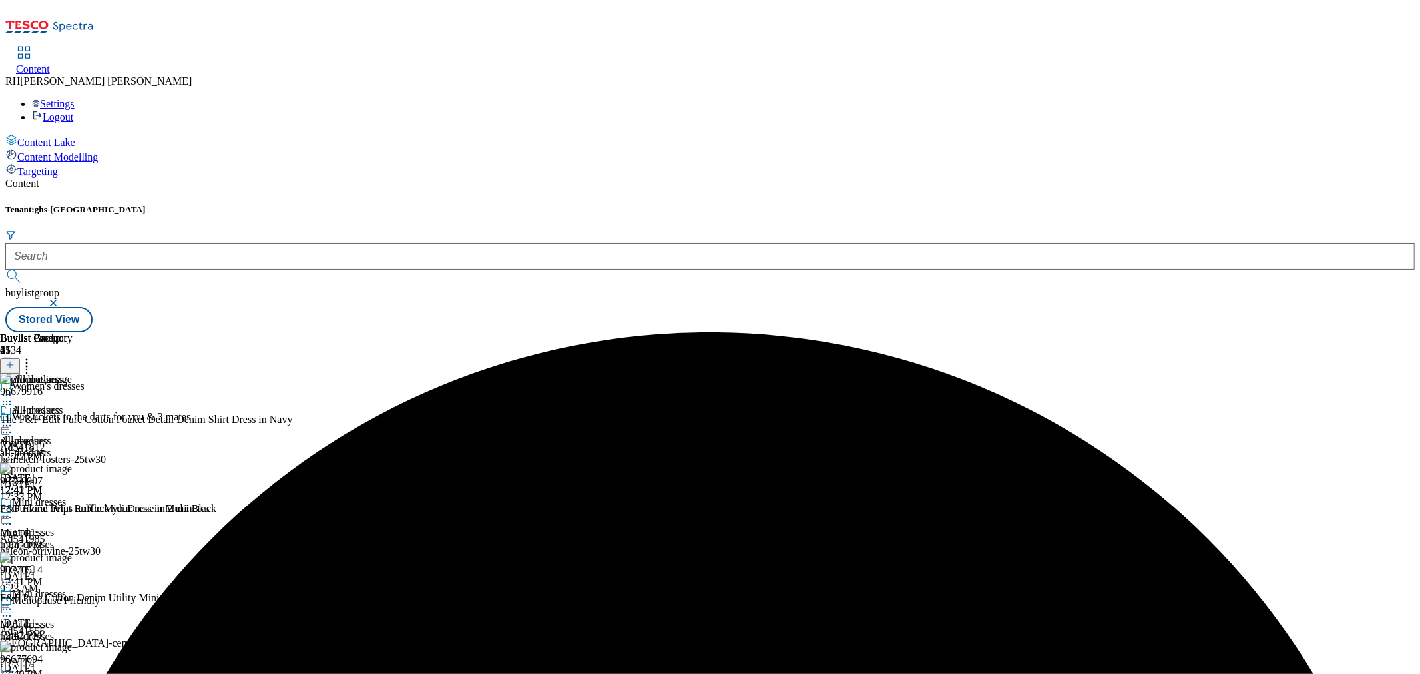
click at [13, 419] on icon at bounding box center [6, 425] width 13 height 13
click at [73, 510] on span "Preview" at bounding box center [56, 515] width 31 height 10
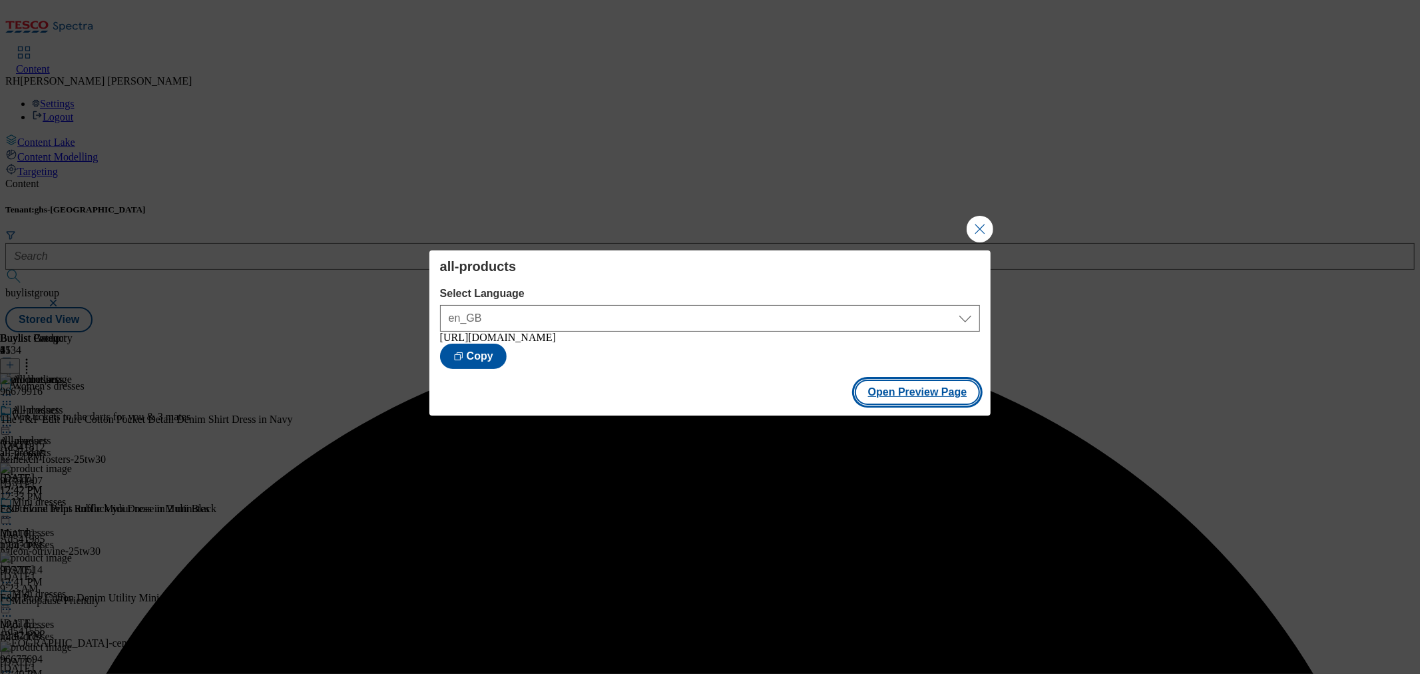
click at [923, 391] on button "Open Preview Page" at bounding box center [918, 391] width 126 height 25
click at [977, 226] on button "Close Modal" at bounding box center [980, 229] width 27 height 27
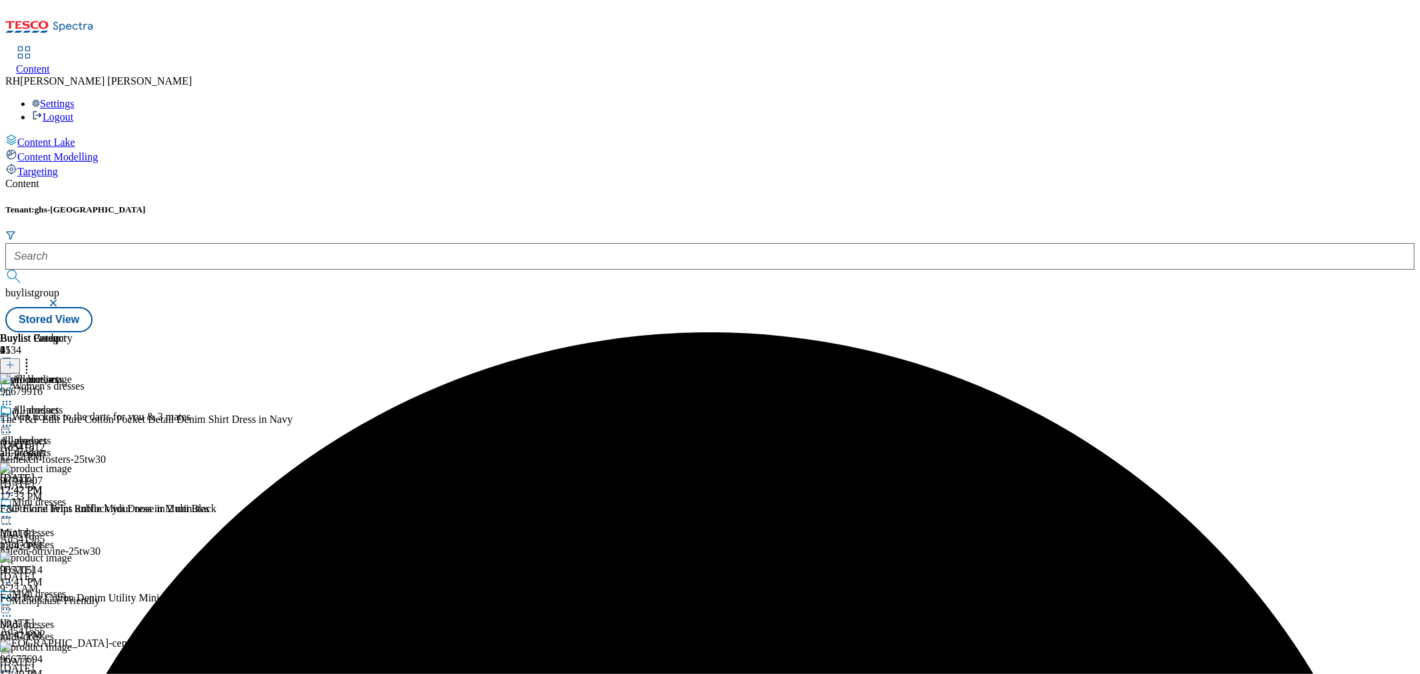
click at [13, 419] on icon at bounding box center [6, 425] width 13 height 13
click at [71, 556] on span "Publish" at bounding box center [55, 561] width 29 height 10
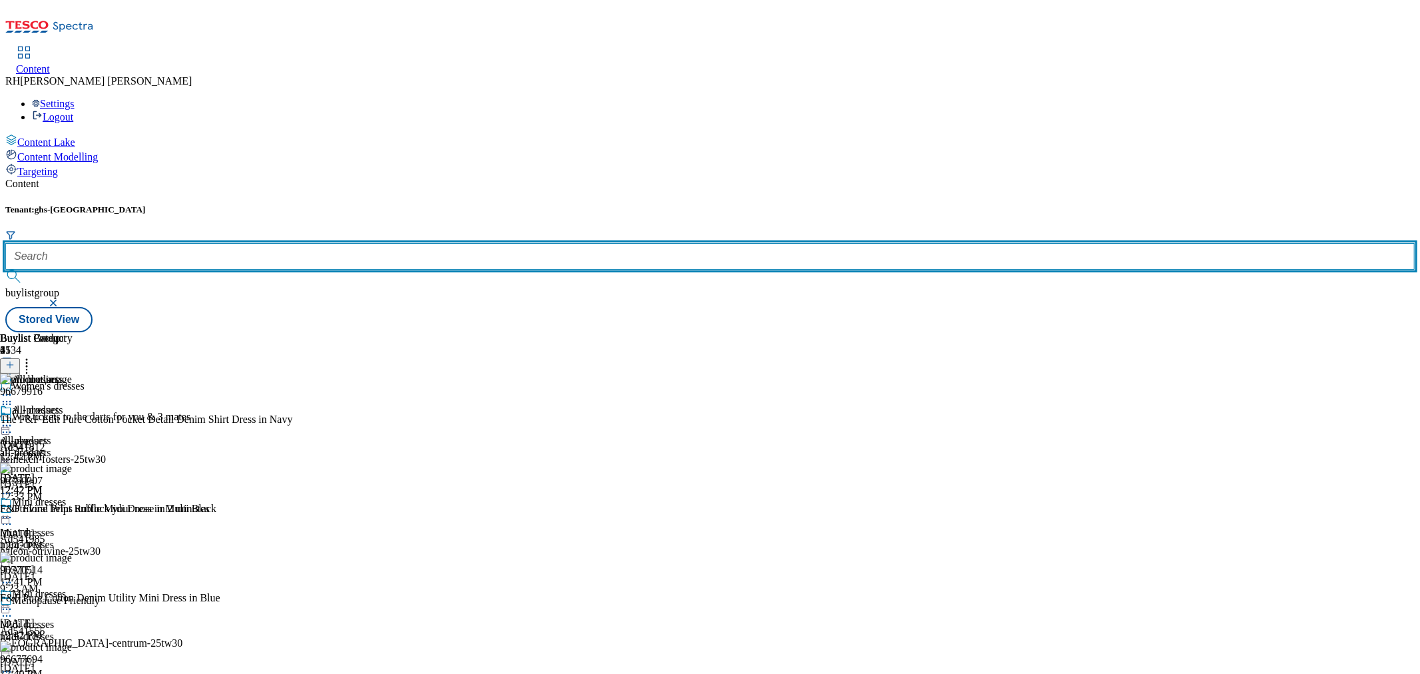
click at [300, 243] on input "text" at bounding box center [709, 256] width 1409 height 27
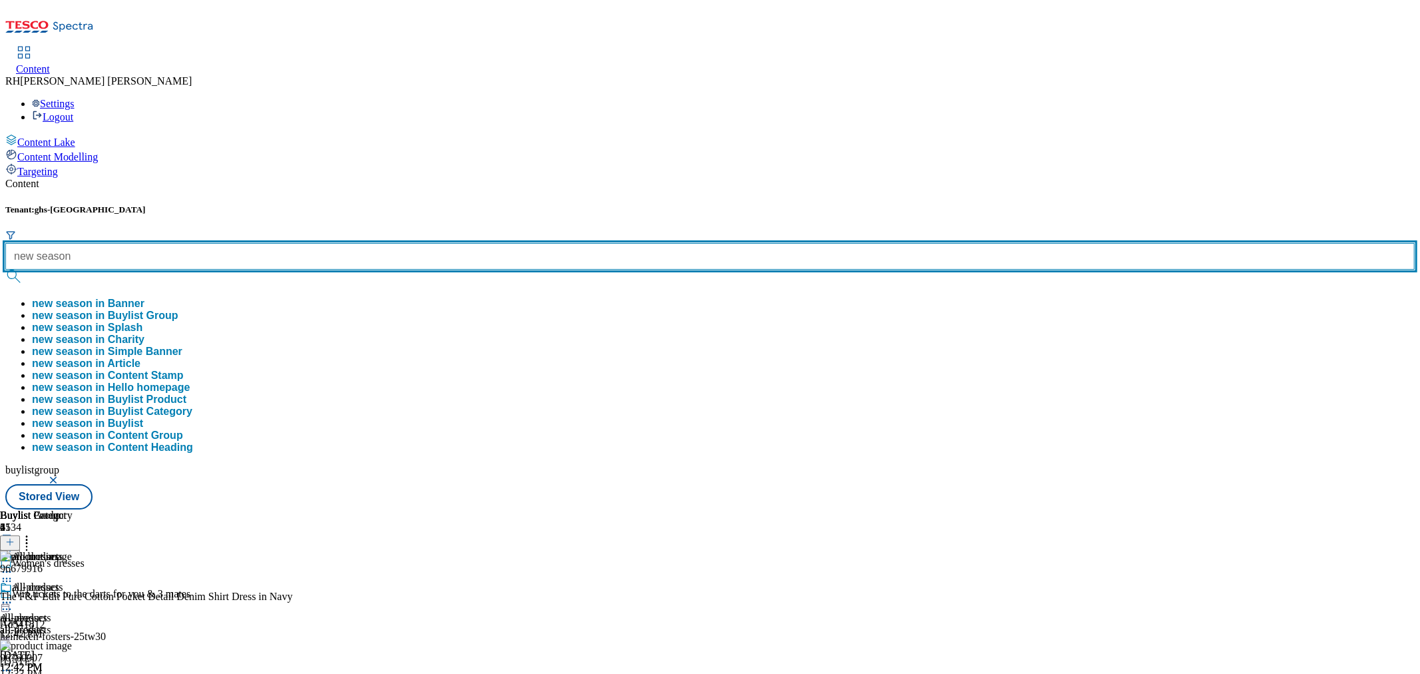
type input "new season"
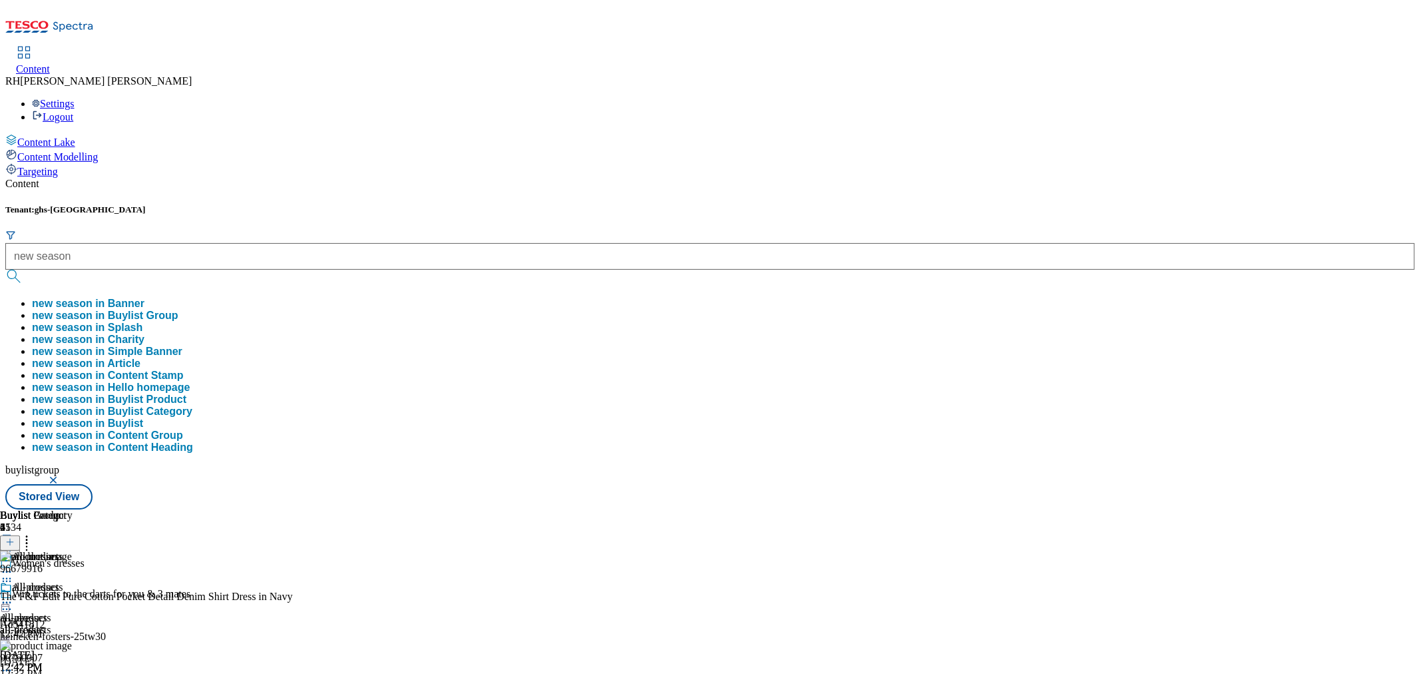
click at [178, 310] on button "new season in Buylist Group" at bounding box center [105, 316] width 146 height 12
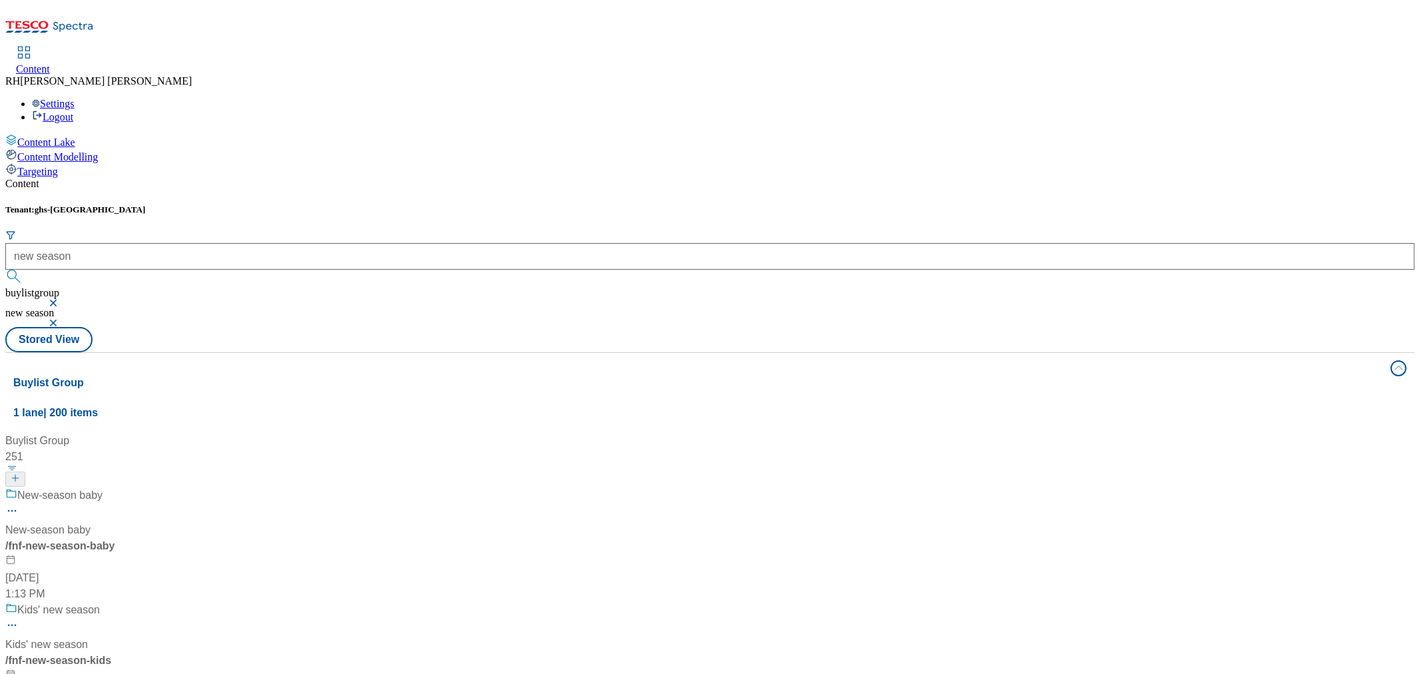
scroll to position [443, 0]
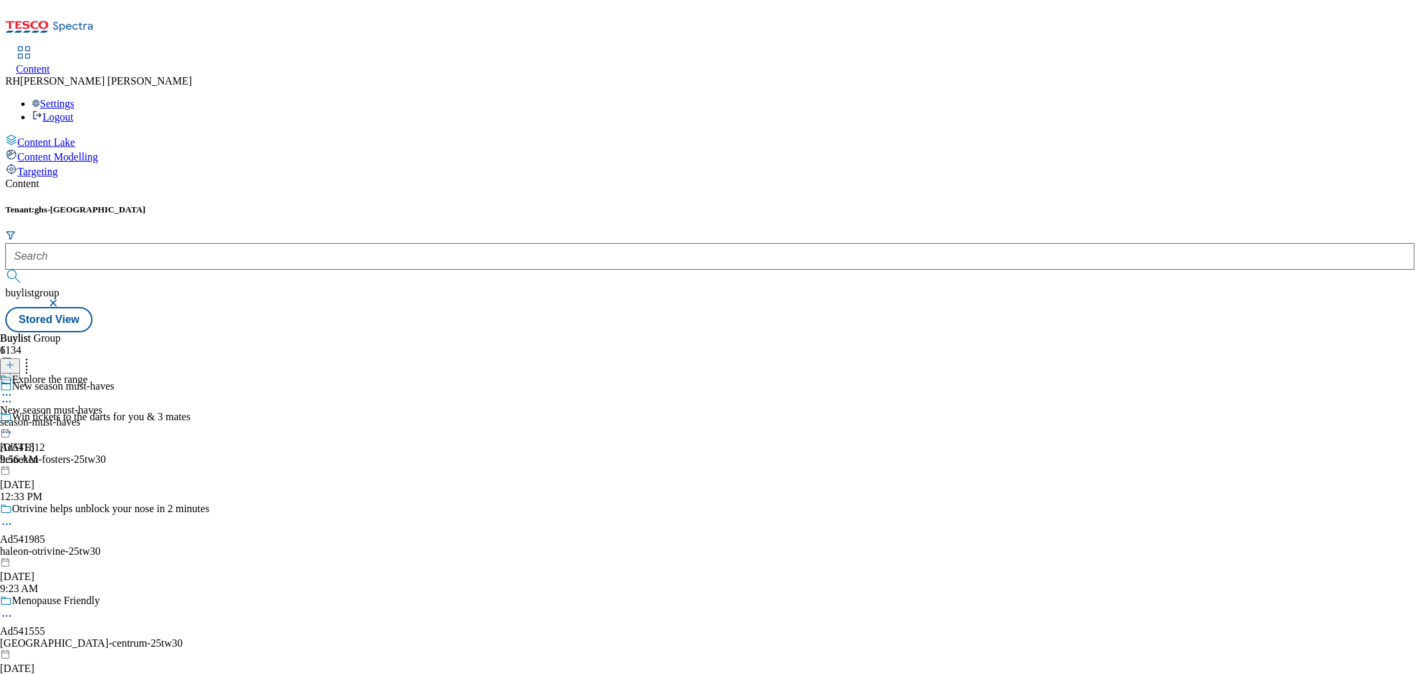
click at [103, 416] on div "season-must-haves" at bounding box center [51, 422] width 103 height 12
click at [73, 416] on div "all-products" at bounding box center [36, 422] width 73 height 12
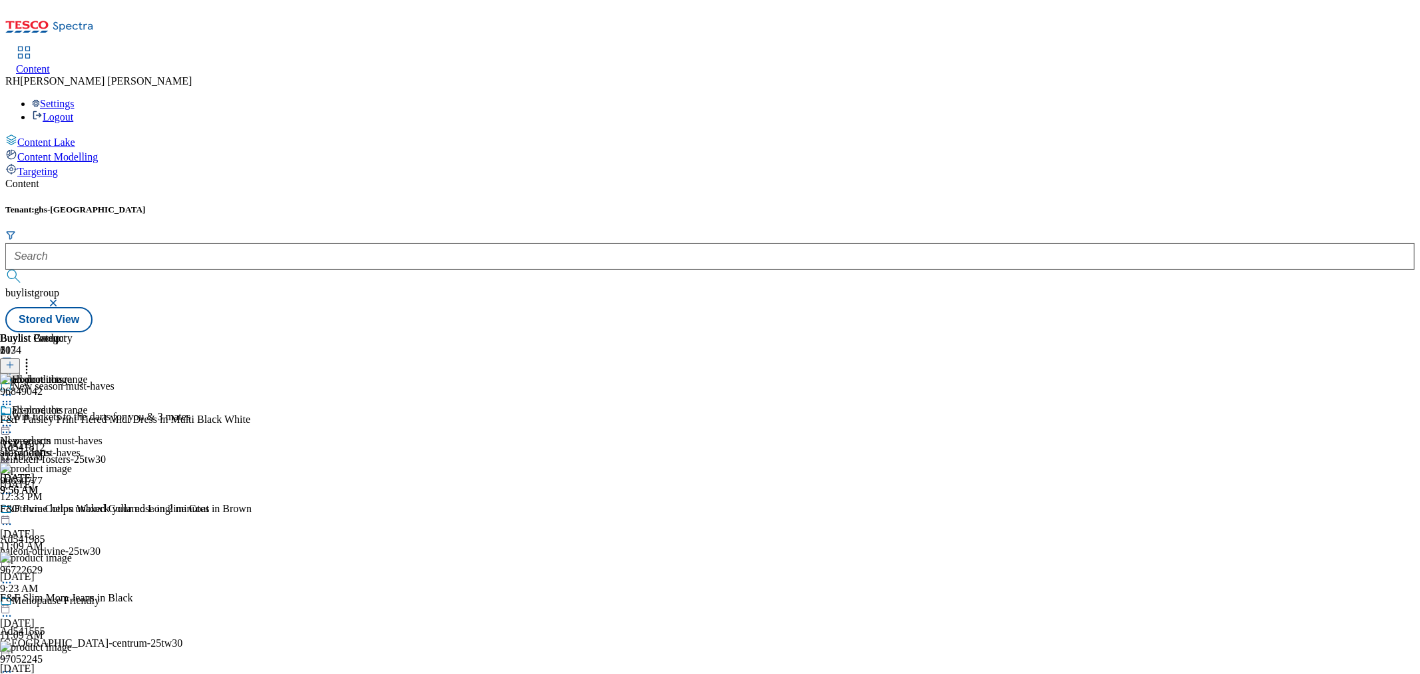
click at [13, 419] on icon at bounding box center [6, 425] width 13 height 13
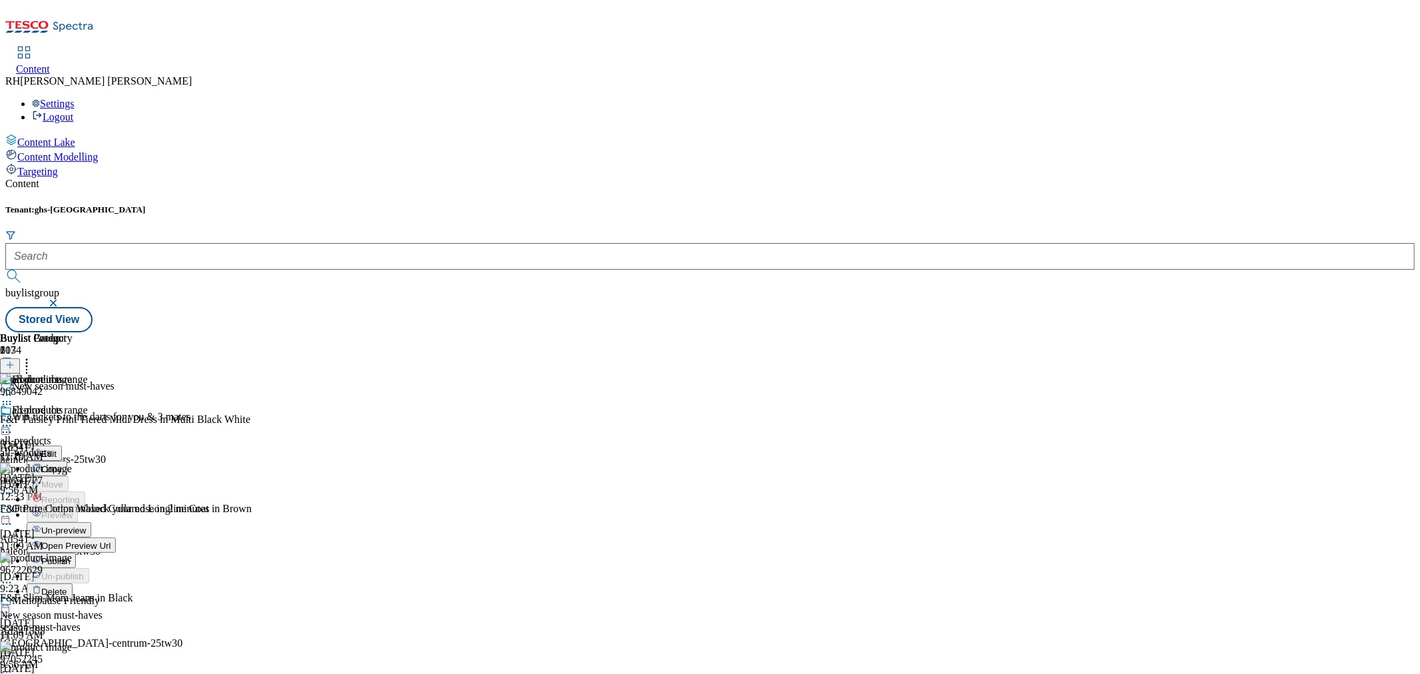
click at [111, 541] on span "Open Preview Url" at bounding box center [75, 546] width 69 height 10
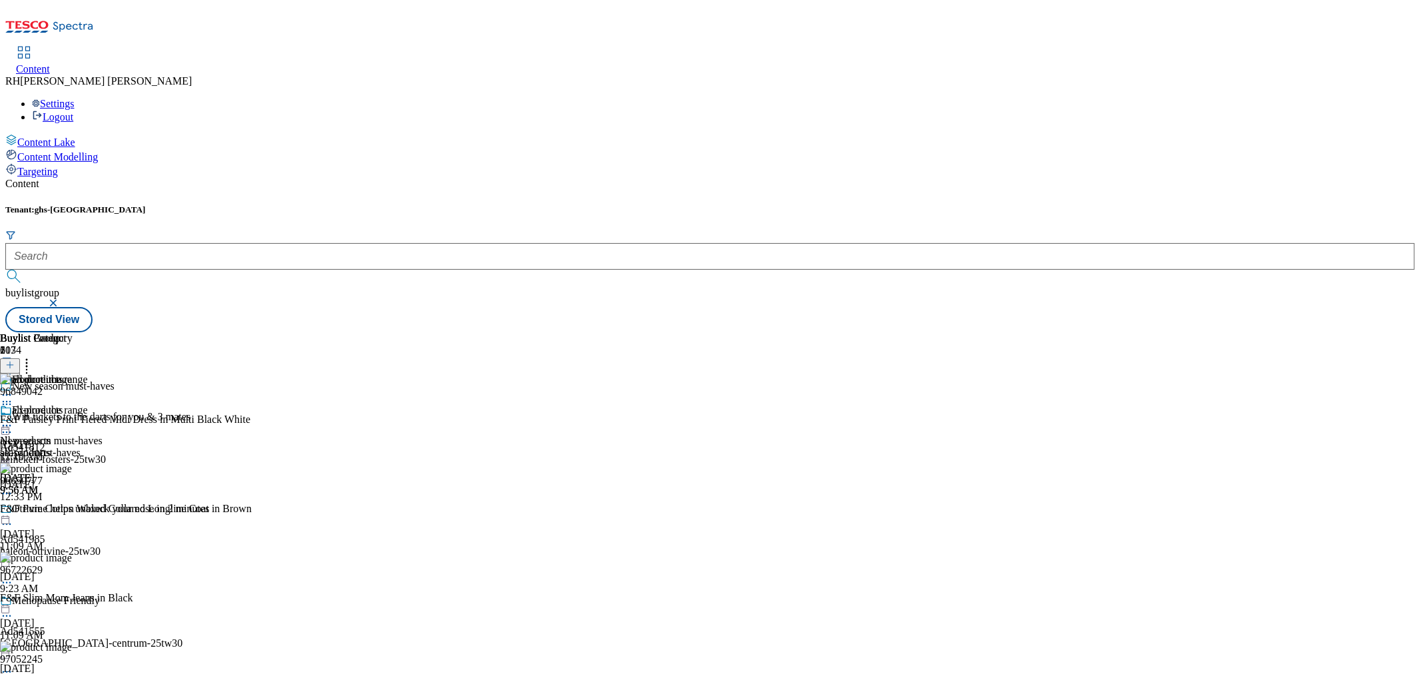
click at [13, 419] on icon at bounding box center [6, 425] width 13 height 13
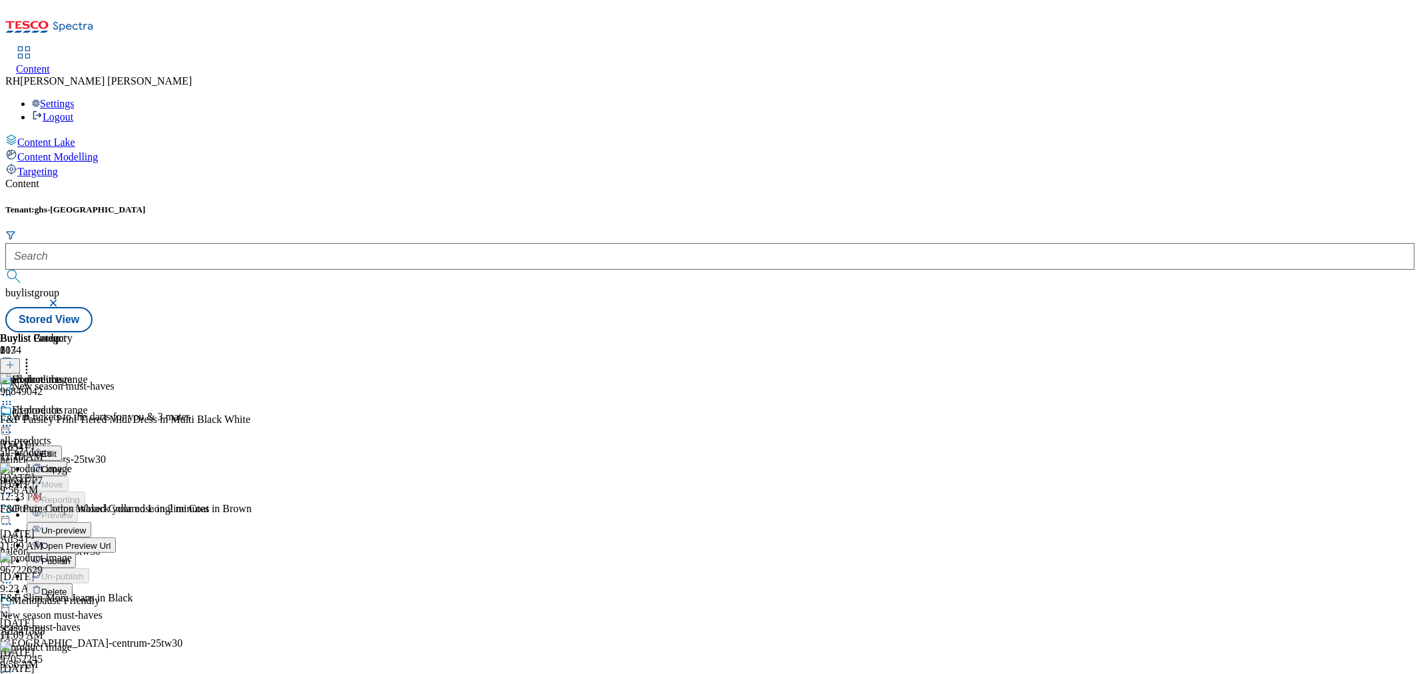
click at [13, 419] on icon at bounding box center [6, 425] width 13 height 13
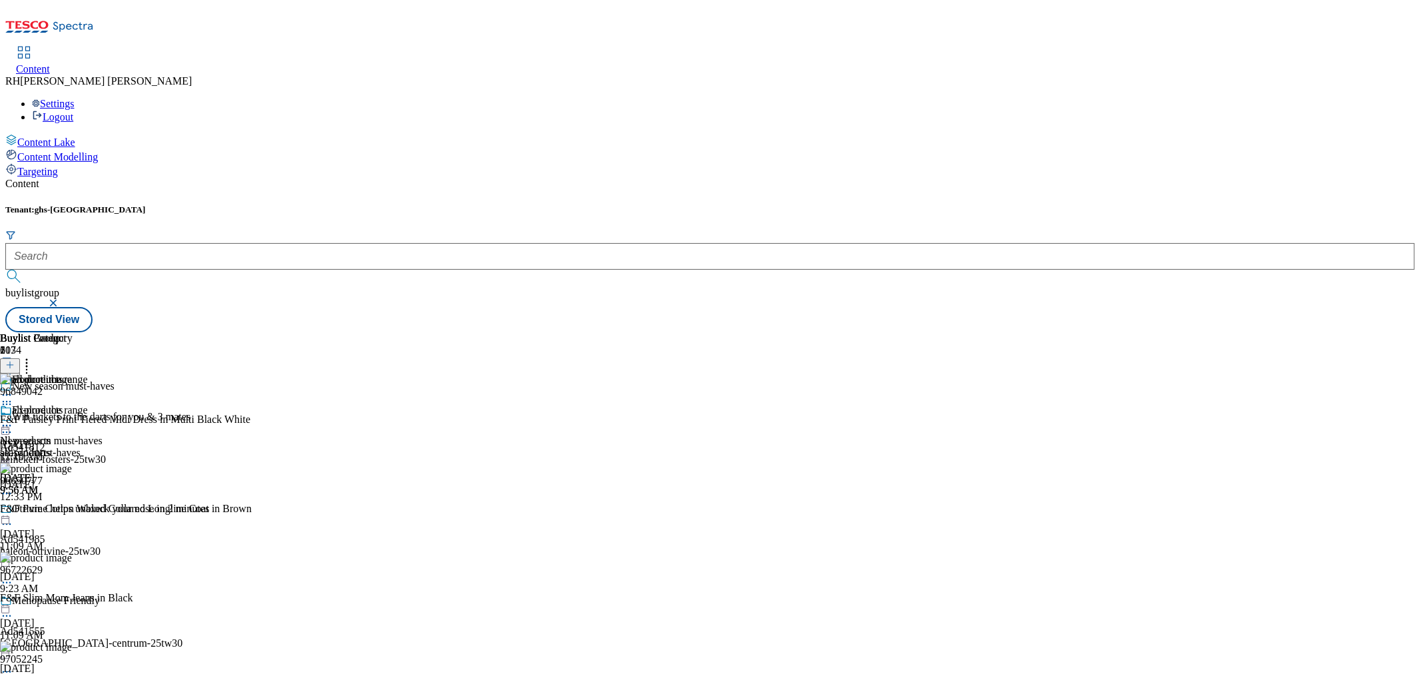
click at [13, 419] on icon at bounding box center [6, 425] width 13 height 13
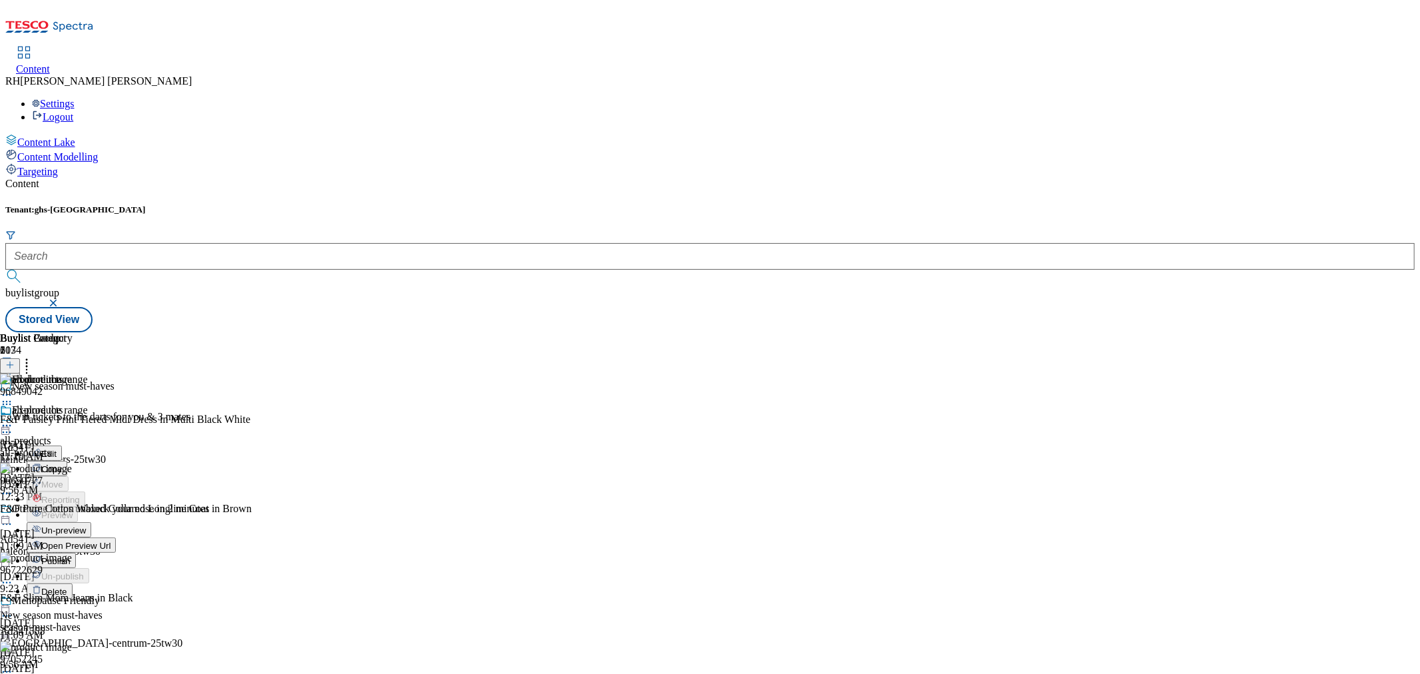
click at [57, 449] on span "Edit" at bounding box center [48, 454] width 15 height 10
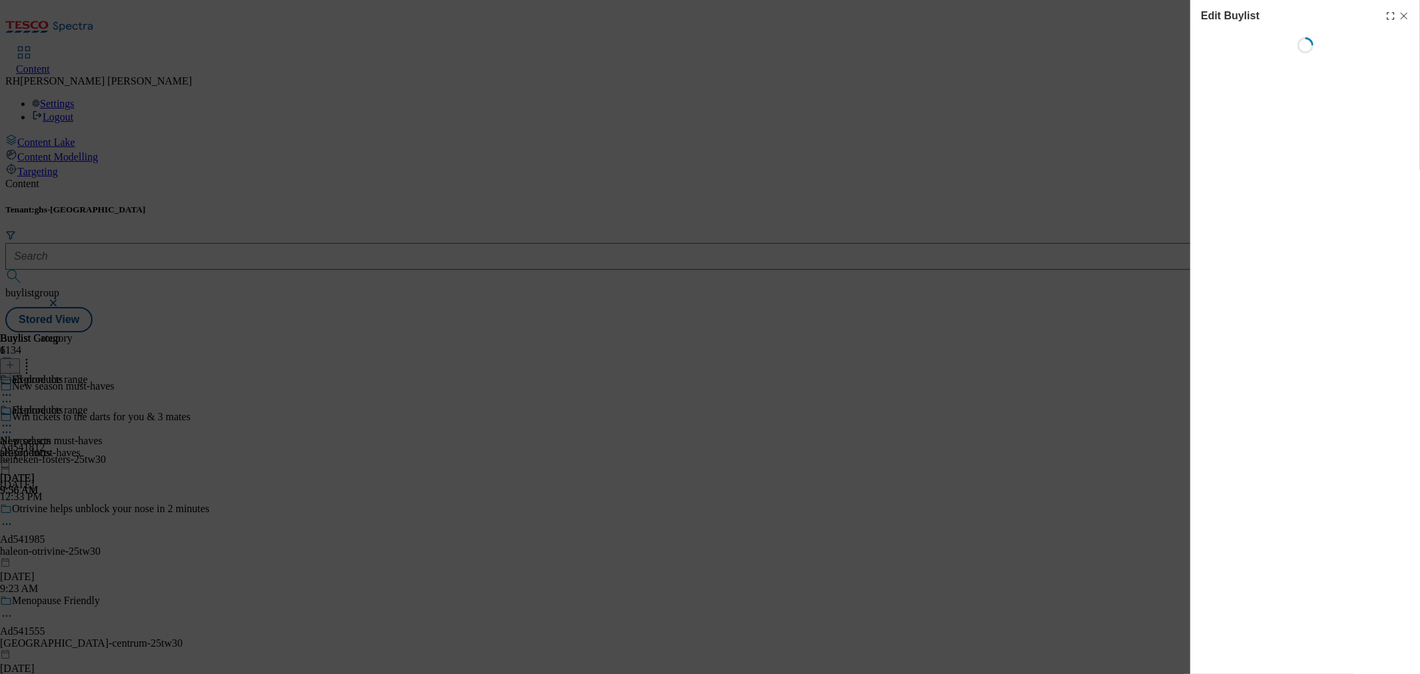
select select "evergreen"
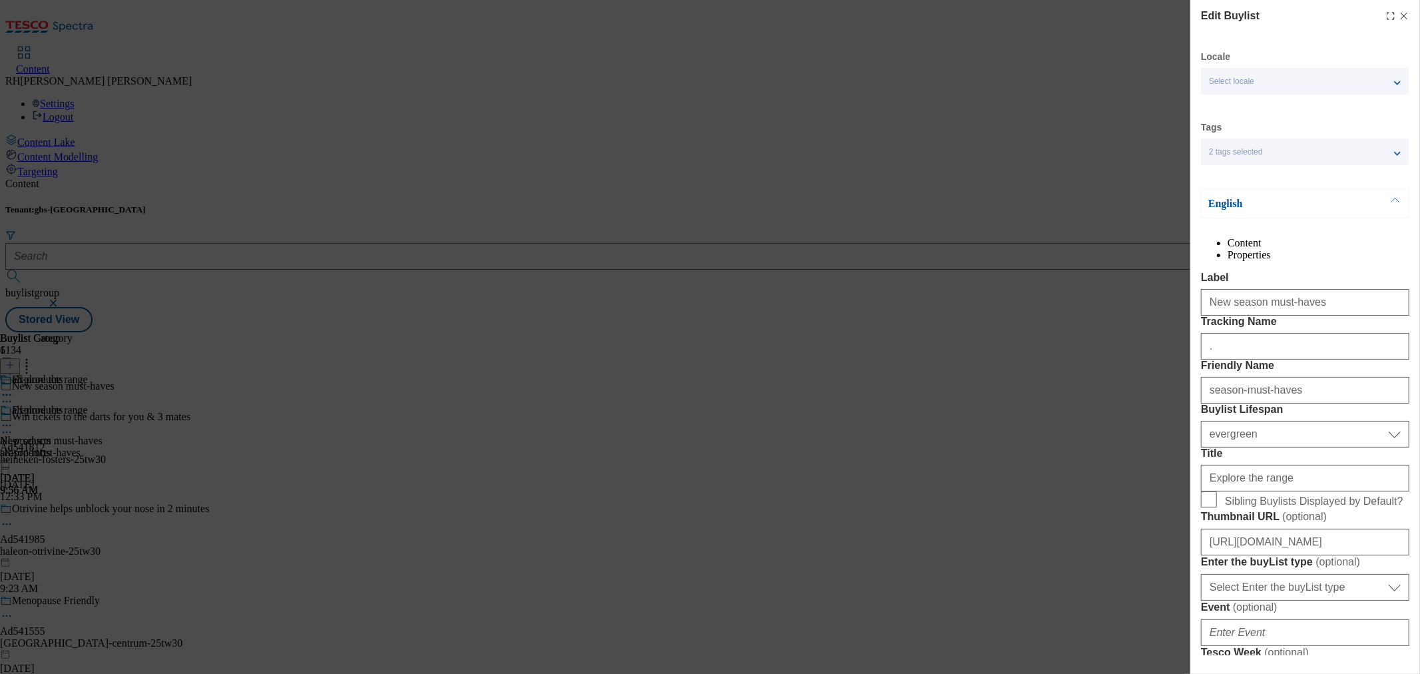
select select "Banner"
click at [1354, 260] on li "Properties" at bounding box center [1319, 255] width 182 height 12
select select "evergreen"
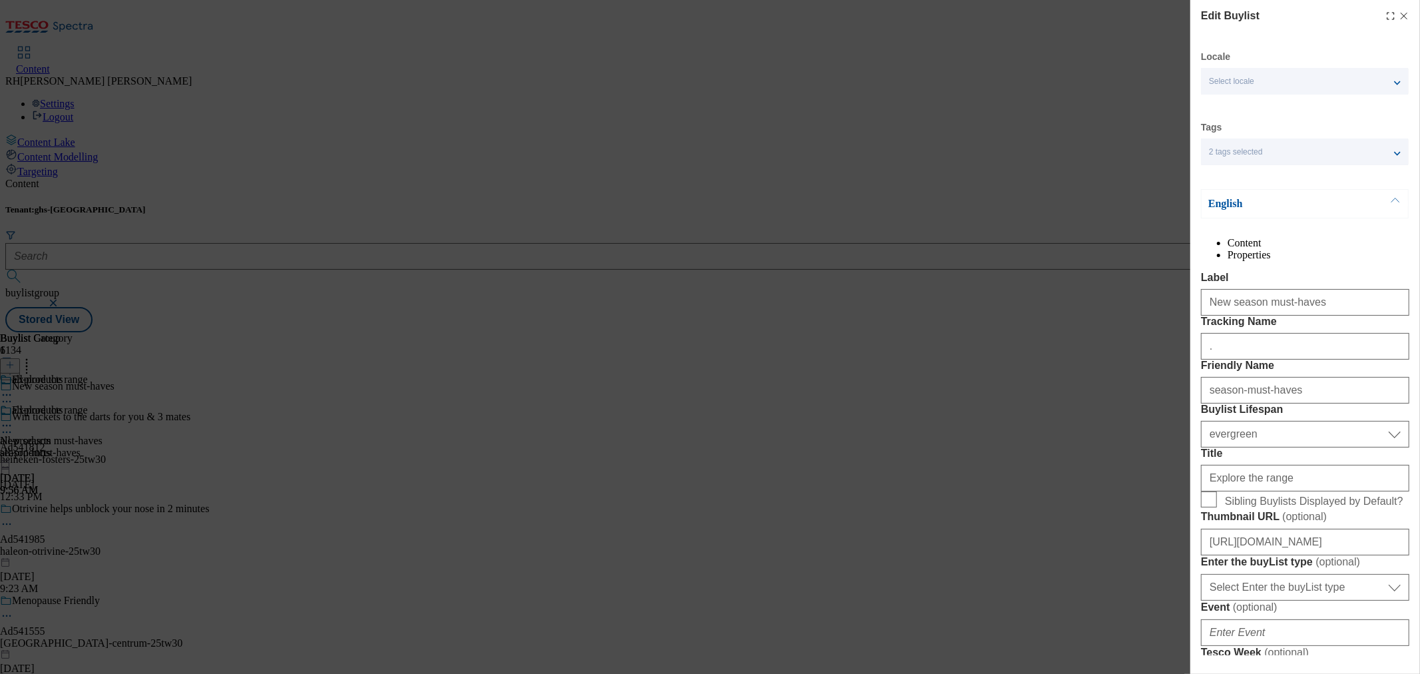
select select "Banner"
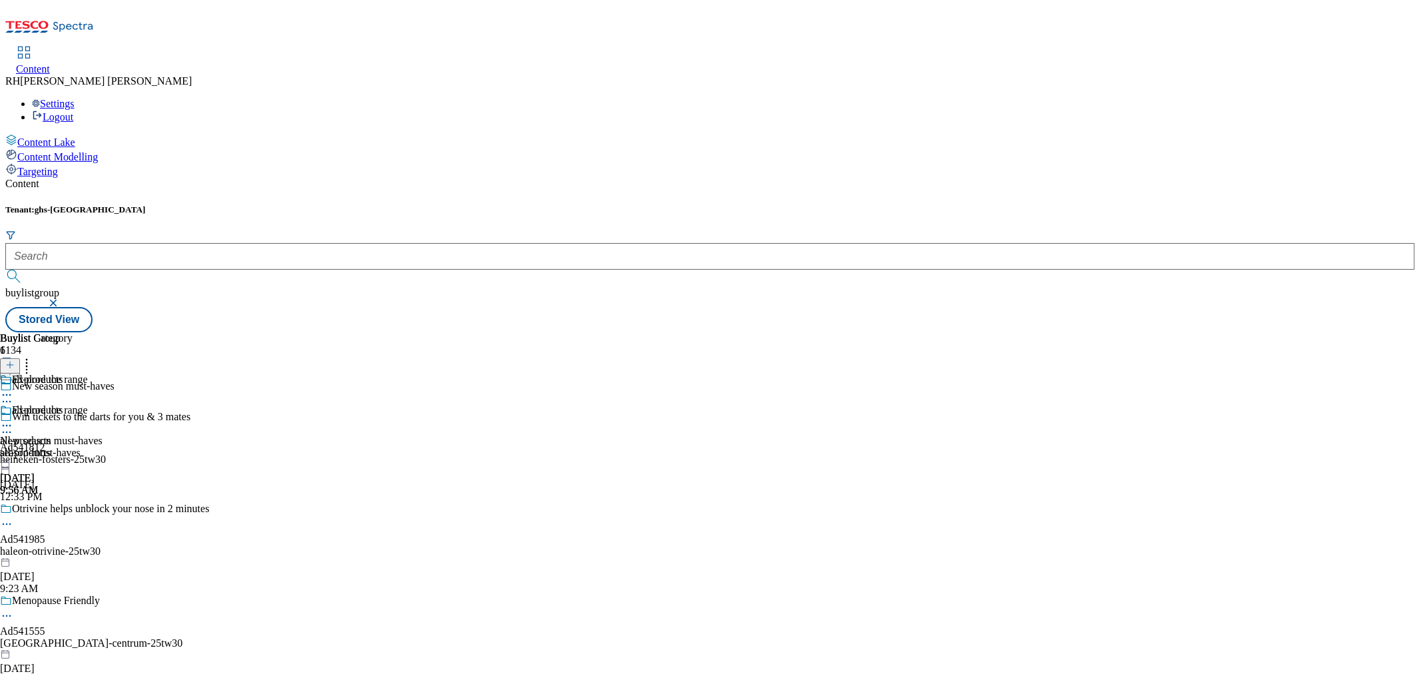
click at [73, 447] on div "all-products" at bounding box center [36, 453] width 73 height 12
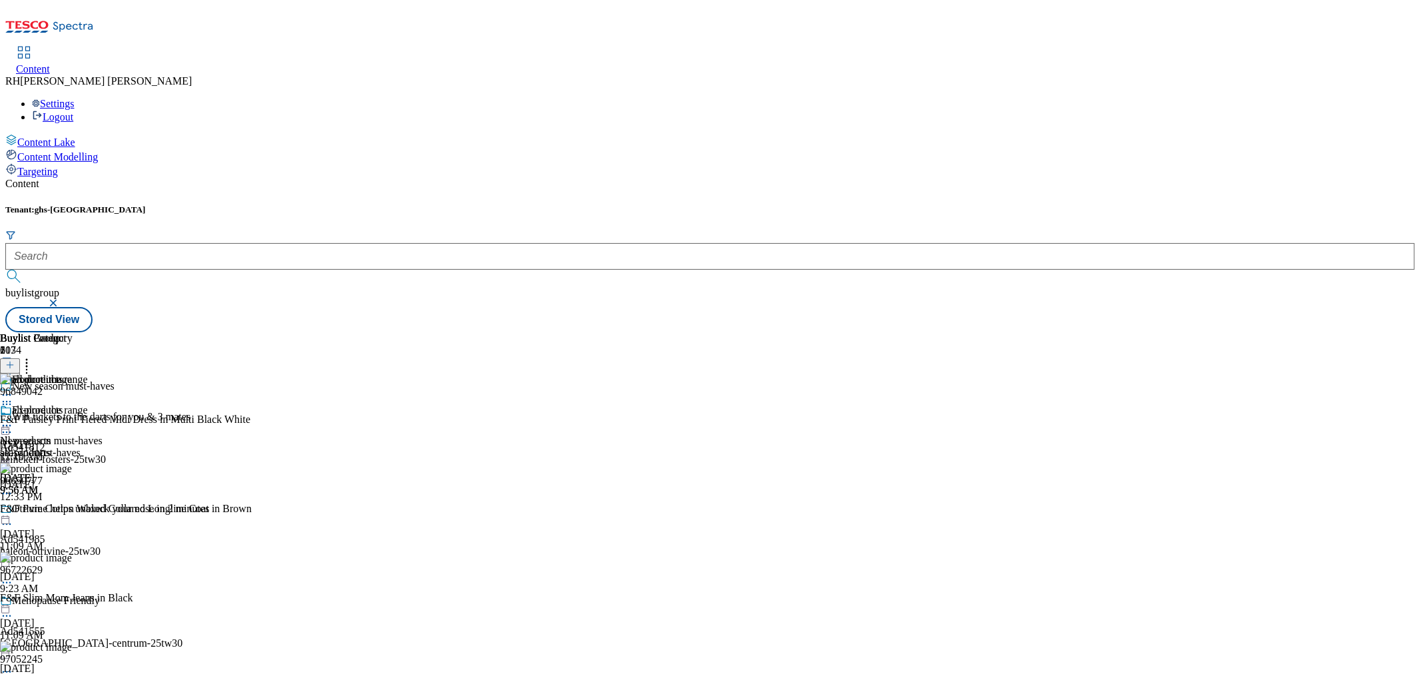
click at [13, 419] on icon at bounding box center [6, 425] width 13 height 13
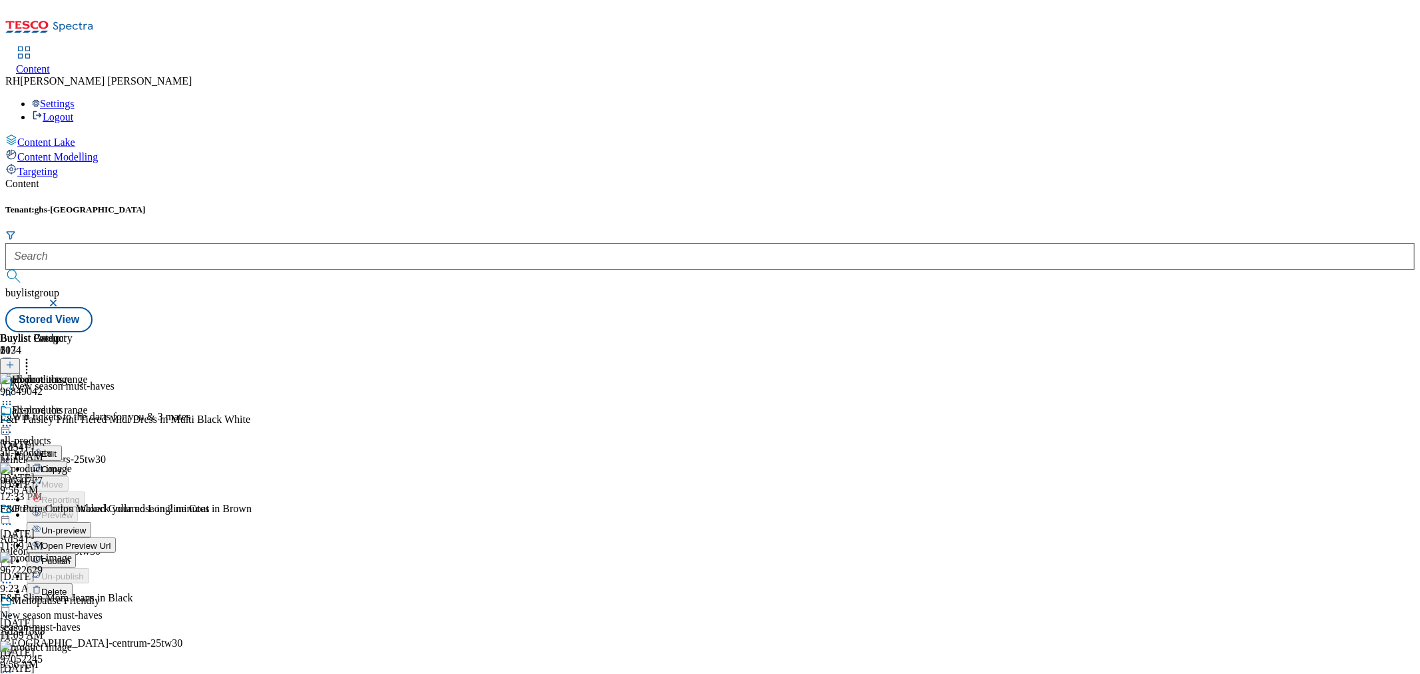
click at [116, 487] on div "Explore the range Edit Copy Move Reporting Preview Un-preview Open Preview Url …" at bounding box center [58, 537] width 116 height 266
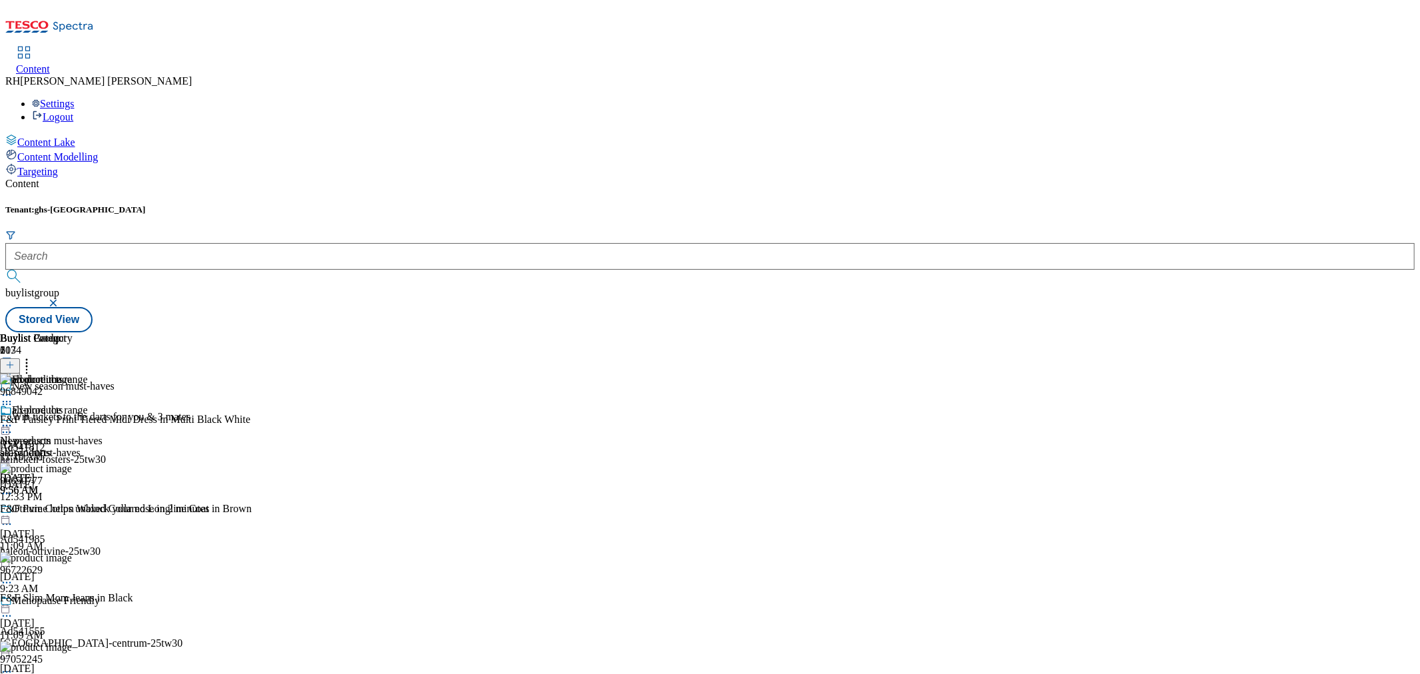
click at [103, 419] on div at bounding box center [51, 427] width 103 height 16
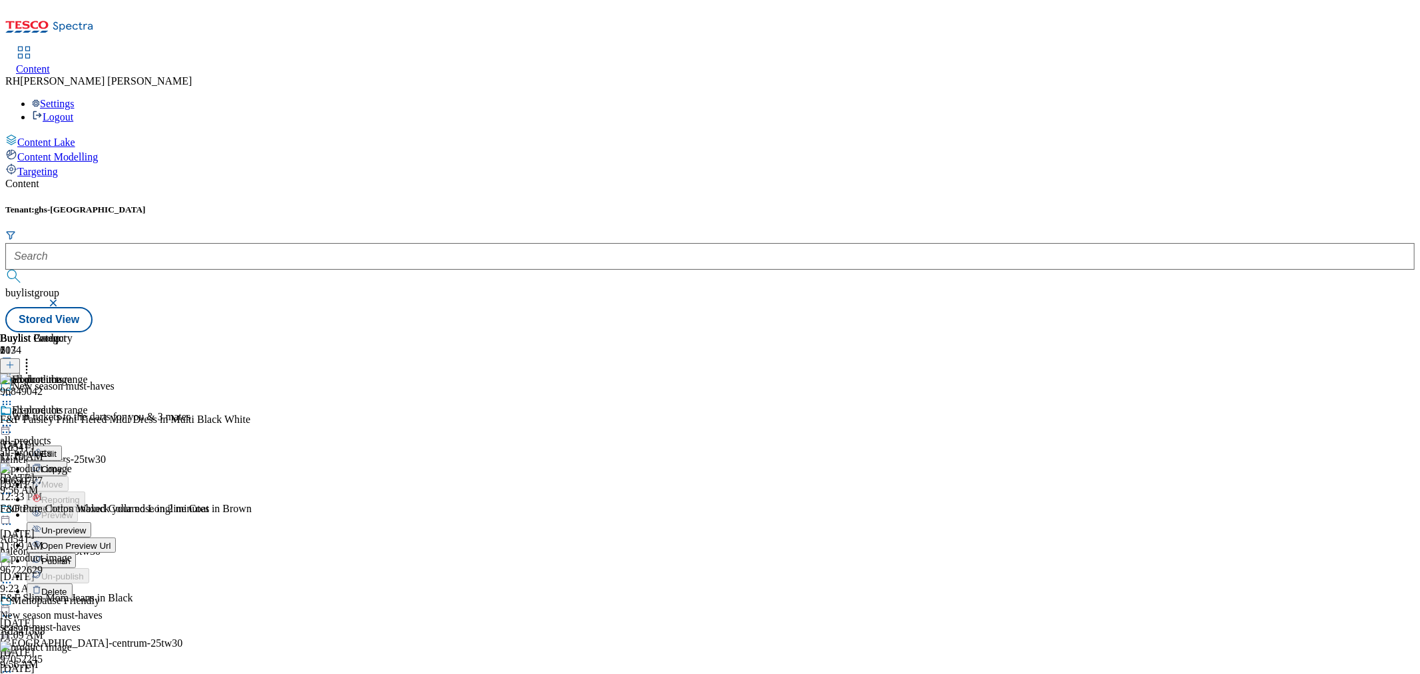
click at [111, 541] on span "Open Preview Url" at bounding box center [75, 546] width 69 height 10
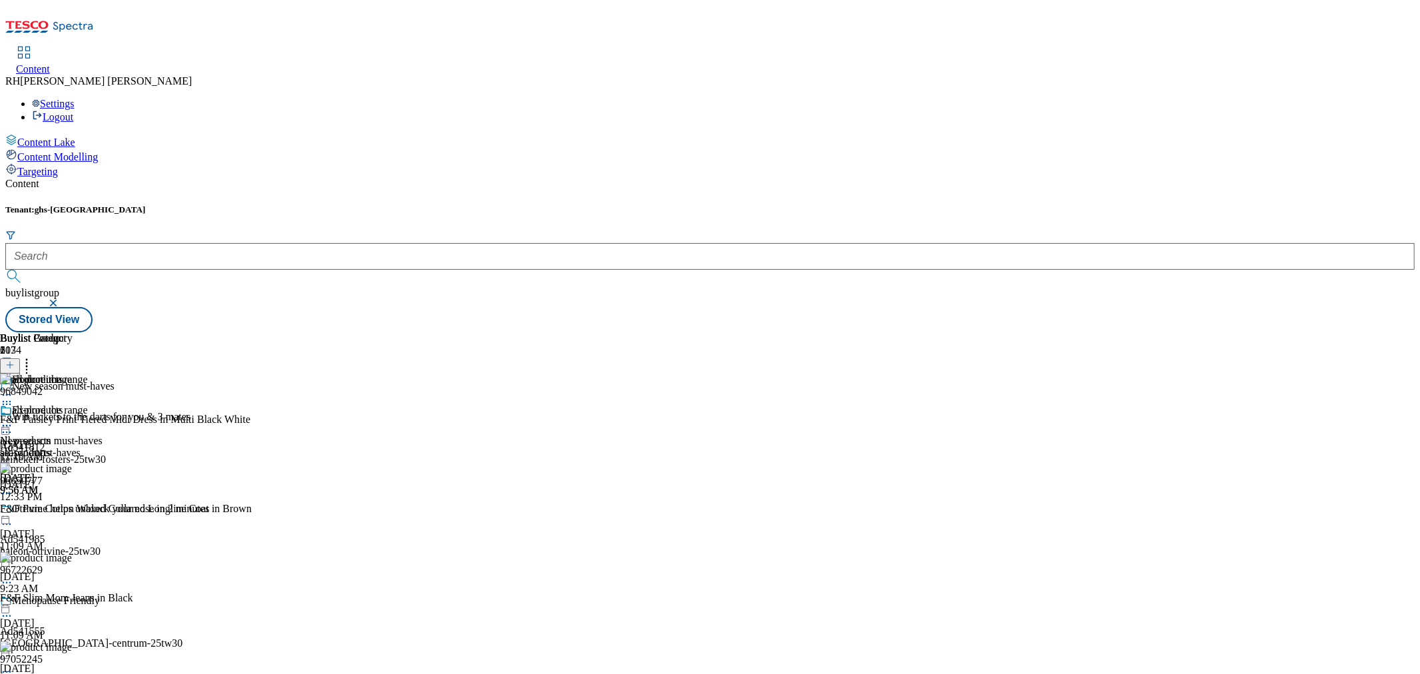
click at [13, 419] on icon at bounding box center [6, 425] width 13 height 13
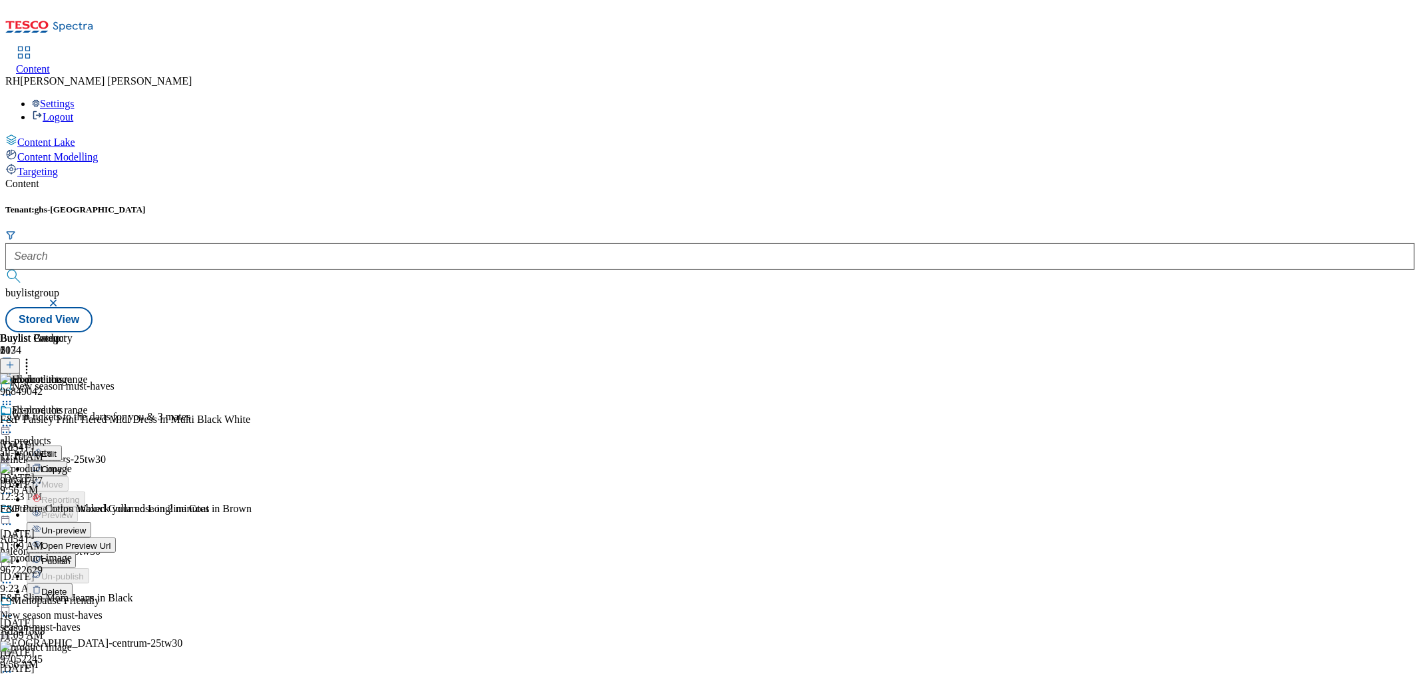
click at [71, 556] on span "Publish" at bounding box center [55, 561] width 29 height 10
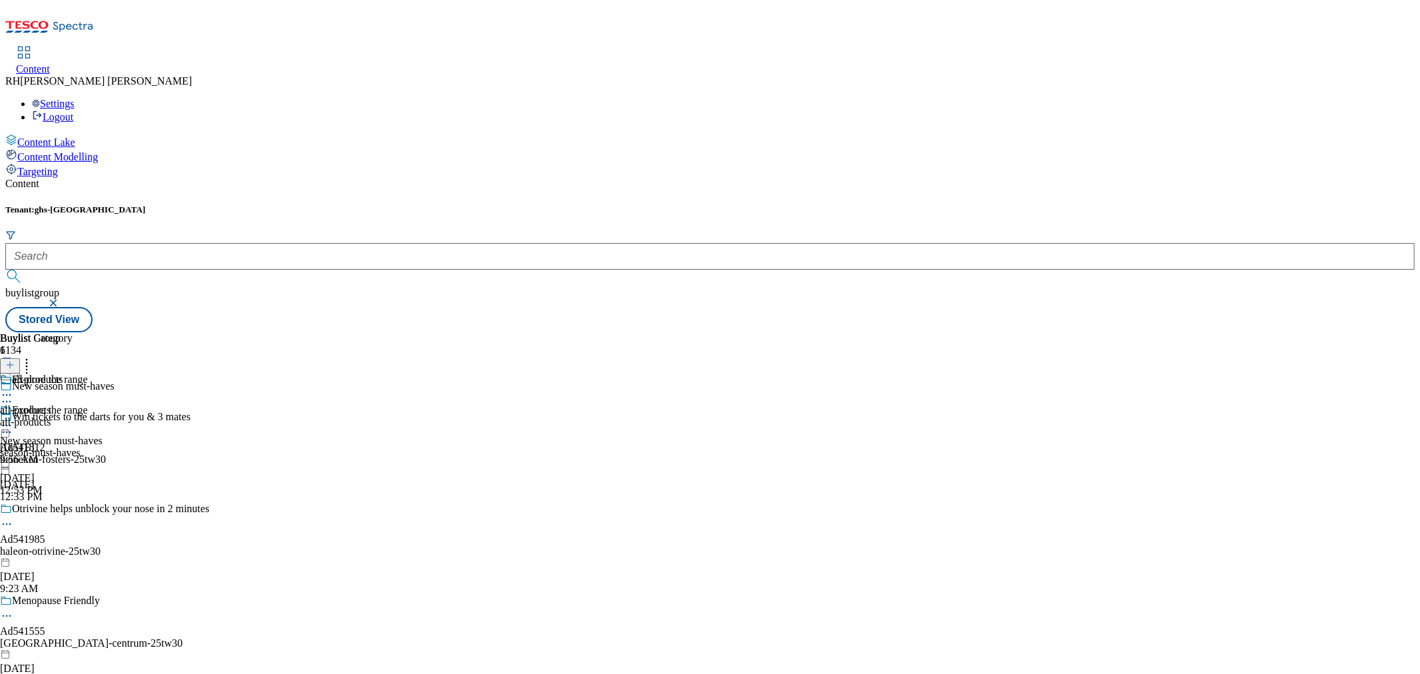
click at [73, 416] on div "all-products" at bounding box center [36, 422] width 73 height 12
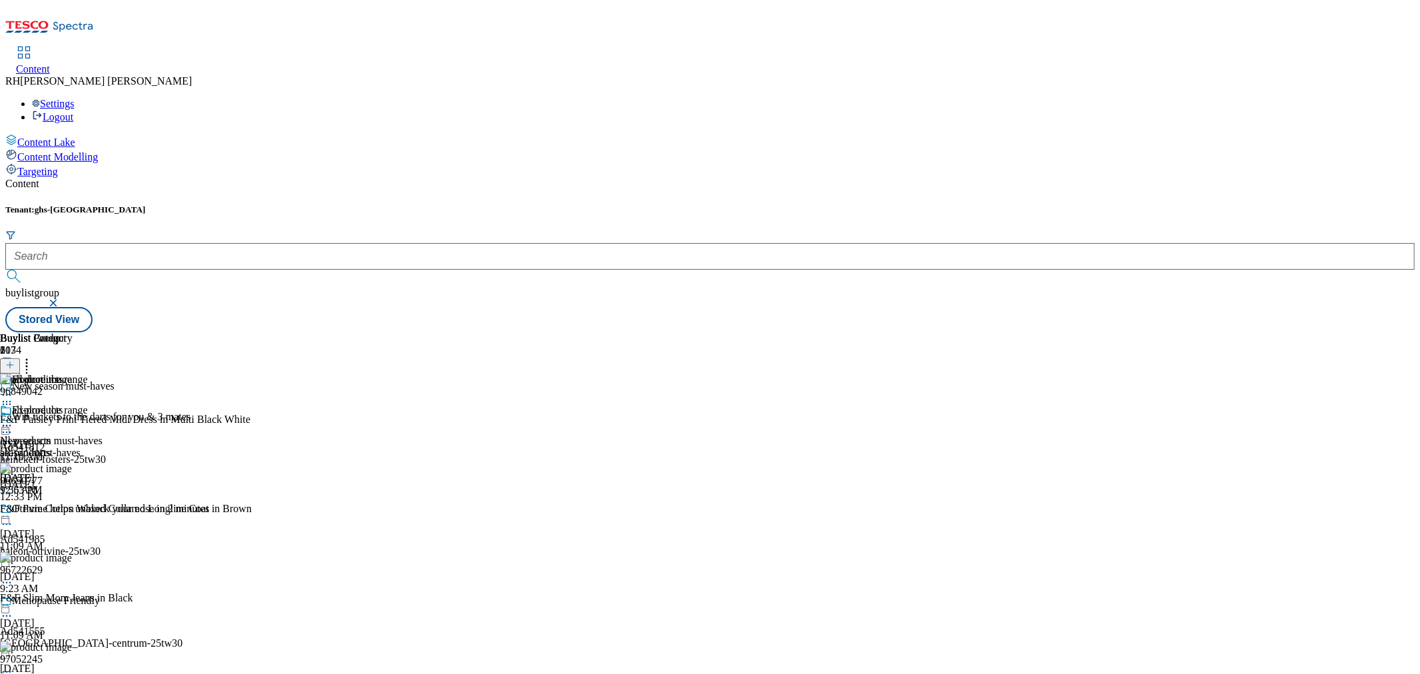
click at [8, 425] on circle at bounding box center [7, 426] width 2 height 2
click at [73, 510] on span "Preview" at bounding box center [56, 515] width 31 height 10
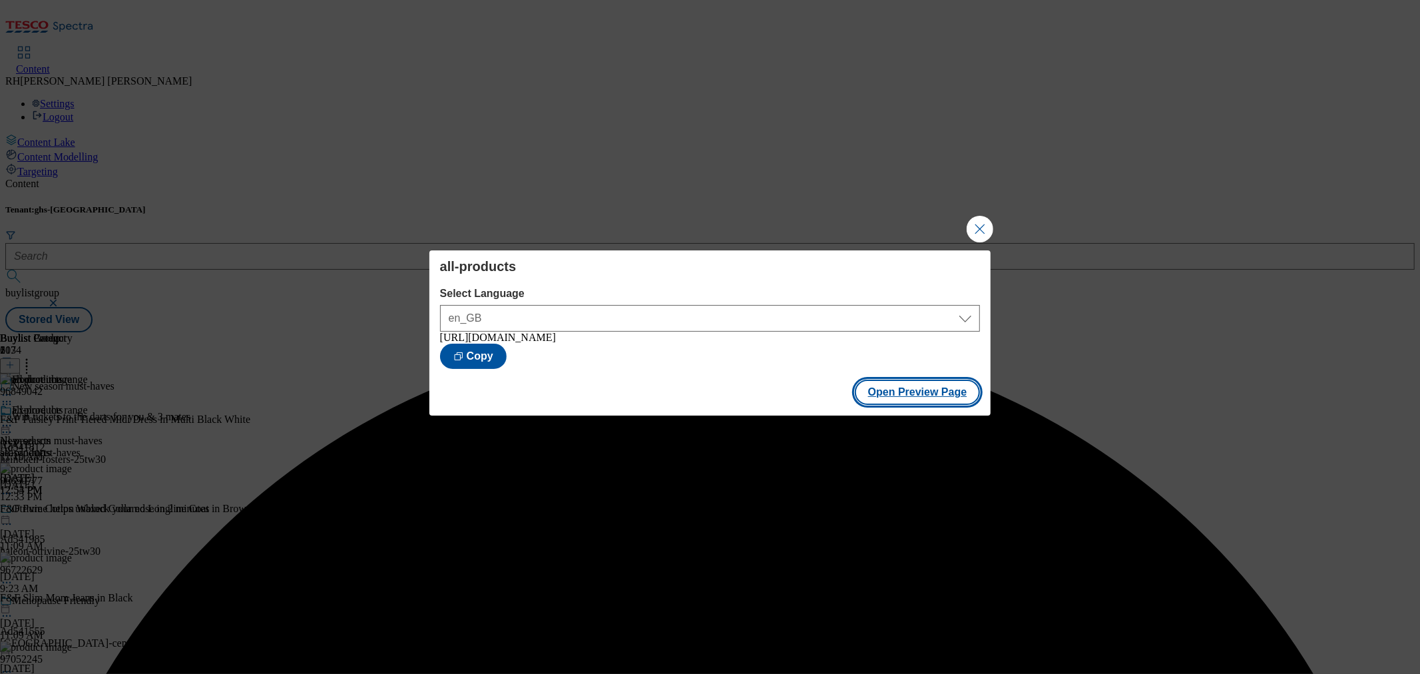
click at [902, 395] on button "Open Preview Page" at bounding box center [918, 391] width 126 height 25
click at [979, 220] on button "Close Modal" at bounding box center [980, 229] width 27 height 27
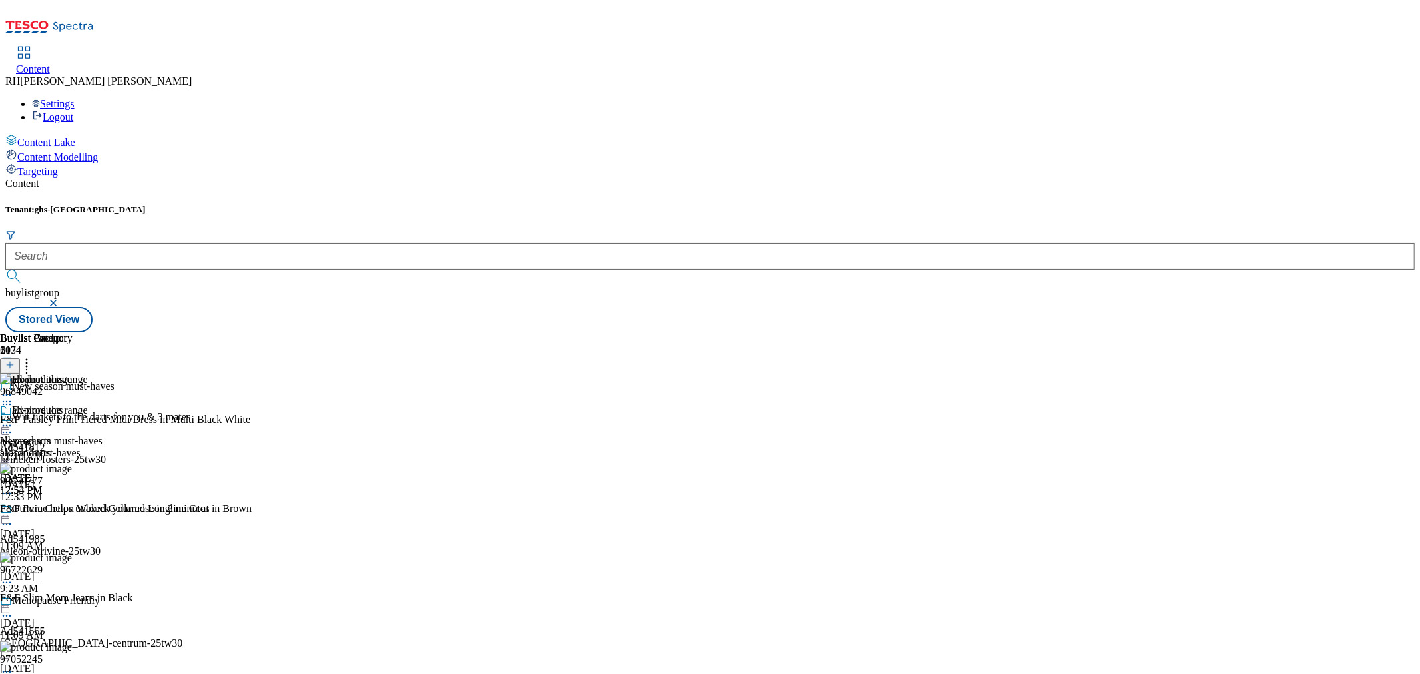
click at [13, 419] on icon at bounding box center [6, 425] width 13 height 13
click at [71, 556] on span "Publish" at bounding box center [55, 561] width 29 height 10
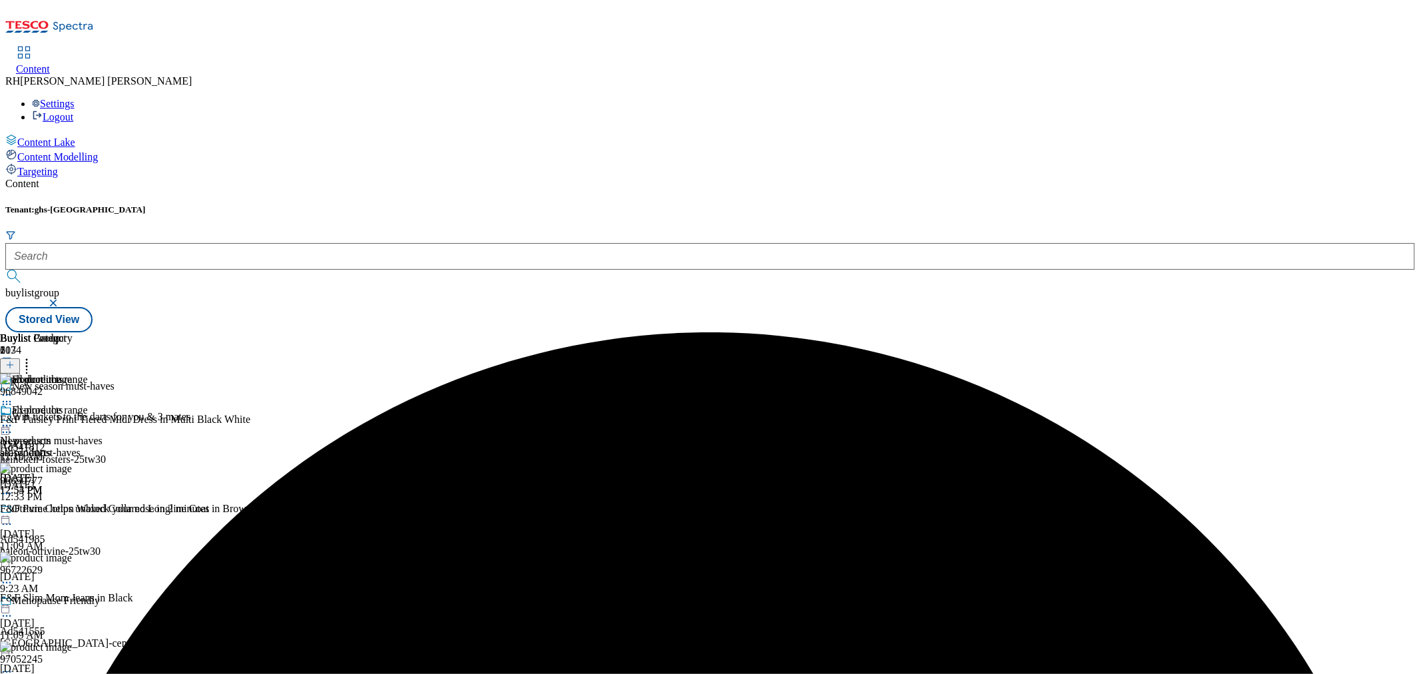
click at [13, 419] on icon at bounding box center [6, 425] width 13 height 13
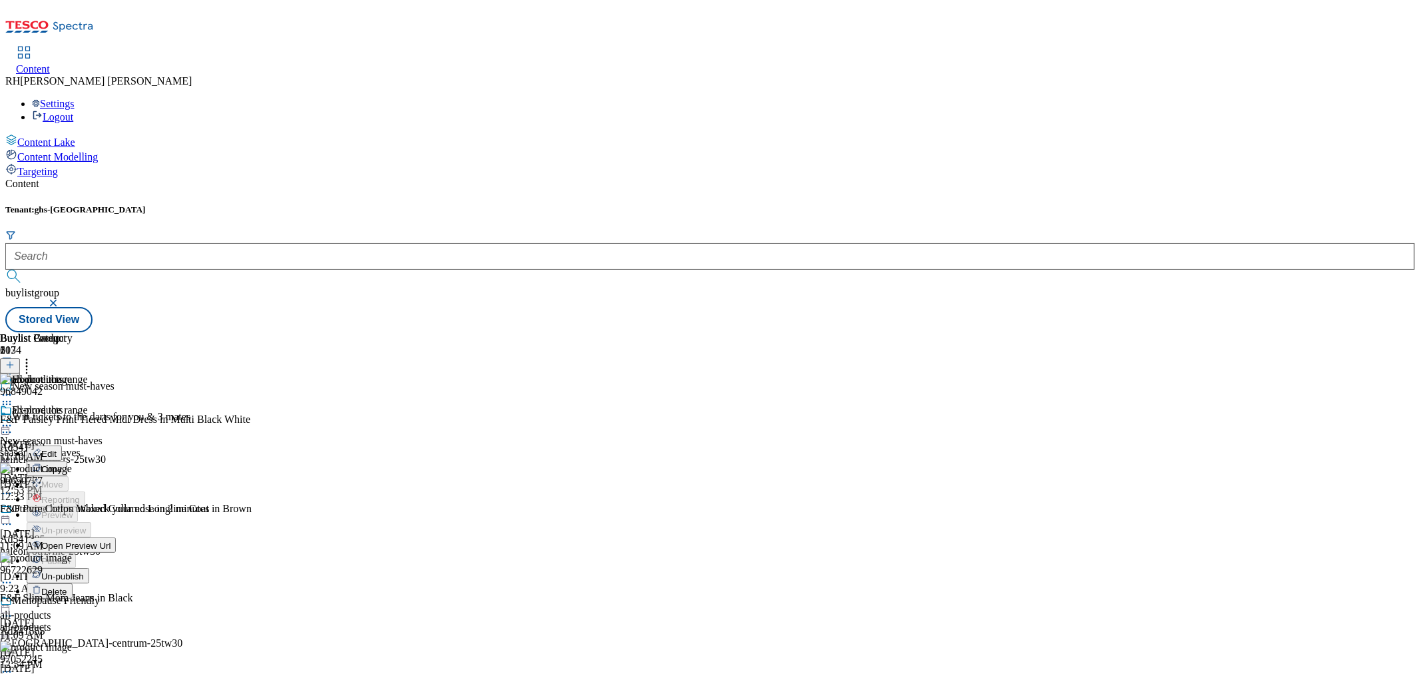
click at [57, 449] on span "Edit" at bounding box center [48, 454] width 15 height 10
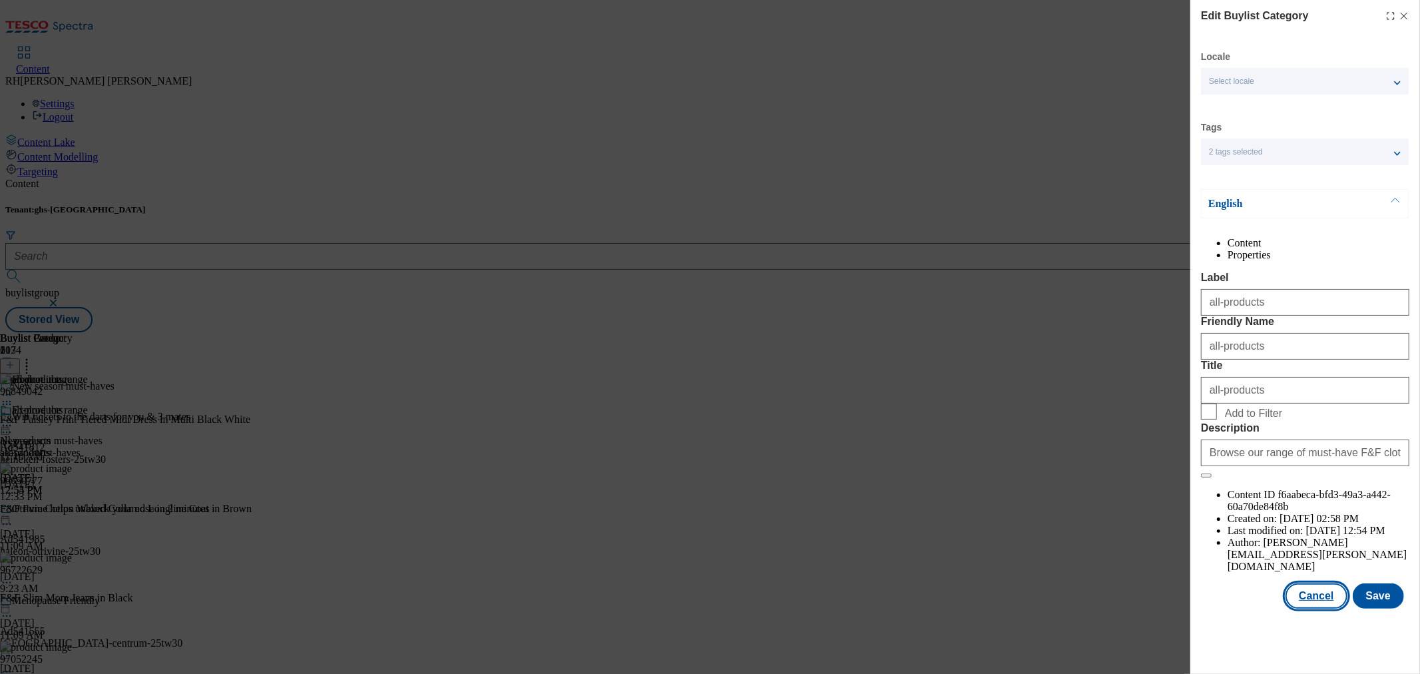
click at [1323, 608] on button "Cancel" at bounding box center [1315, 595] width 61 height 25
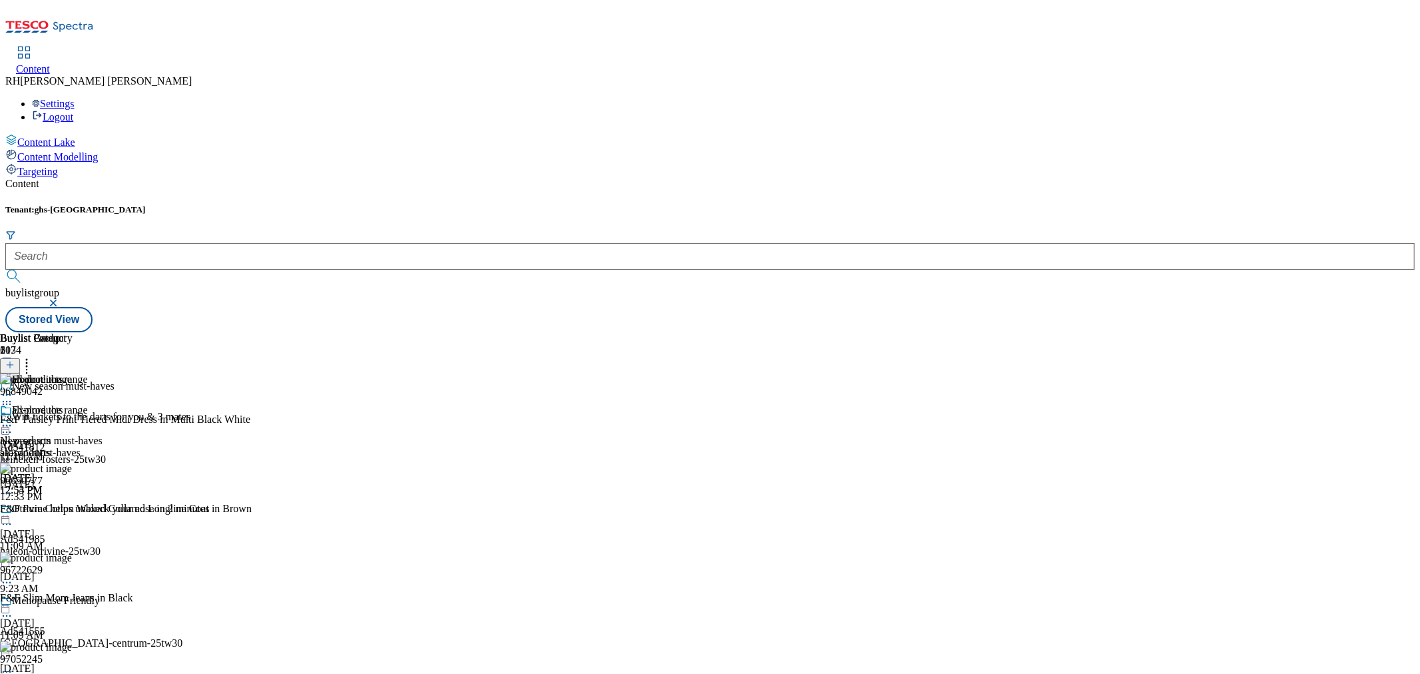
click at [13, 419] on icon at bounding box center [6, 425] width 13 height 13
click at [73, 496] on div "all-products all-products all-products [DATE] 12:54 PM" at bounding box center [36, 450] width 73 height 92
click at [5, 425] on circle at bounding box center [4, 426] width 2 height 2
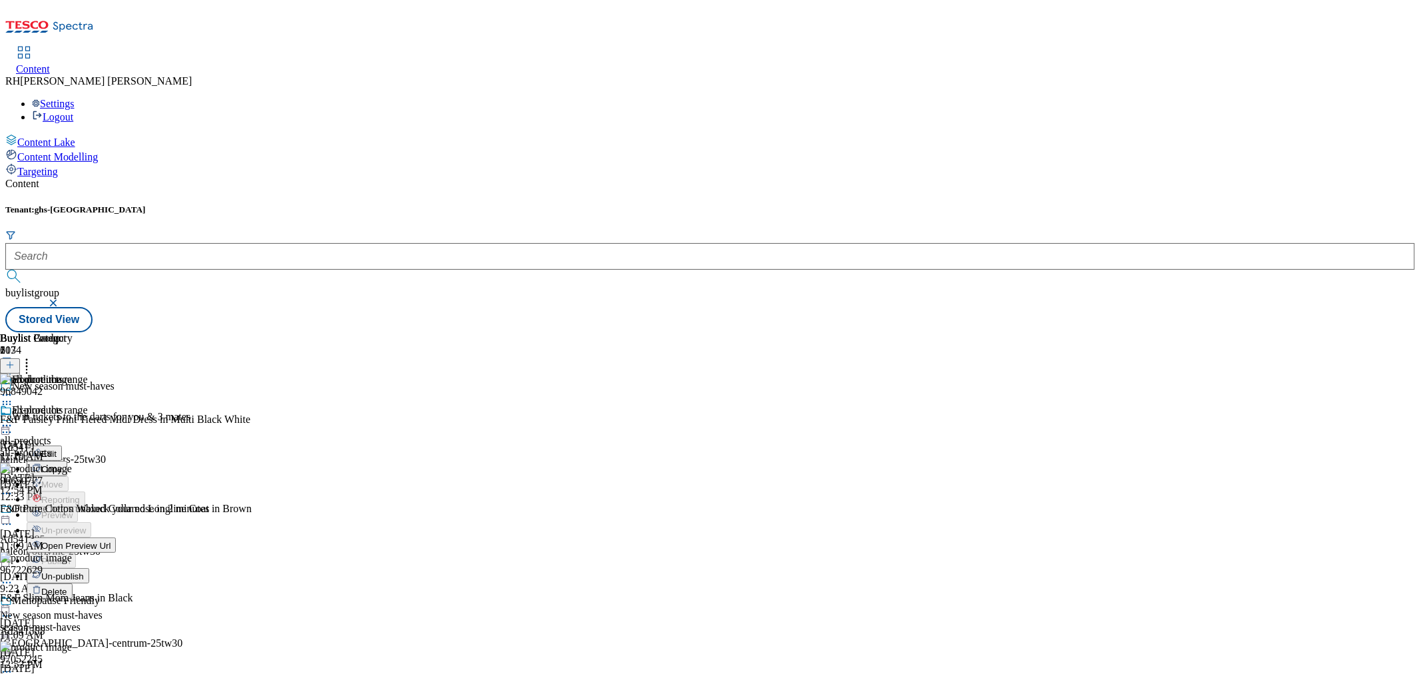
click at [116, 437] on div "Buylist 1 Explore the range Explore the range Edit Copy Move Reporting Preview …" at bounding box center [58, 501] width 116 height 338
